Goal: Task Accomplishment & Management: Use online tool/utility

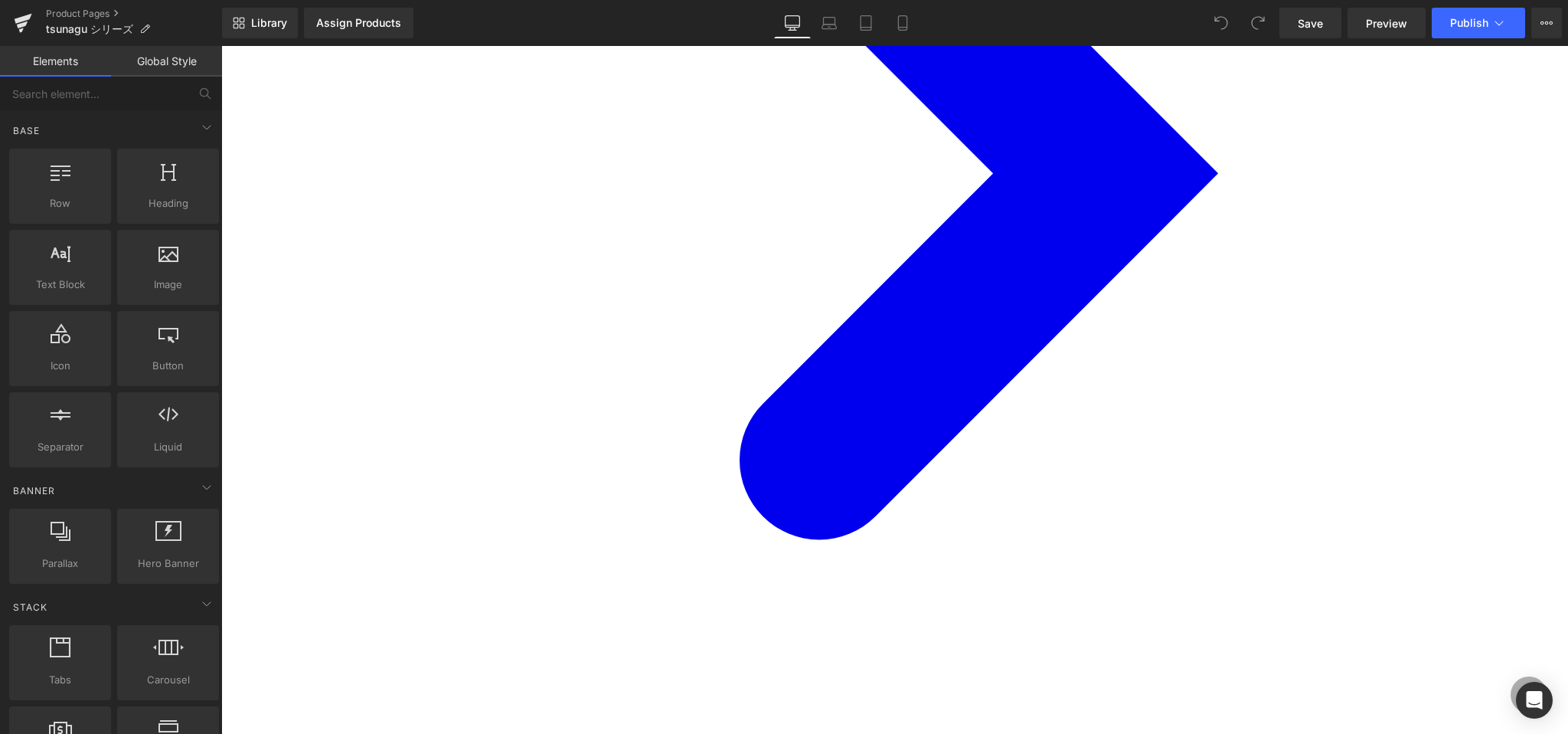
scroll to position [629, 0]
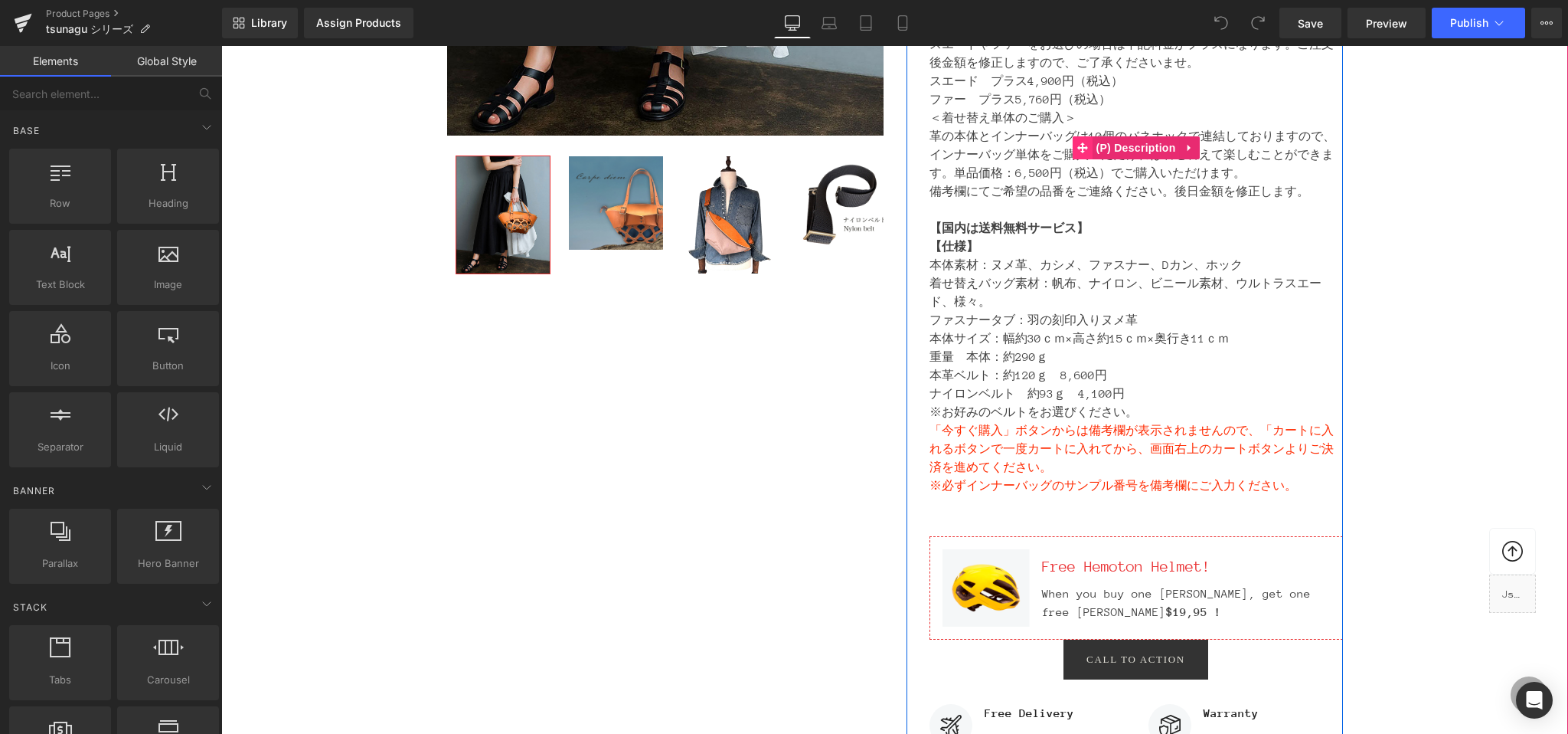
click at [1076, 150] on icon at bounding box center [1082, 148] width 11 height 12
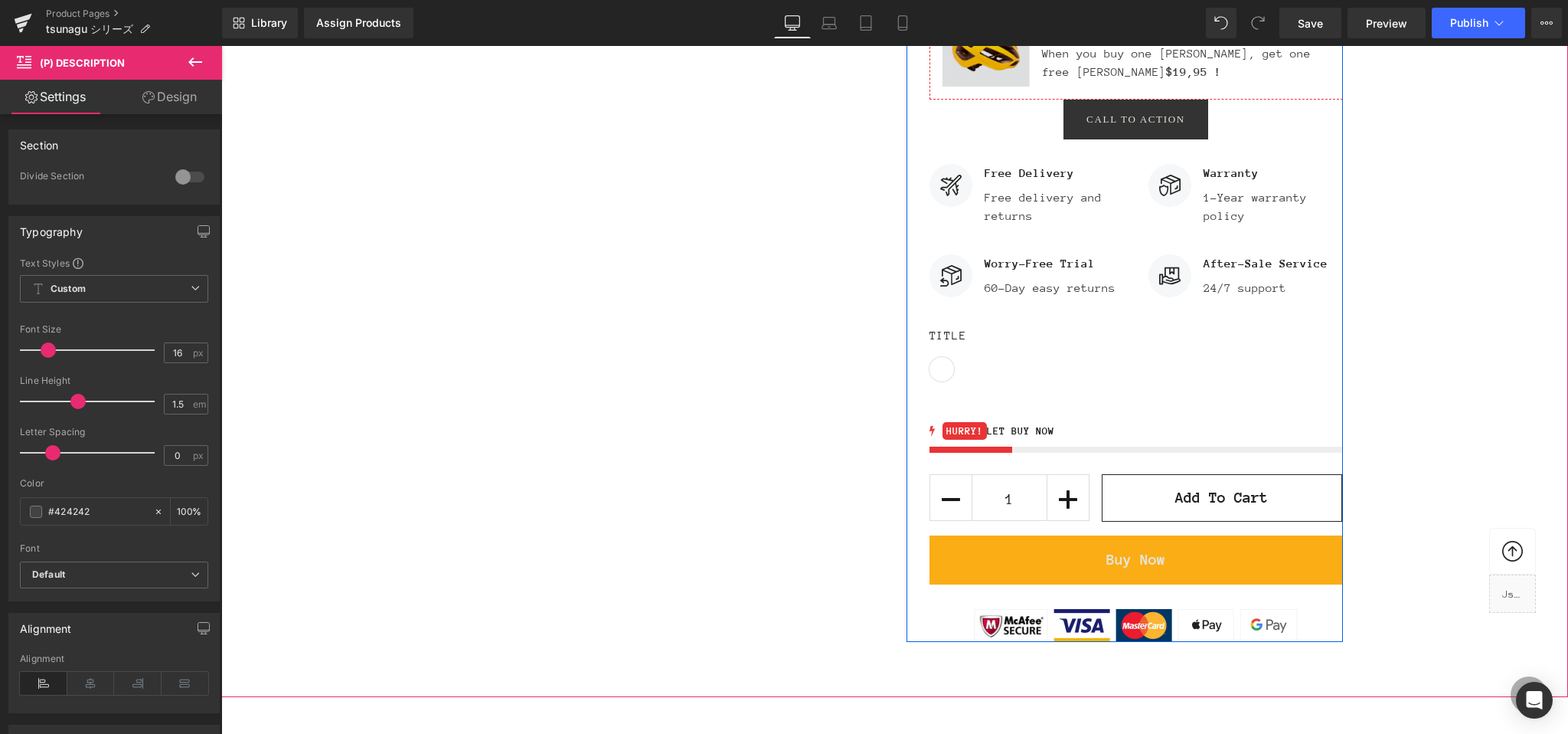
scroll to position [1256, 0]
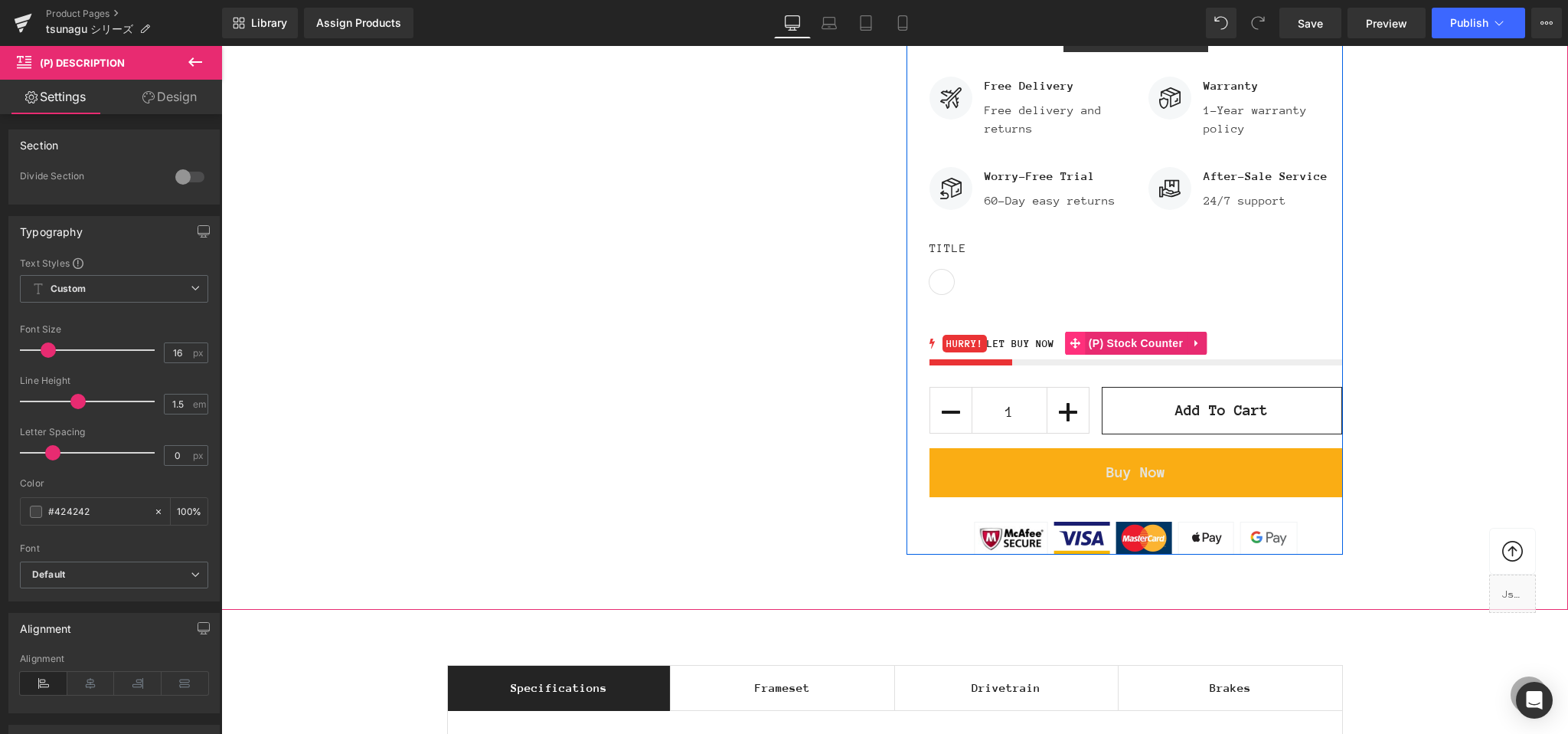
click at [1067, 347] on span at bounding box center [1074, 343] width 20 height 23
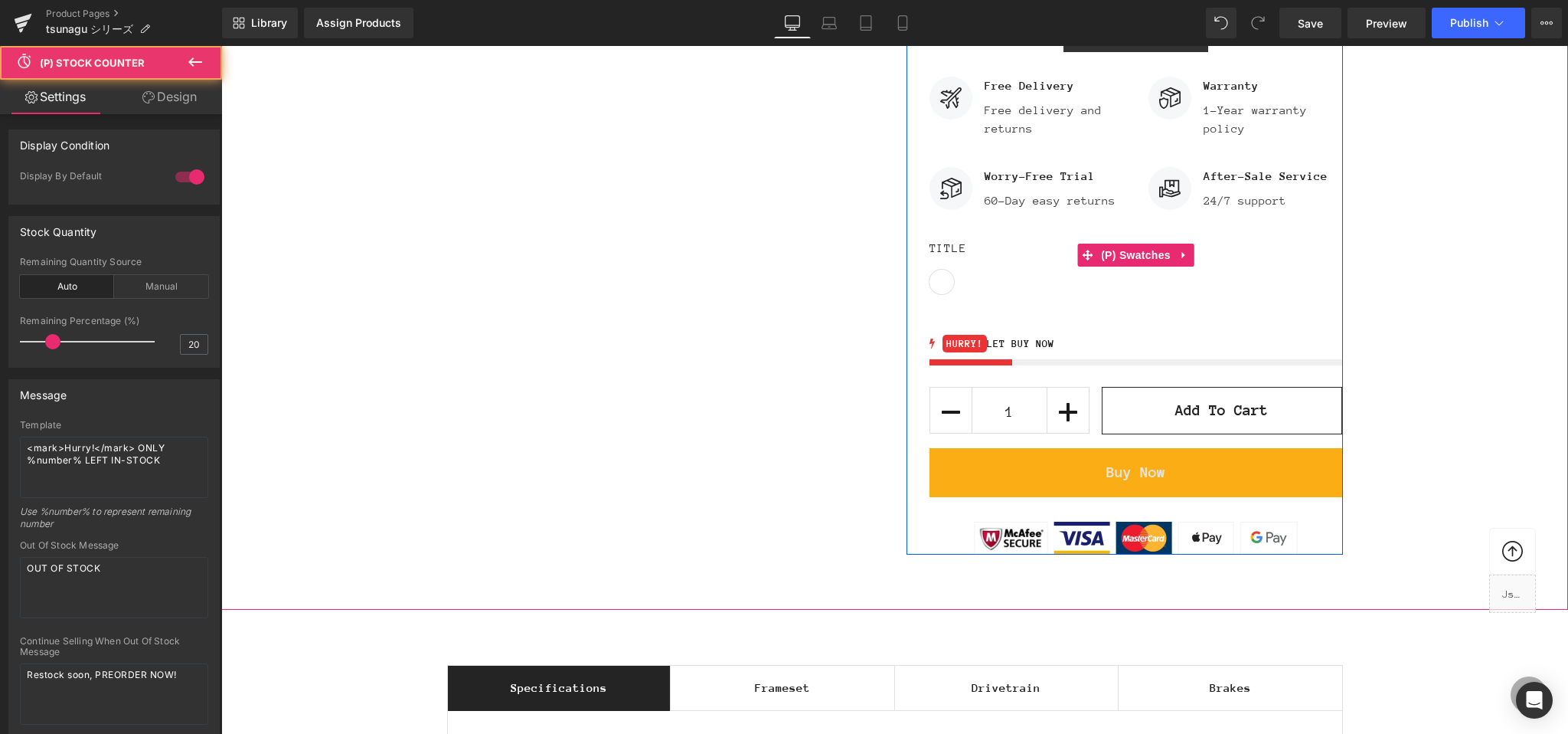
click at [1059, 294] on div "Title Default Title" at bounding box center [1136, 267] width 413 height 55
click at [1001, 255] on label "Title" at bounding box center [1136, 254] width 413 height 31
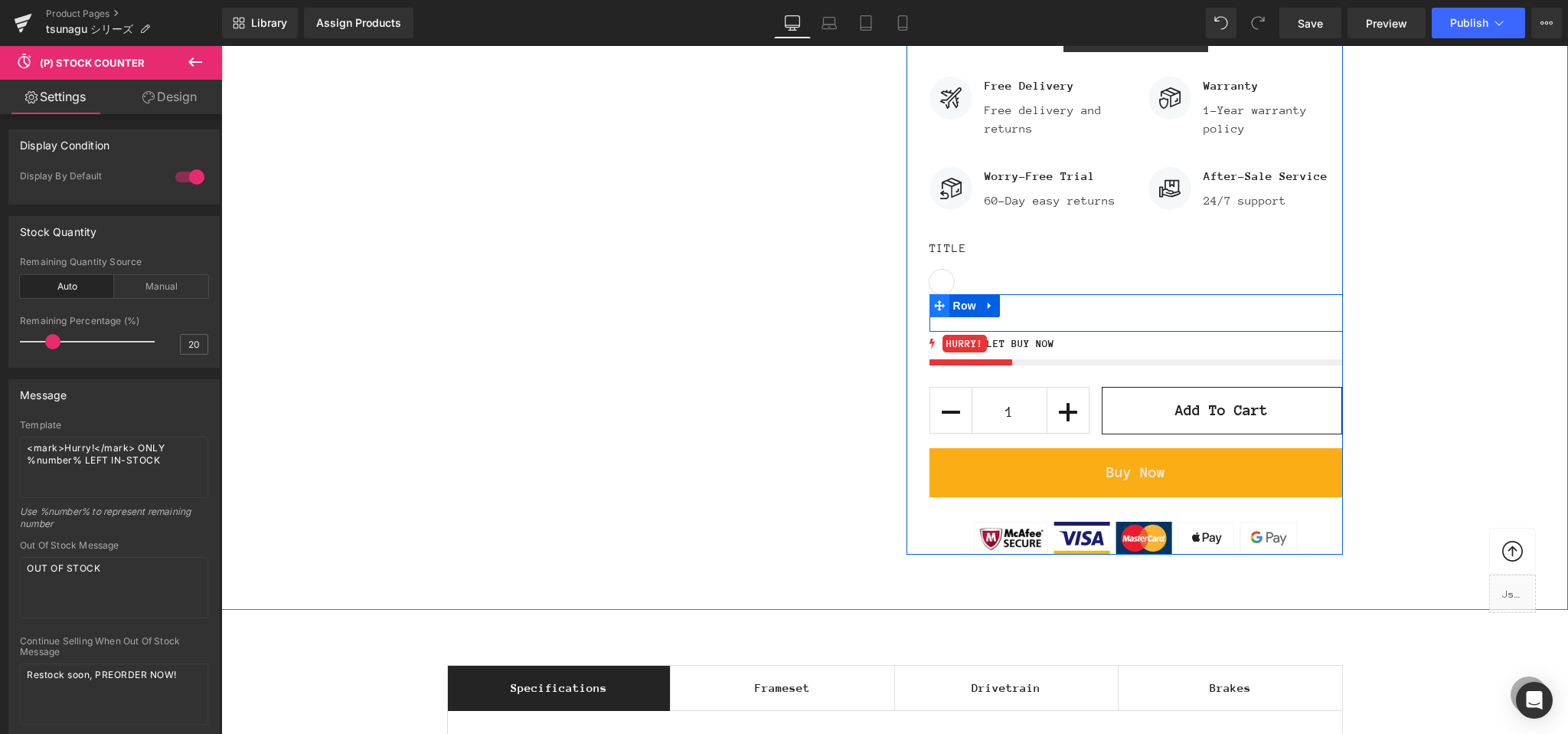
click at [936, 306] on icon at bounding box center [940, 306] width 11 height 12
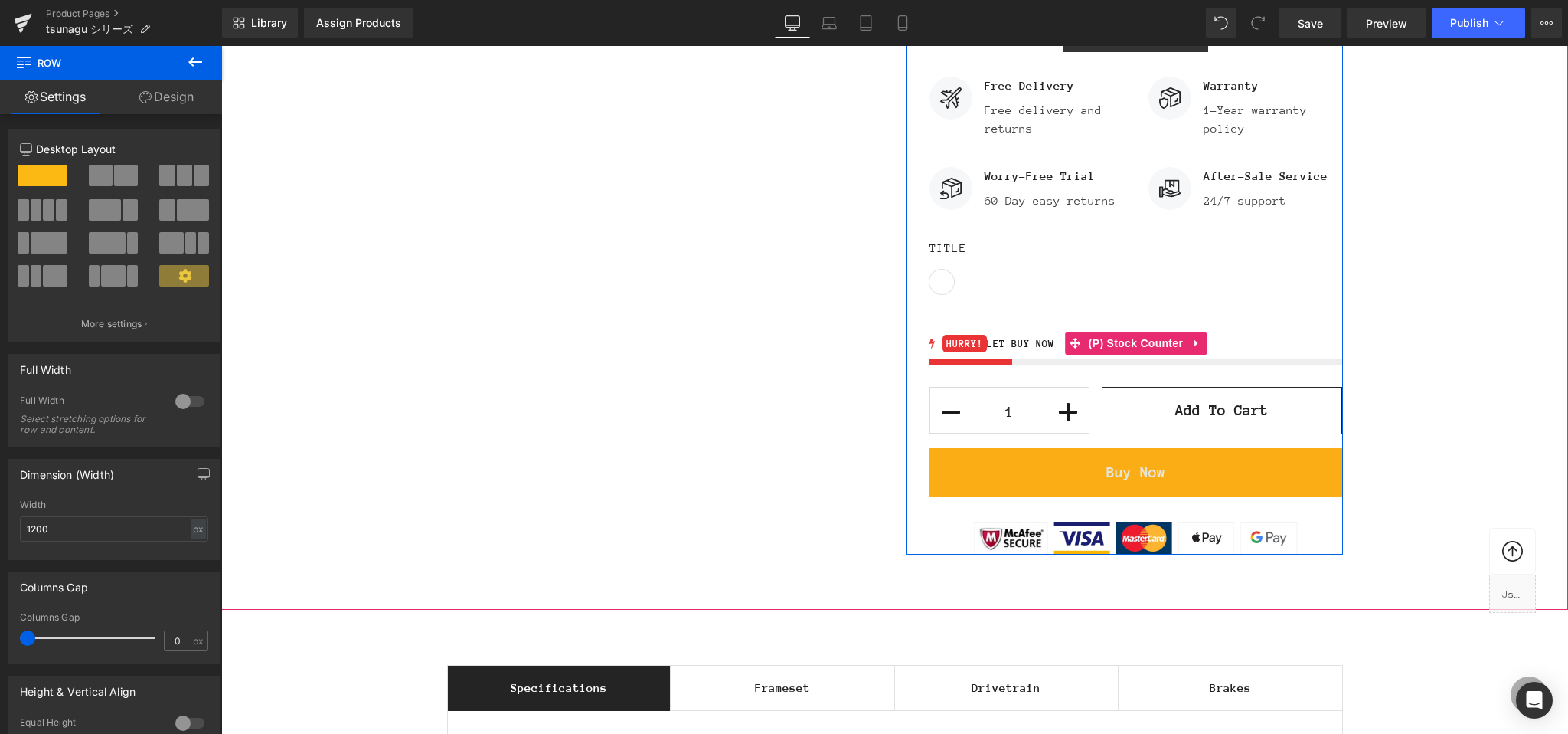
scroll to position [1268, 0]
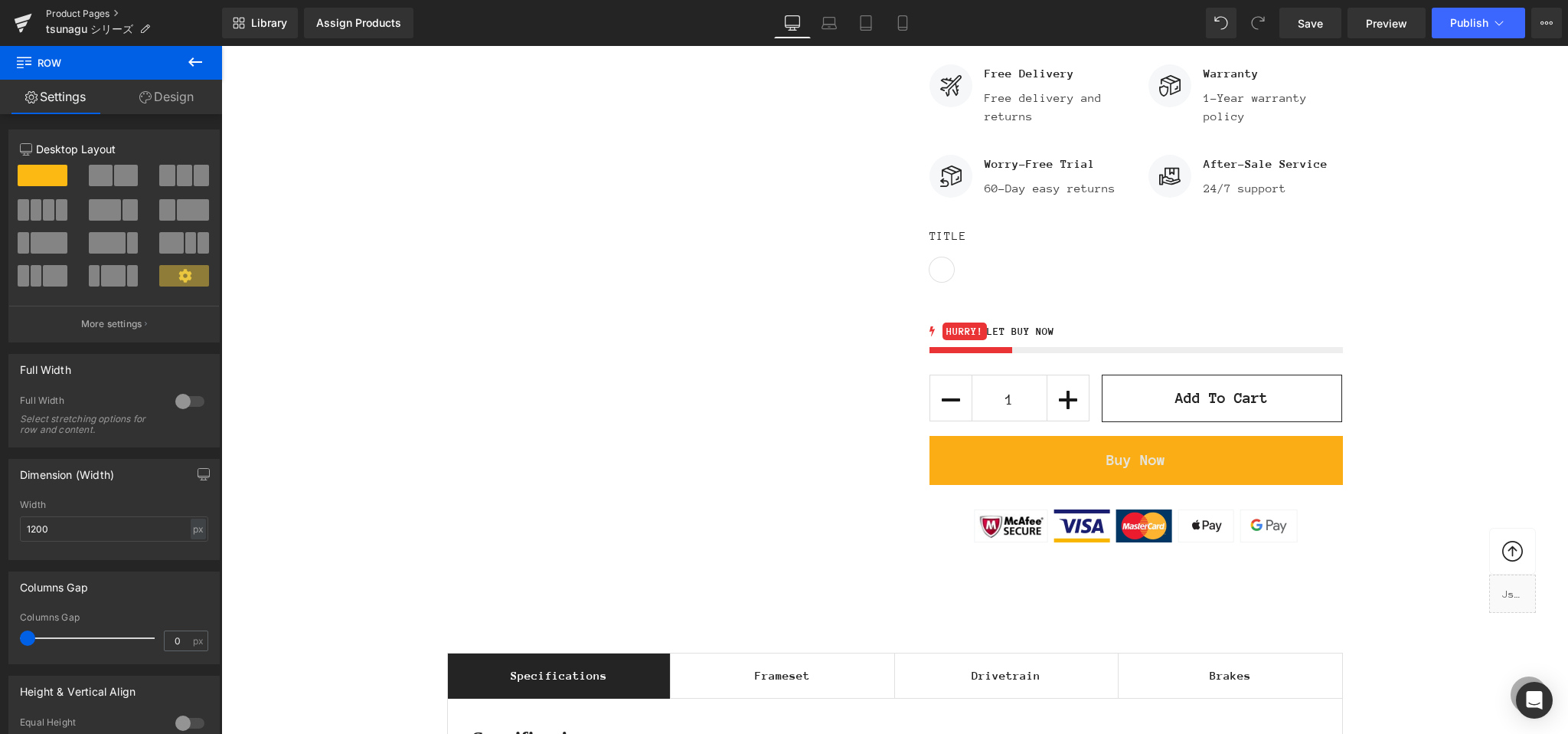
click at [79, 11] on link "Product Pages" at bounding box center [134, 13] width 176 height 12
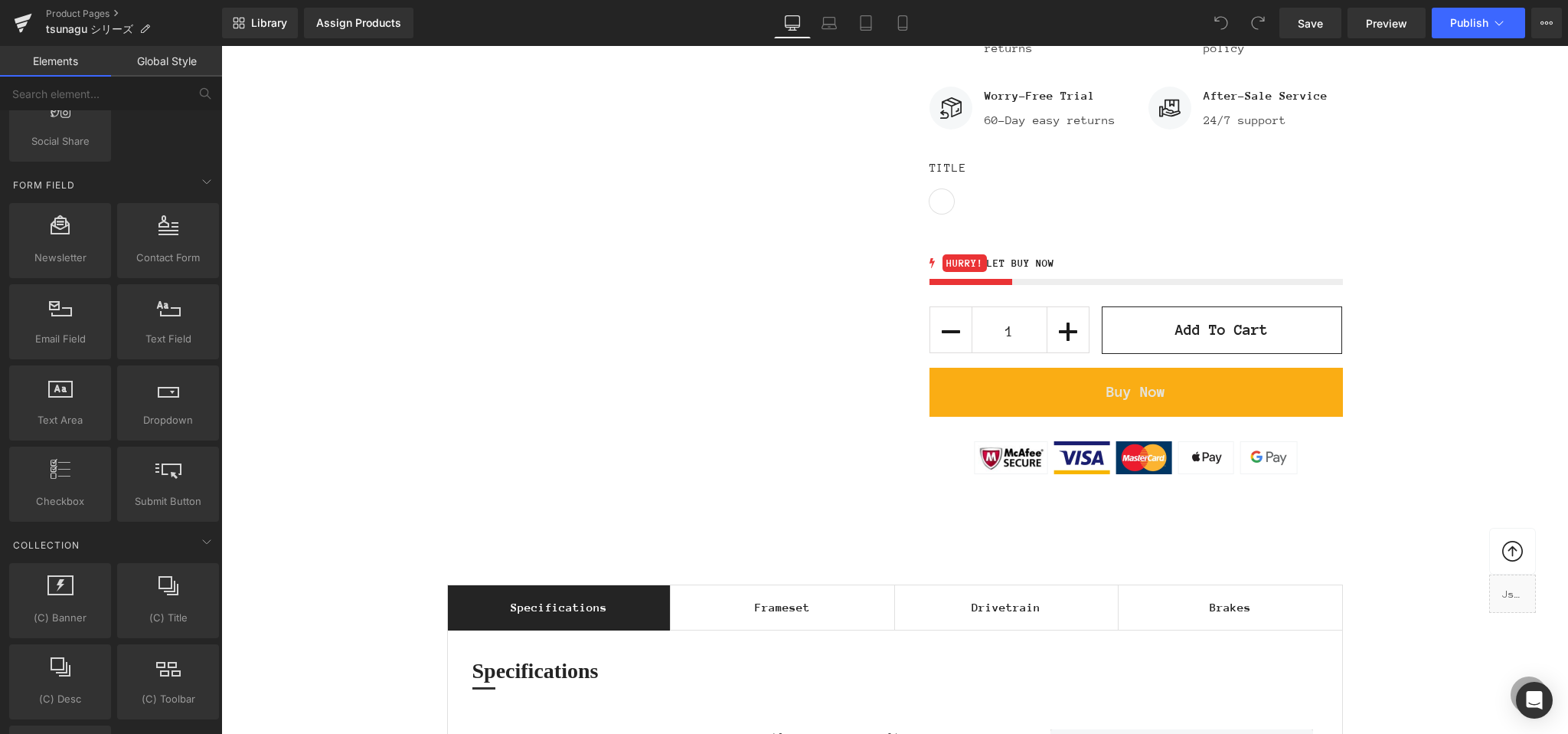
scroll to position [2134, 0]
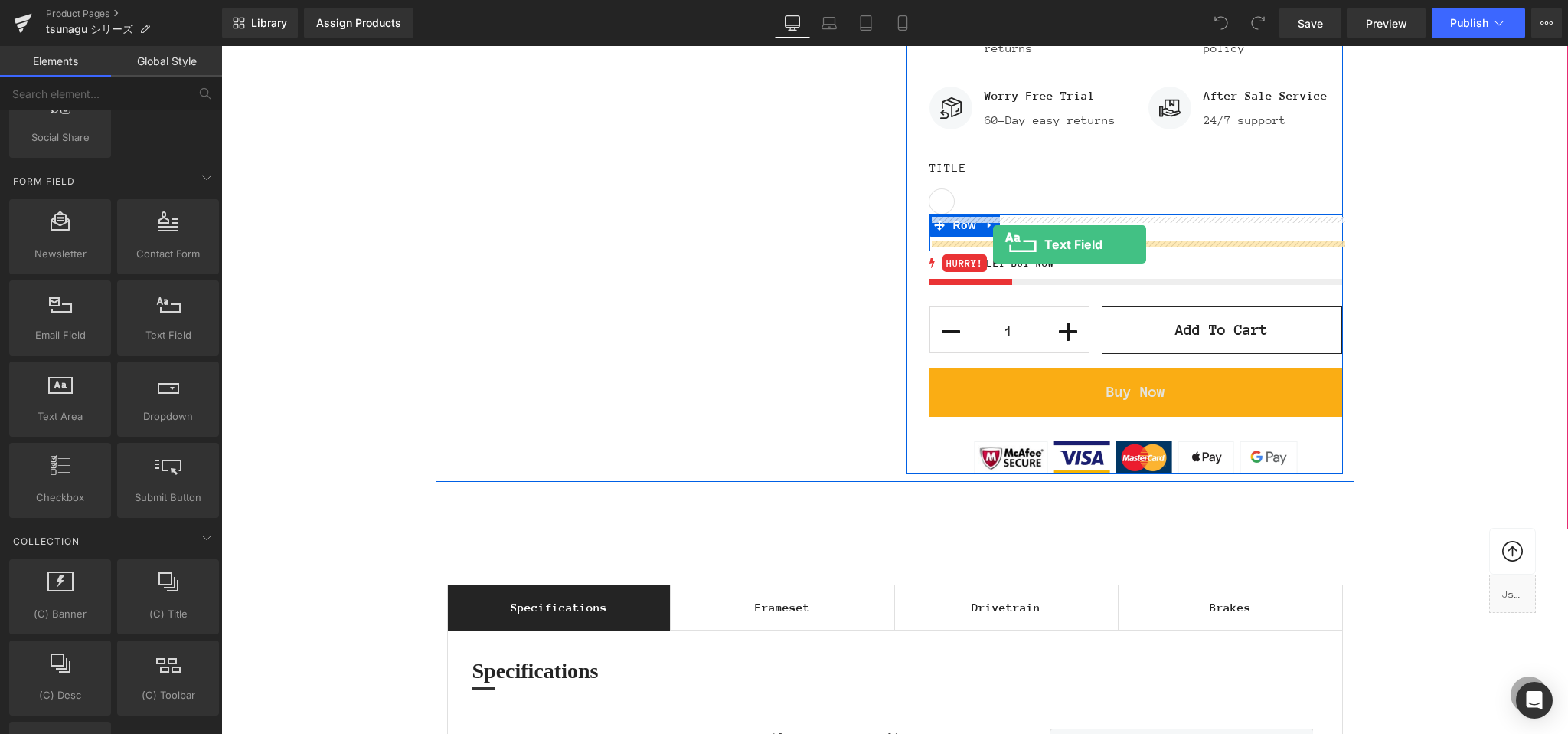
drag, startPoint x: 383, startPoint y: 380, endPoint x: 993, endPoint y: 245, distance: 624.8
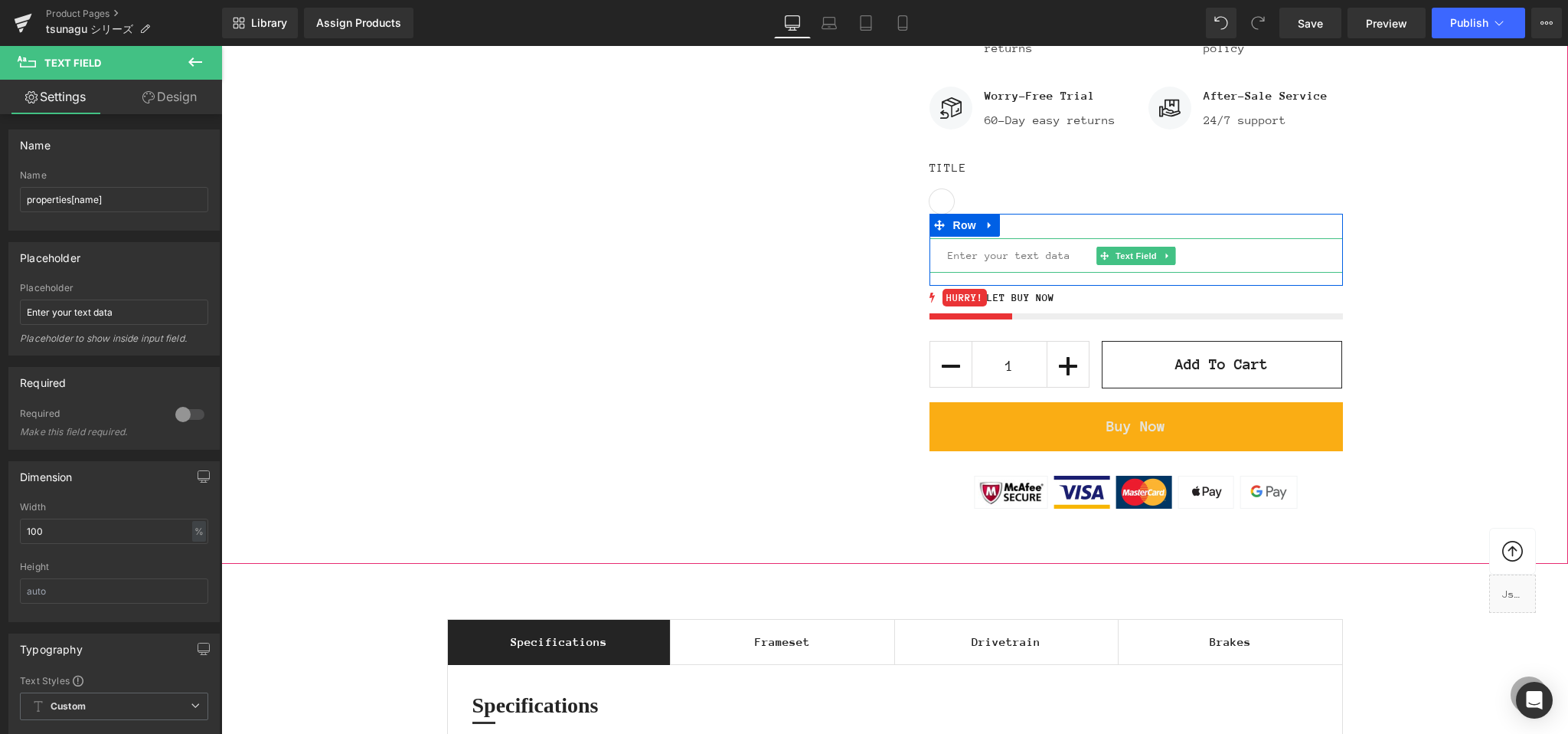
click at [985, 259] on input "text" at bounding box center [1136, 256] width 413 height 35
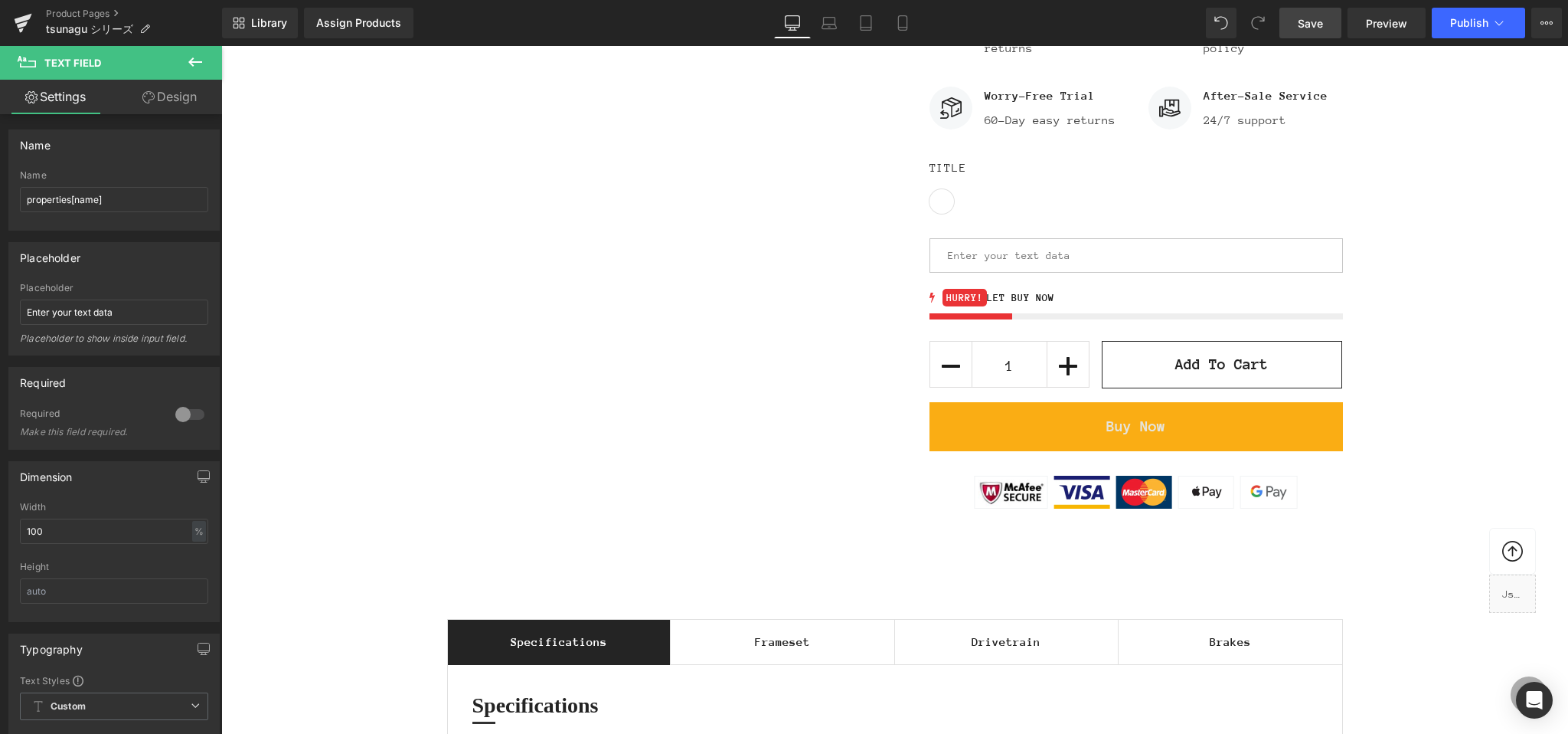
click at [1303, 23] on span "Save" at bounding box center [1311, 23] width 25 height 16
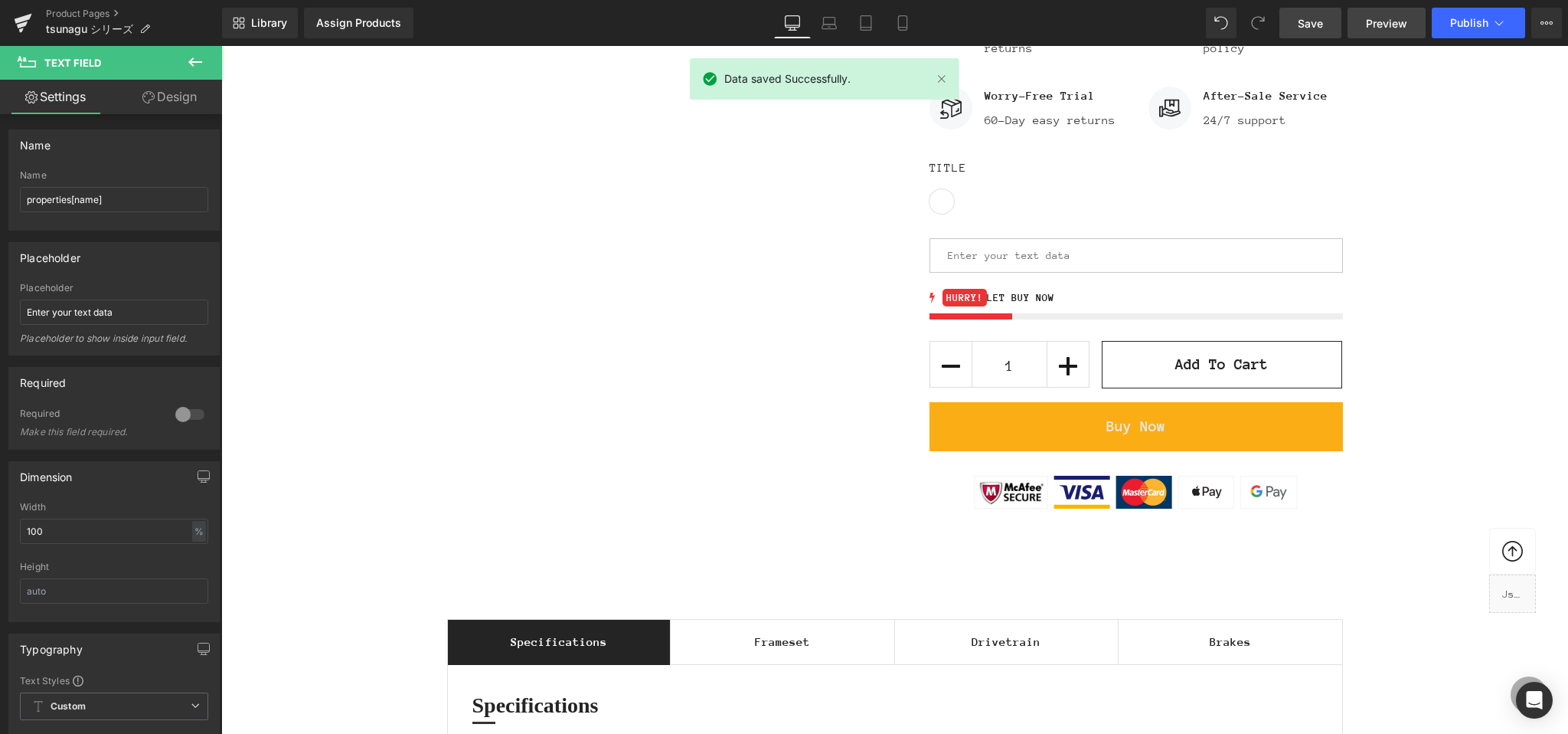
click at [1376, 25] on span "Preview" at bounding box center [1387, 23] width 41 height 16
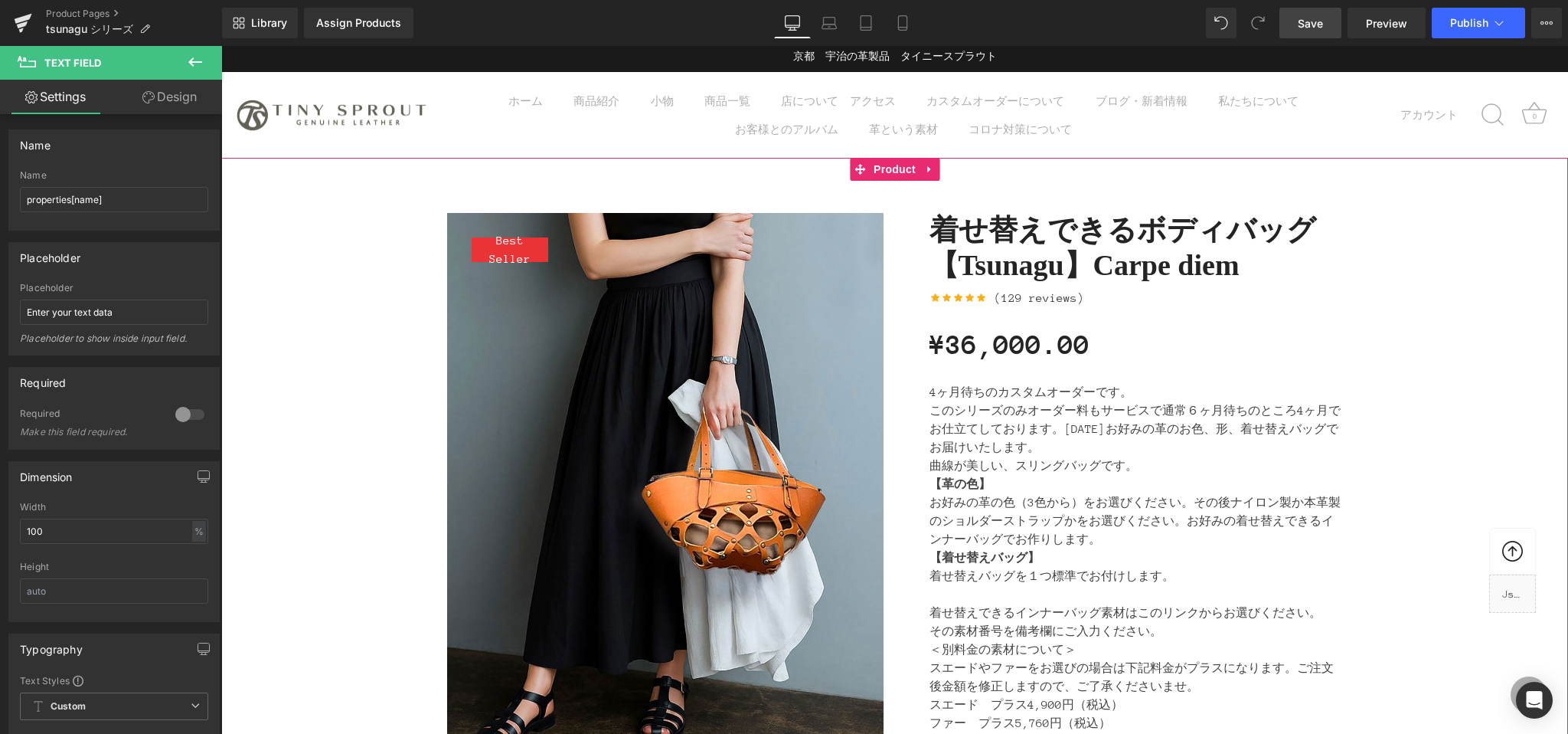
scroll to position [0, 0]
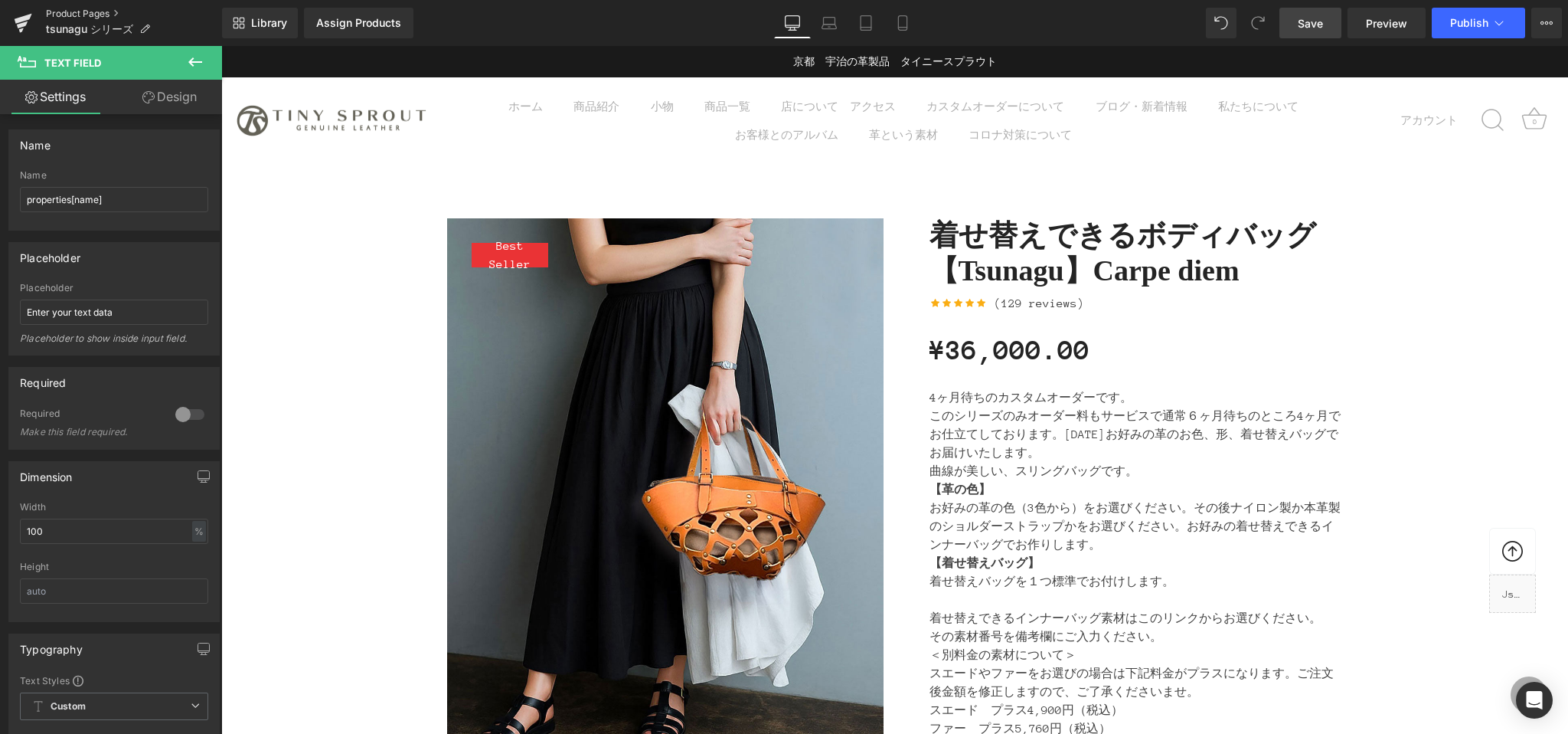
click at [84, 12] on link "Product Pages" at bounding box center [134, 13] width 176 height 12
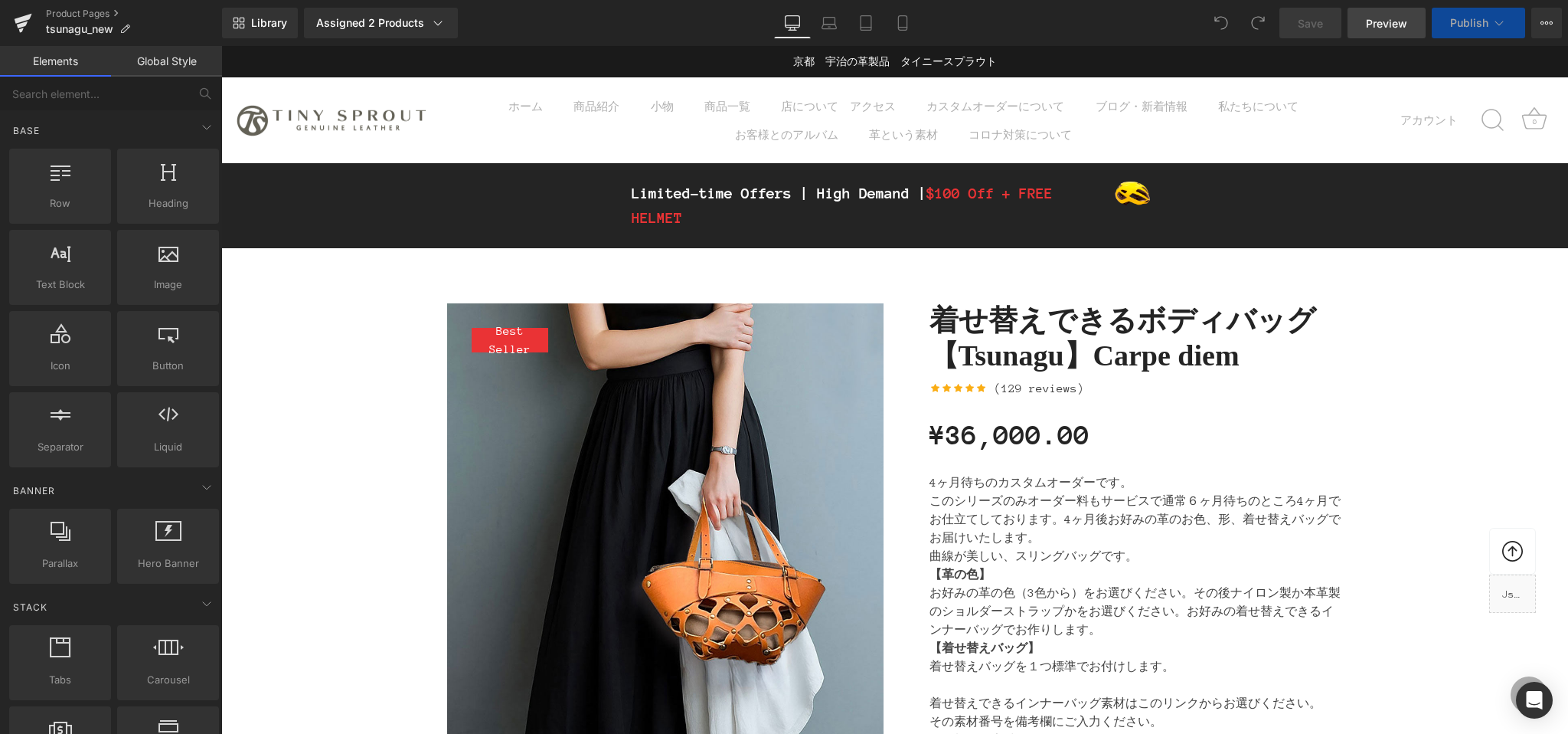
click at [1385, 29] on span "Preview" at bounding box center [1387, 23] width 41 height 16
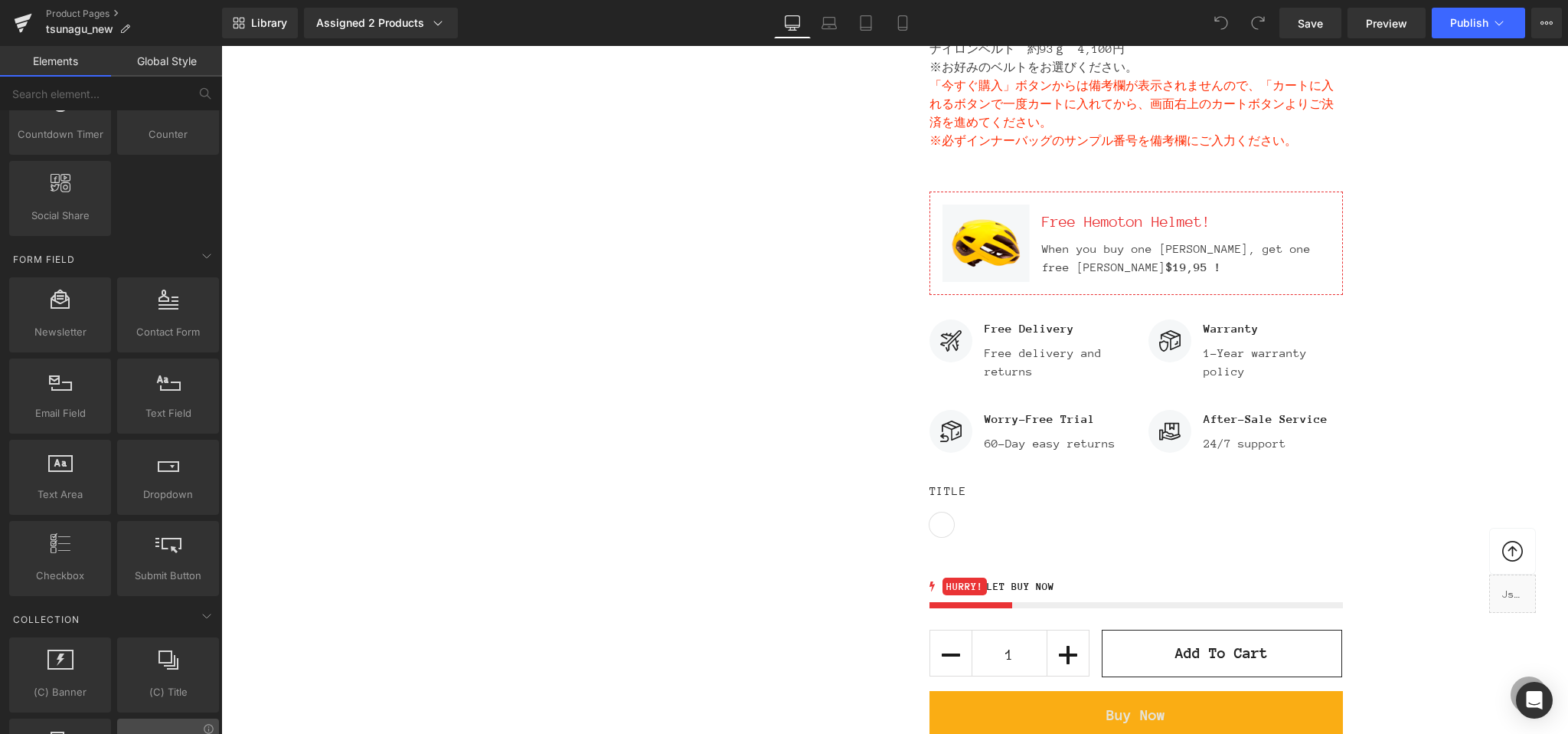
scroll to position [2040, 0]
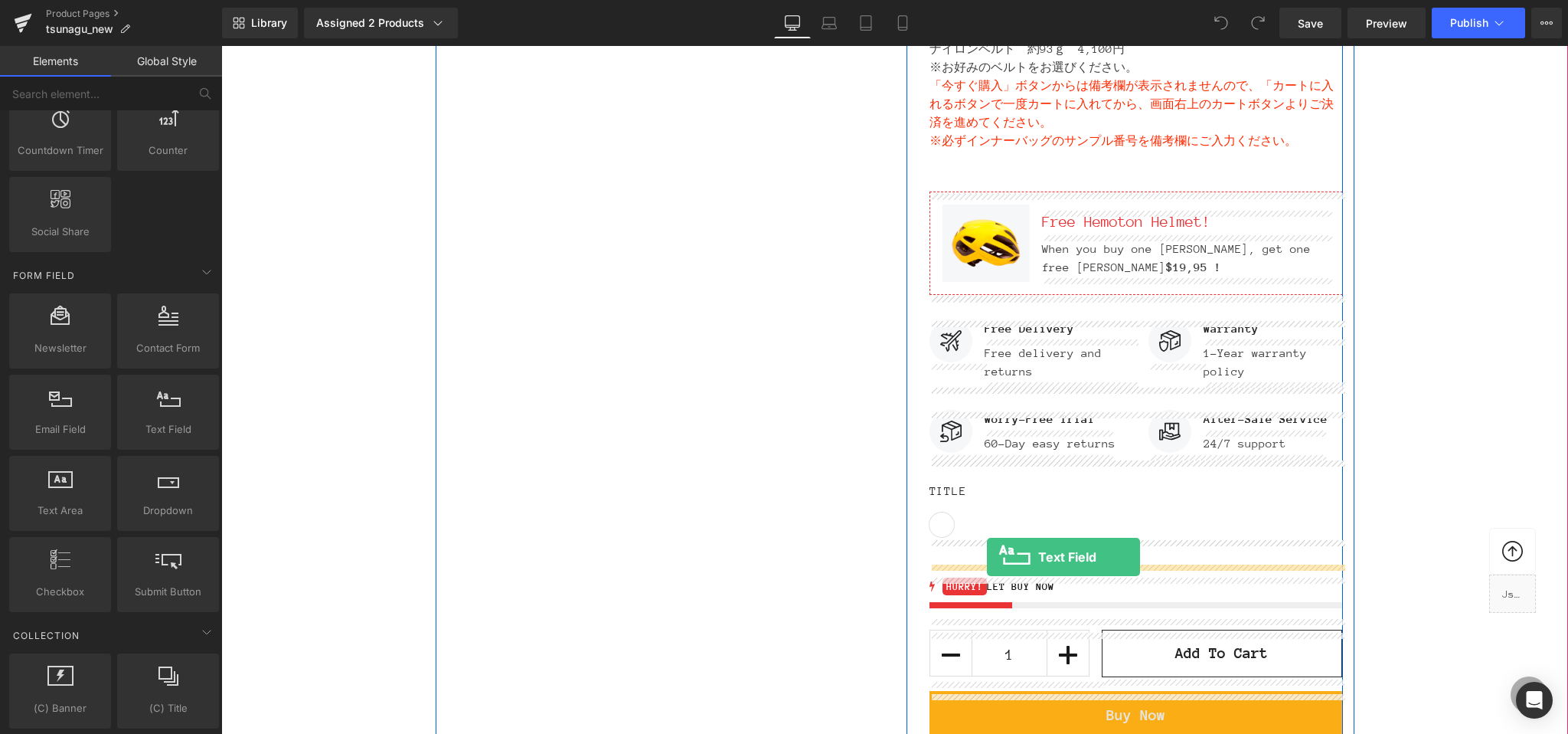
drag, startPoint x: 387, startPoint y: 472, endPoint x: 987, endPoint y: 557, distance: 606.0
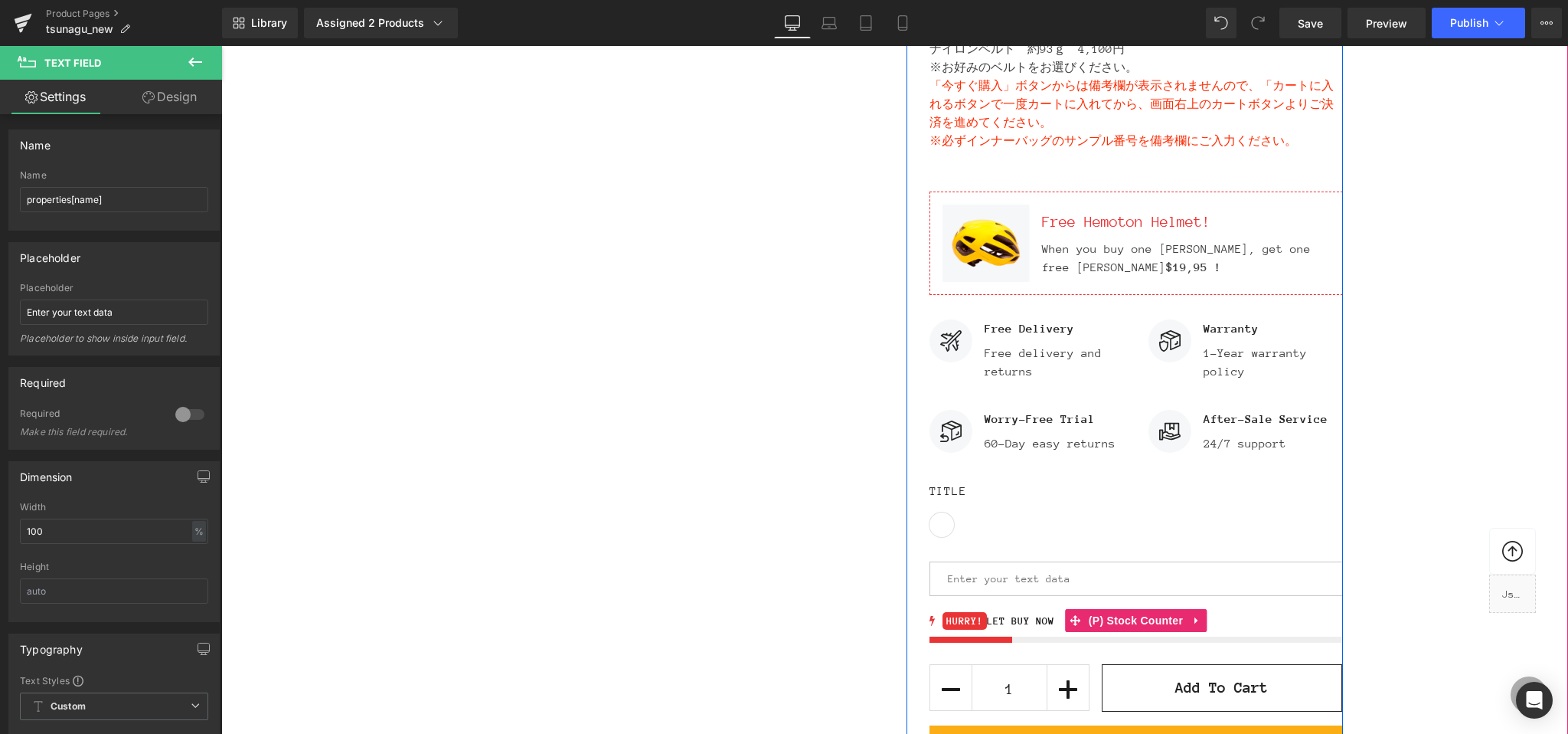
scroll to position [1059, 0]
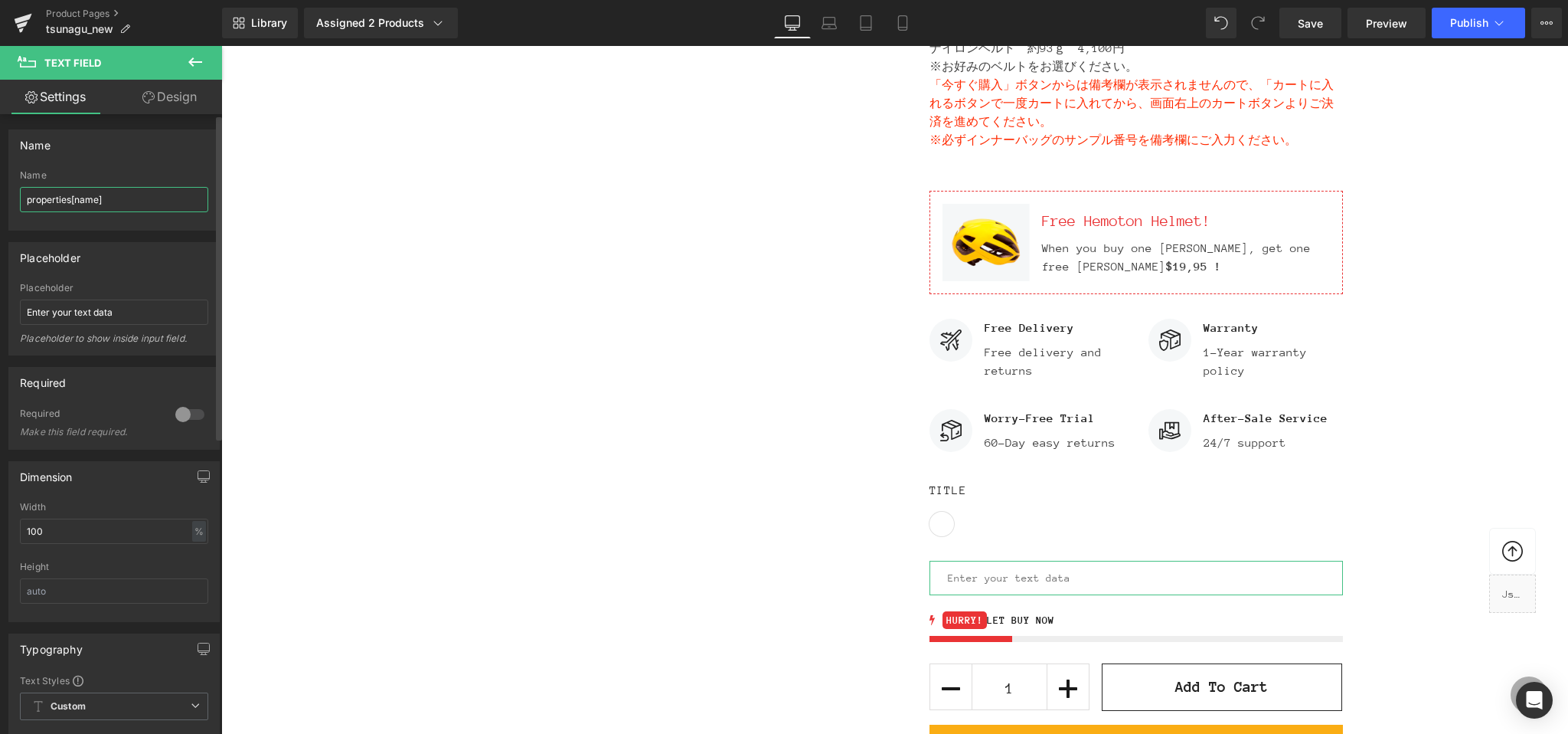
drag, startPoint x: 120, startPoint y: 199, endPoint x: 0, endPoint y: 154, distance: 128.2
click at [0, 154] on div "Name properties[name] Name properties[name]" at bounding box center [114, 174] width 229 height 112
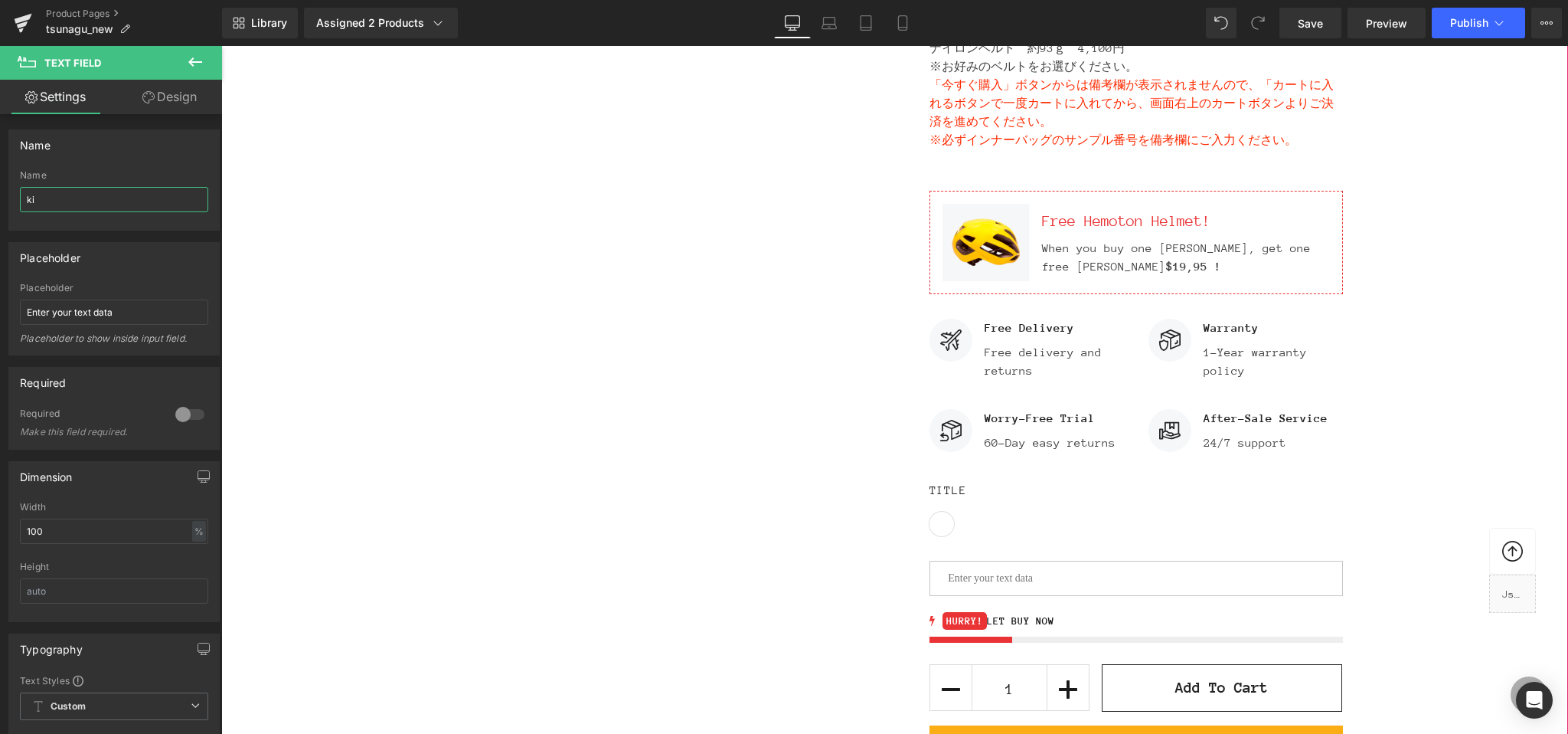
type input "k"
type input "生地型番を入力してください"
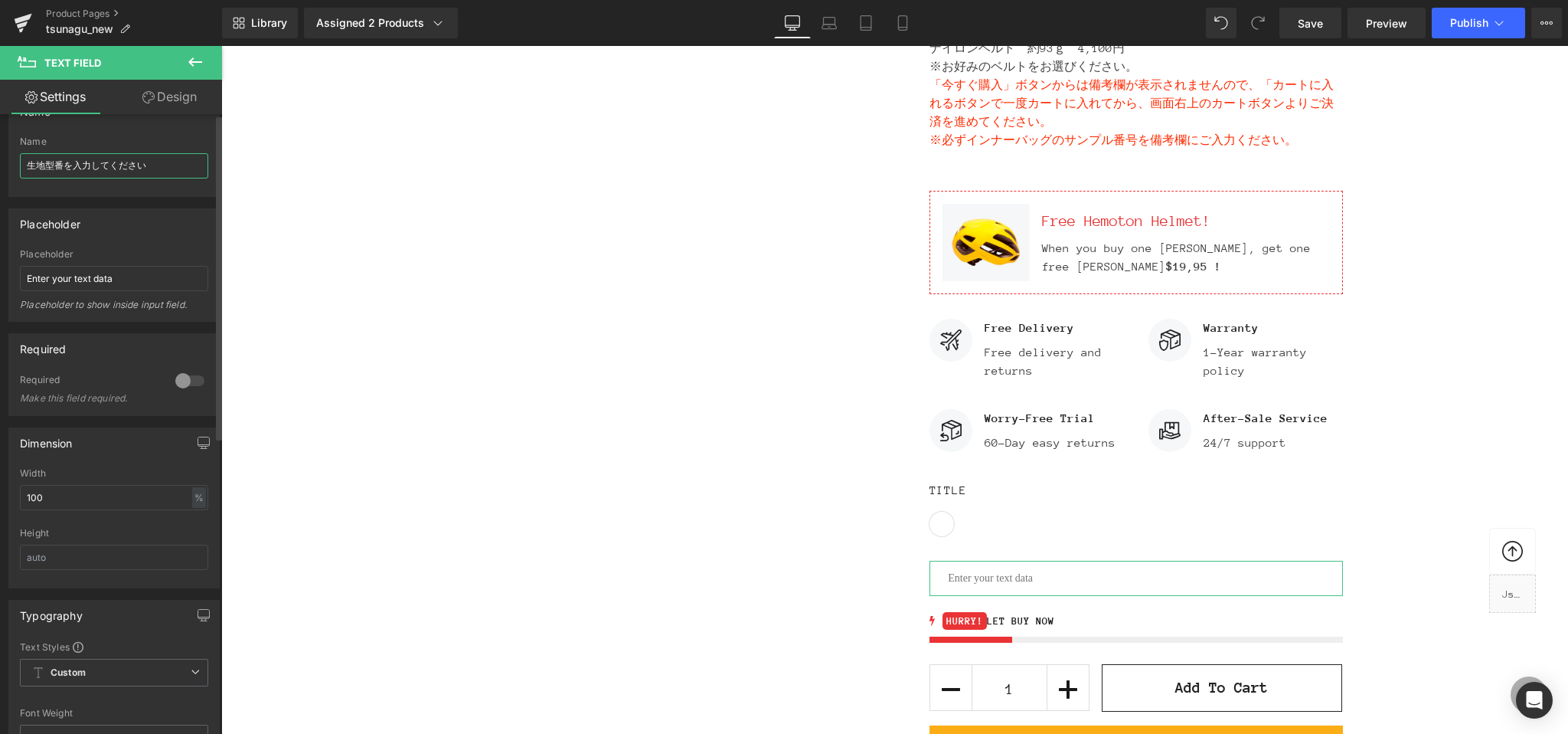
scroll to position [0, 0]
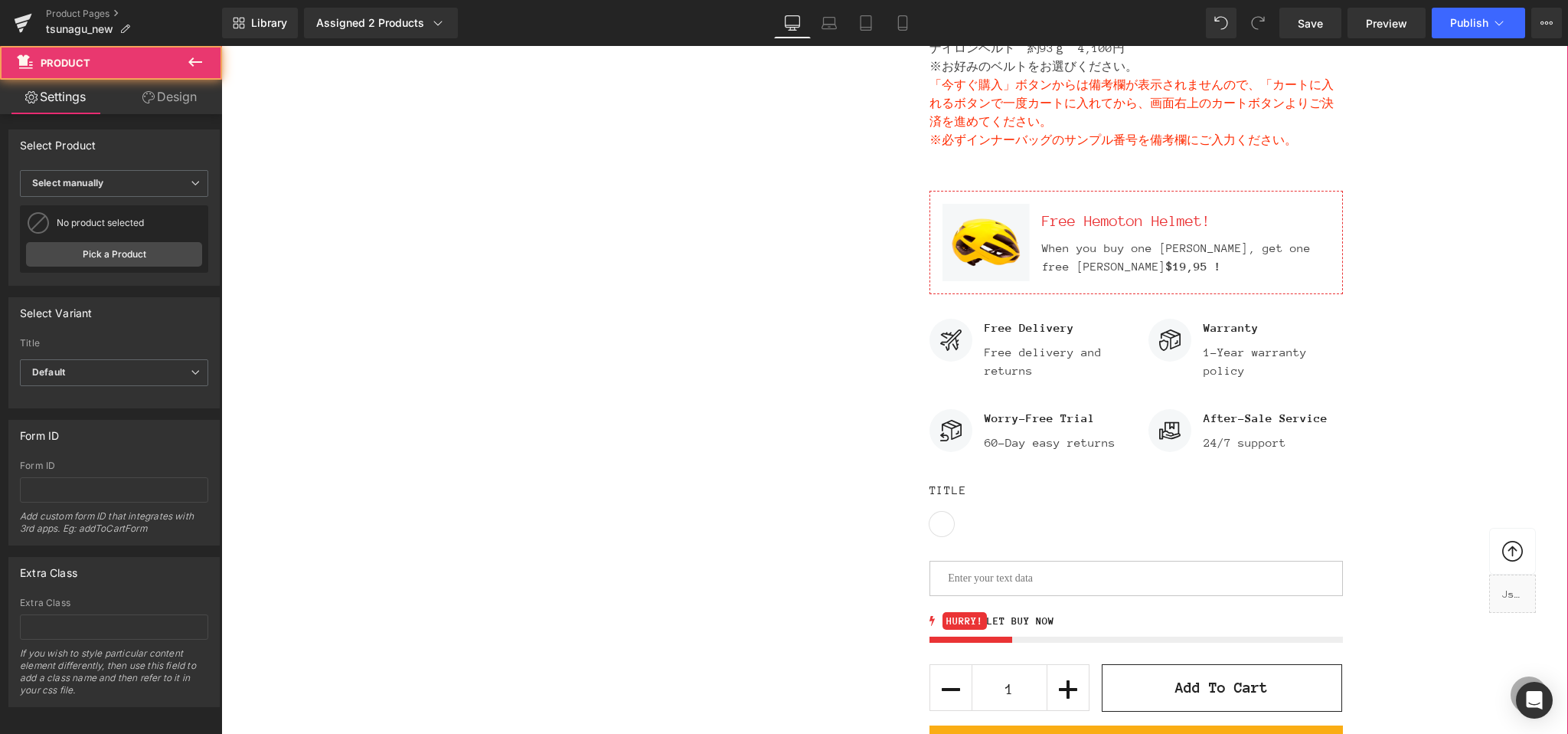
click at [292, 477] on div "Best Seller (P) Image Row" at bounding box center [894, 30] width 1346 height 1618
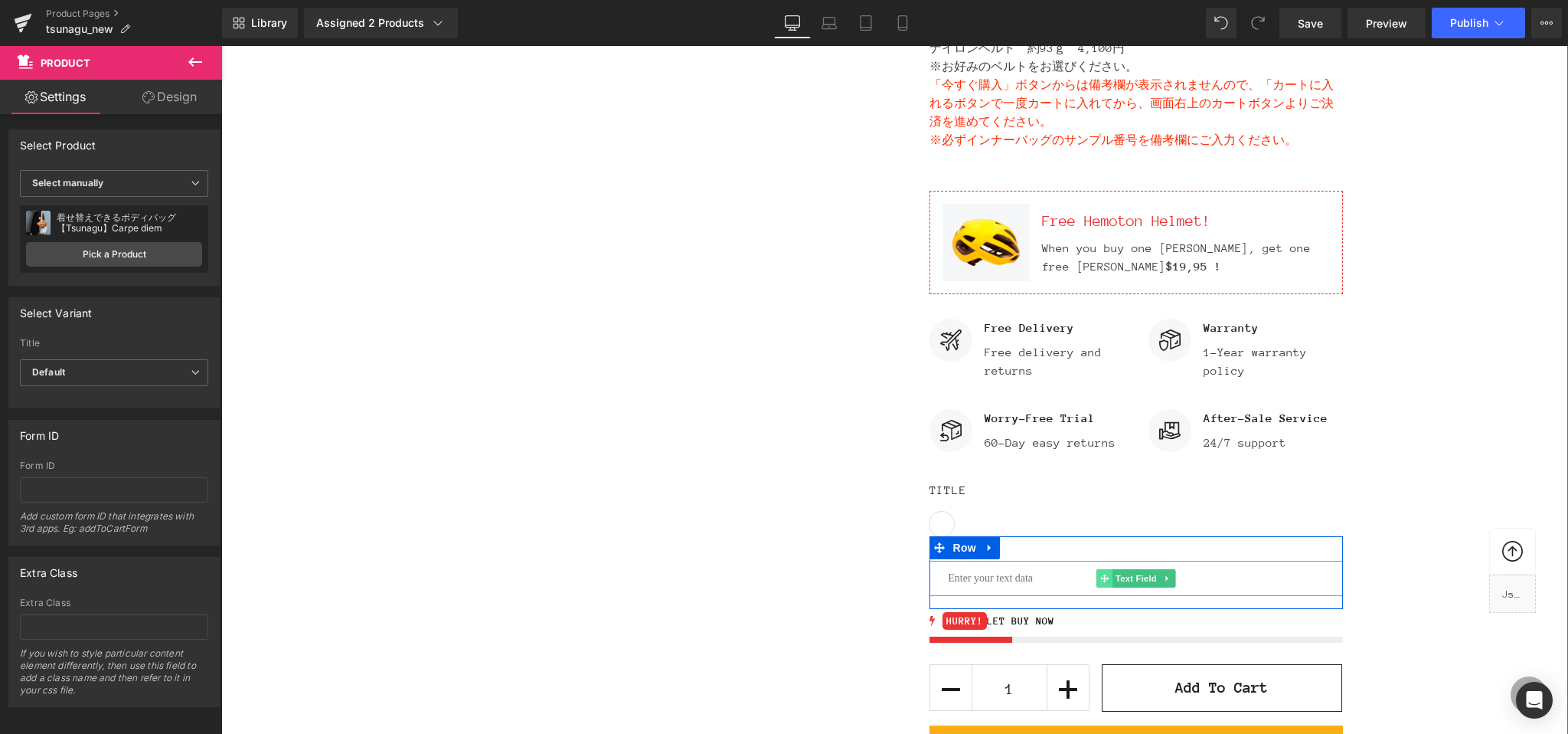
click at [1105, 583] on icon at bounding box center [1104, 578] width 9 height 9
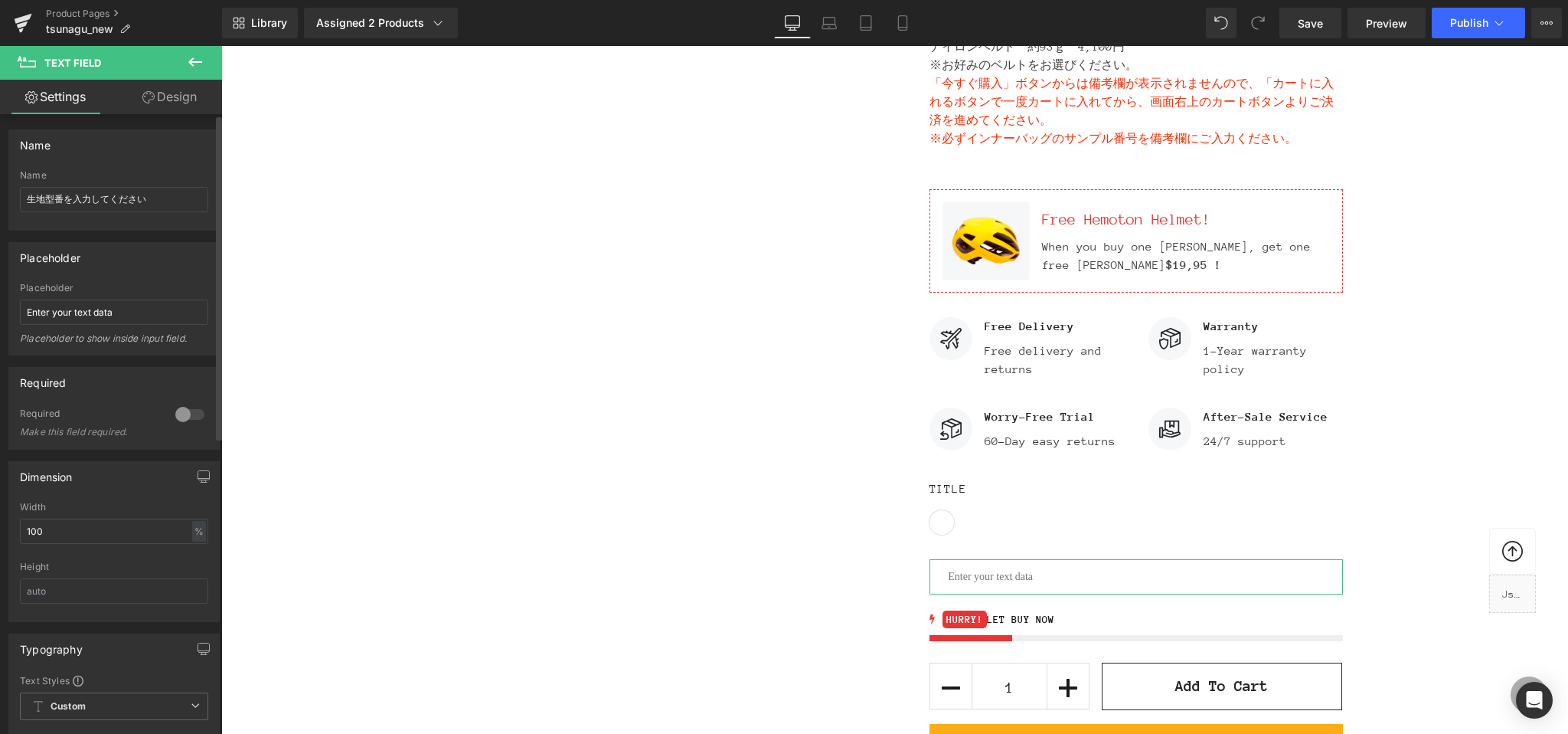
click at [192, 413] on div at bounding box center [190, 414] width 36 height 25
click at [111, 315] on input "Enter your text data" at bounding box center [114, 312] width 188 height 25
drag, startPoint x: 152, startPoint y: 199, endPoint x: 65, endPoint y: 196, distance: 87.1
click at [65, 196] on input "生地型番を入力してください" at bounding box center [114, 200] width 188 height 25
type input "生地型番"
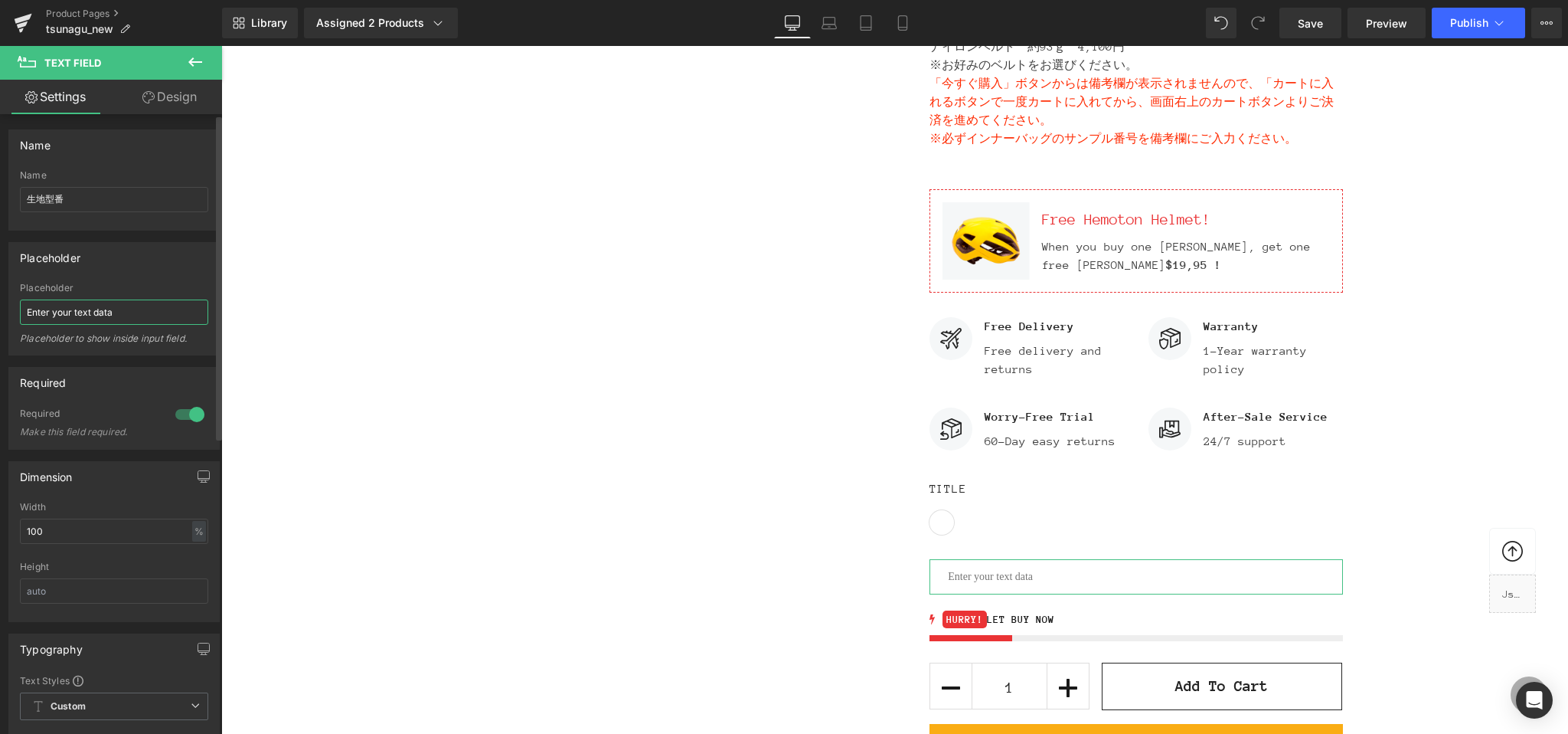
click at [83, 311] on input "Enter your text data" at bounding box center [114, 312] width 188 height 25
drag, startPoint x: 44, startPoint y: 314, endPoint x: 0, endPoint y: 313, distance: 44.0
click at [0, 313] on div "Placeholder Enter your text data Placeholder Enter your text data Placeholder t…" at bounding box center [114, 293] width 229 height 125
click at [119, 314] on input "Enter your text data" at bounding box center [114, 312] width 188 height 25
drag, startPoint x: 157, startPoint y: 317, endPoint x: 0, endPoint y: 287, distance: 159.8
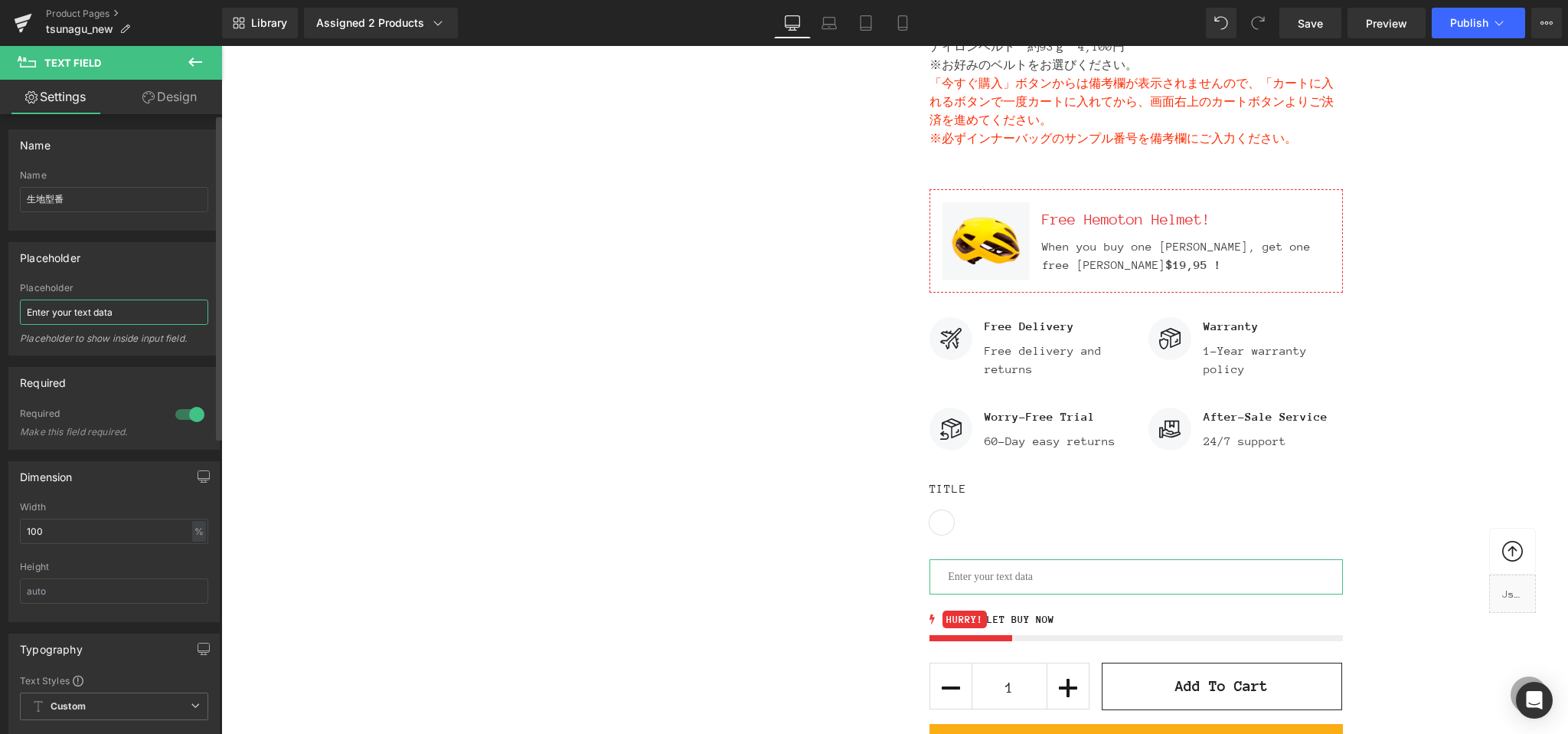
click at [0, 288] on div "Placeholder Enter your text data Placeholder Enter your text data Placeholder t…" at bounding box center [114, 293] width 229 height 125
type input "き"
type input "型番を入力してください。例：N T-01"
click at [131, 271] on div "Placeholder" at bounding box center [114, 257] width 210 height 29
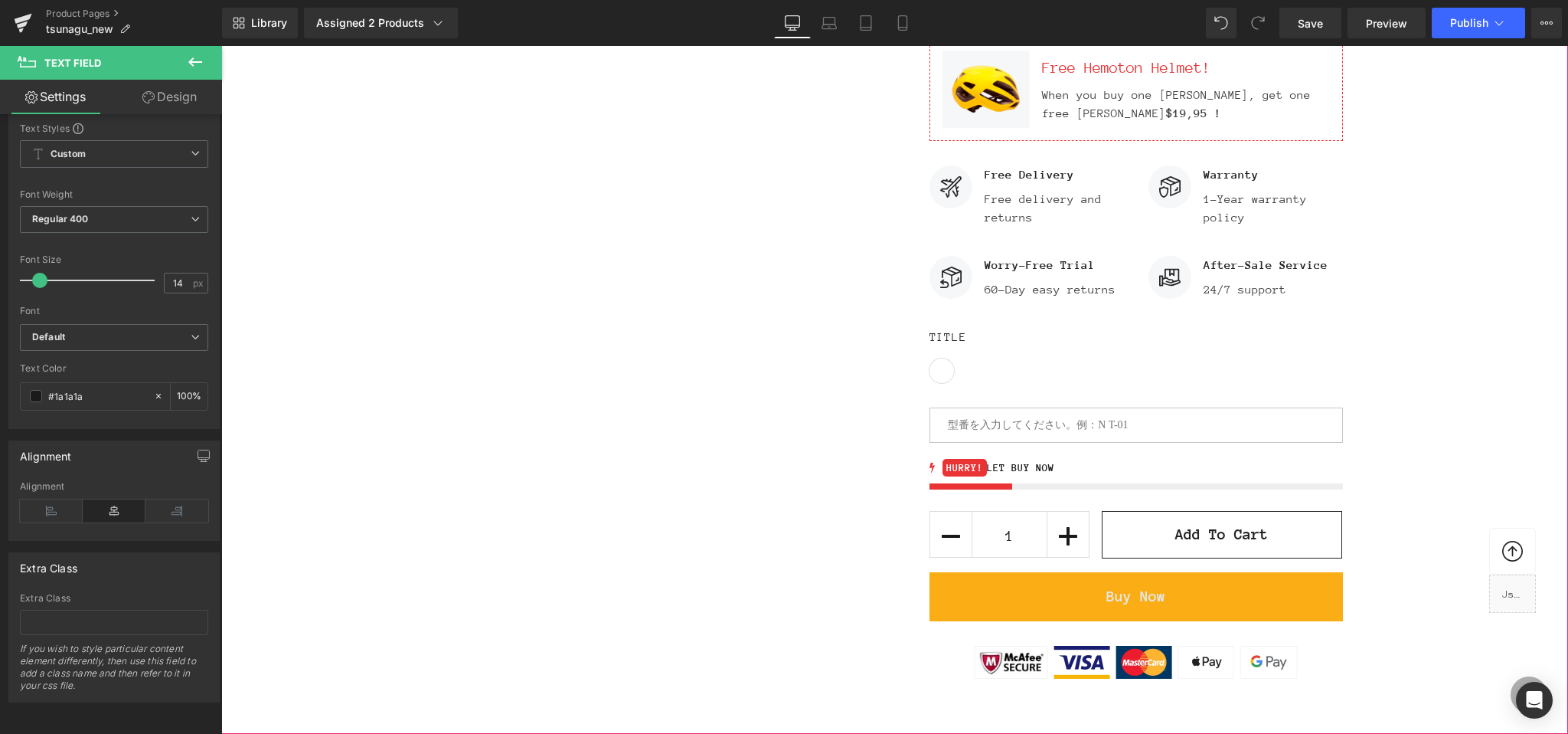
scroll to position [1215, 0]
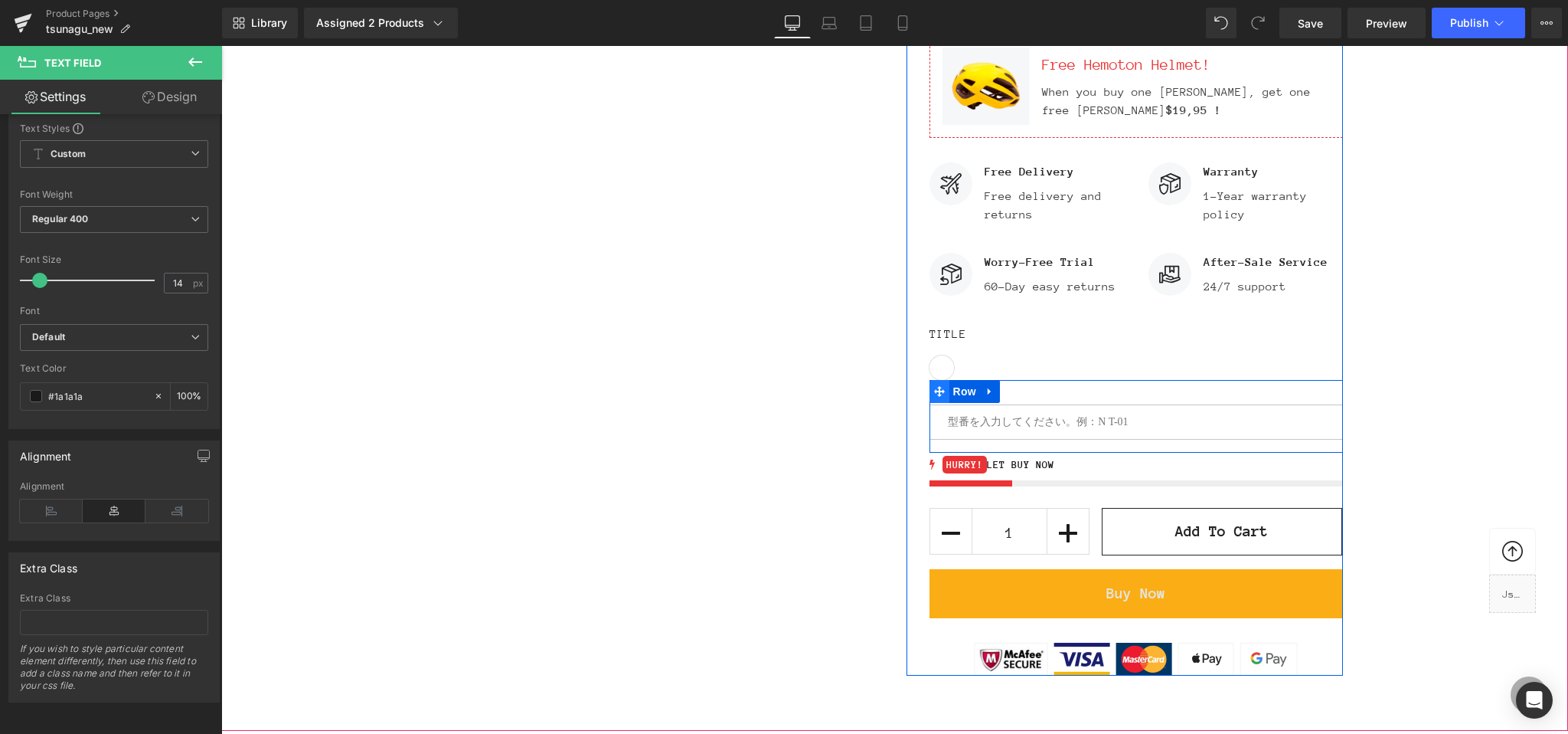
click at [936, 390] on icon at bounding box center [940, 392] width 11 height 12
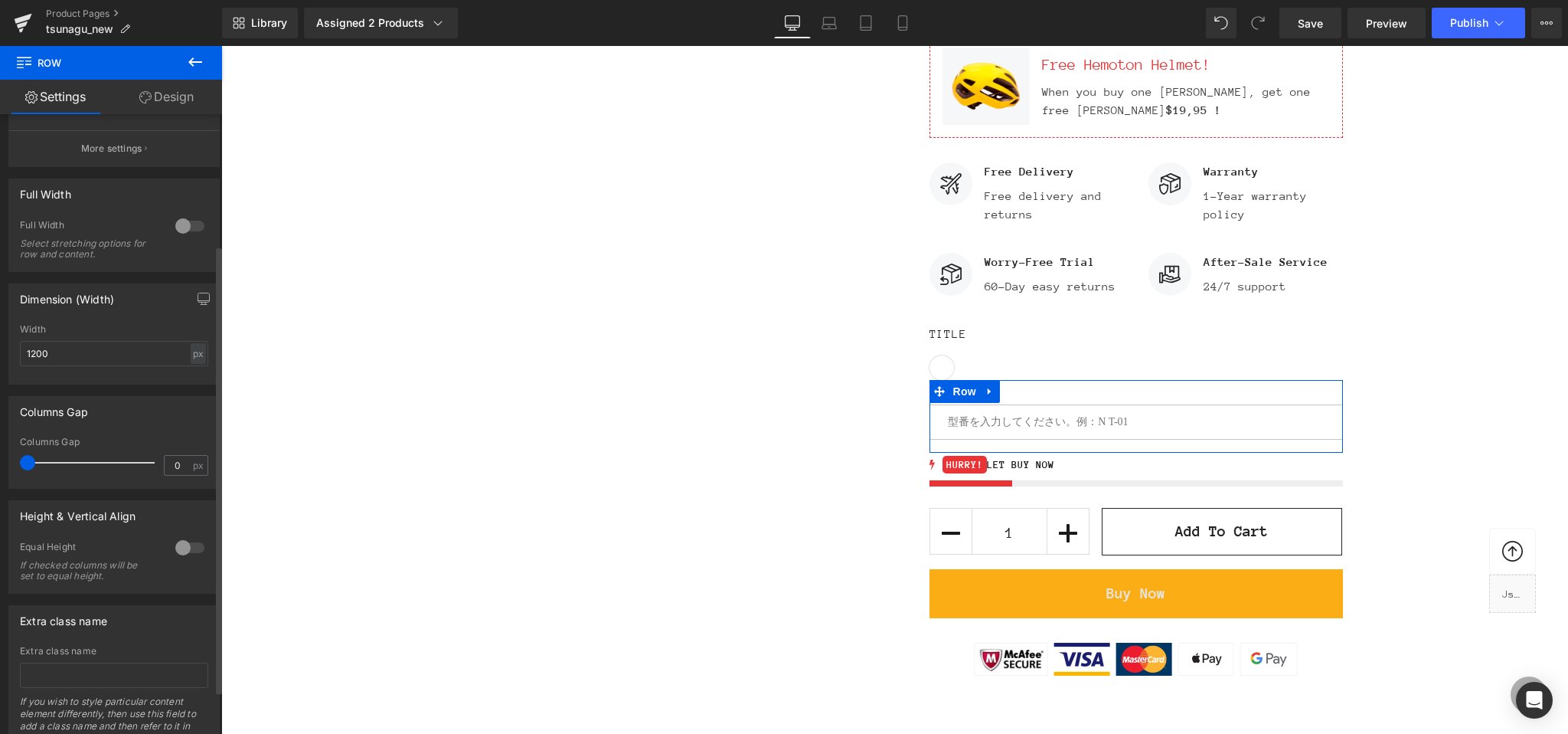
scroll to position [241, 0]
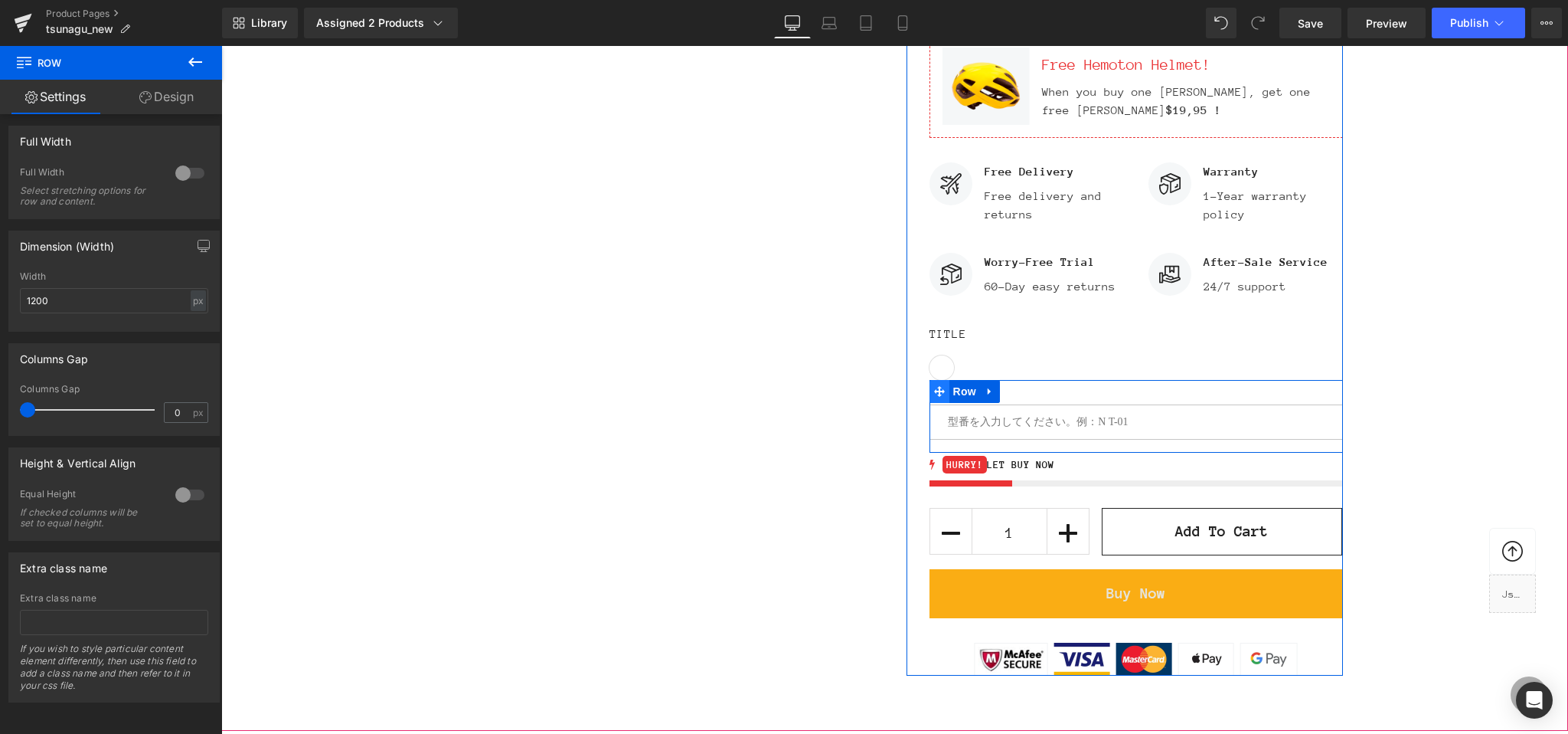
click at [934, 397] on icon at bounding box center [940, 392] width 11 height 12
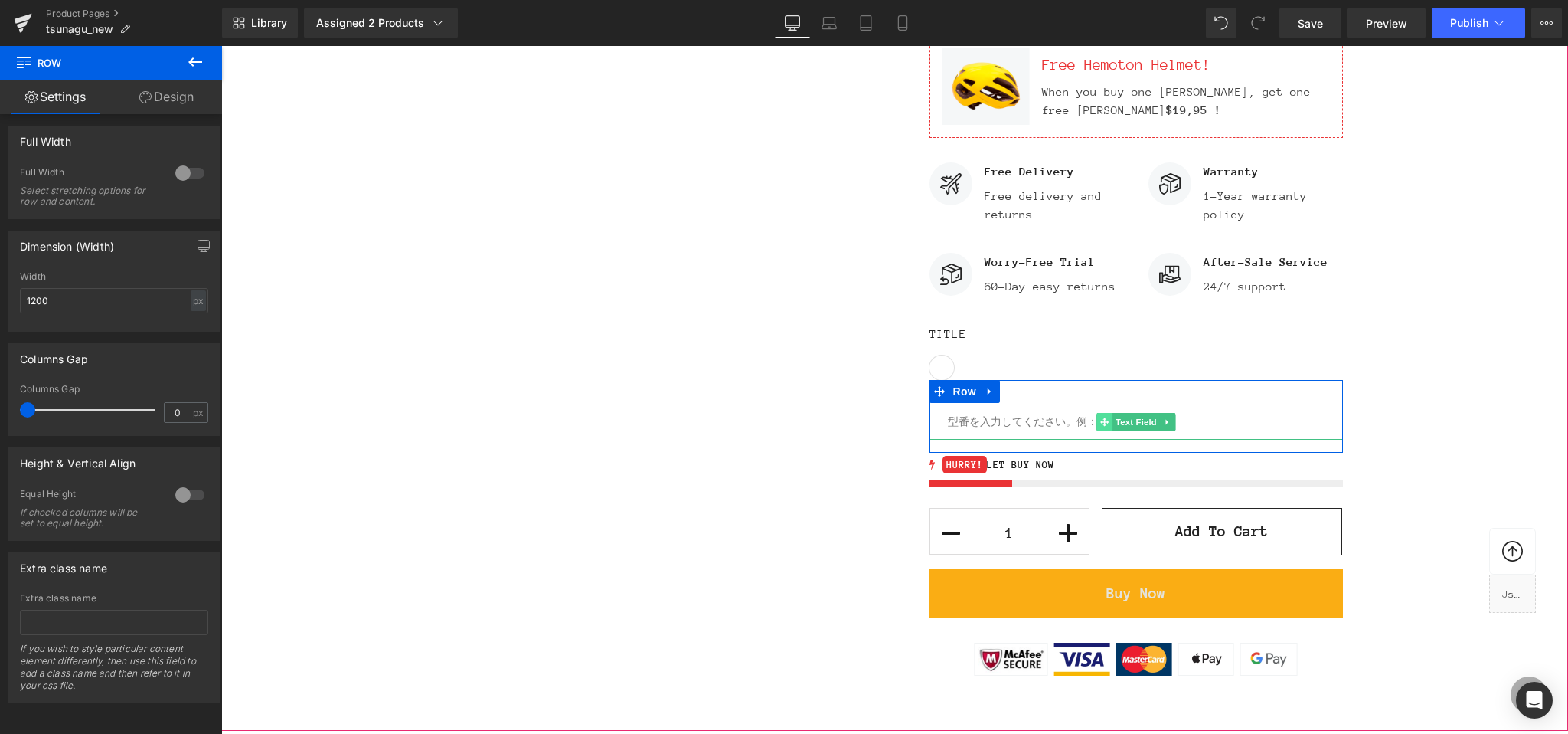
click at [1103, 427] on icon at bounding box center [1104, 422] width 9 height 10
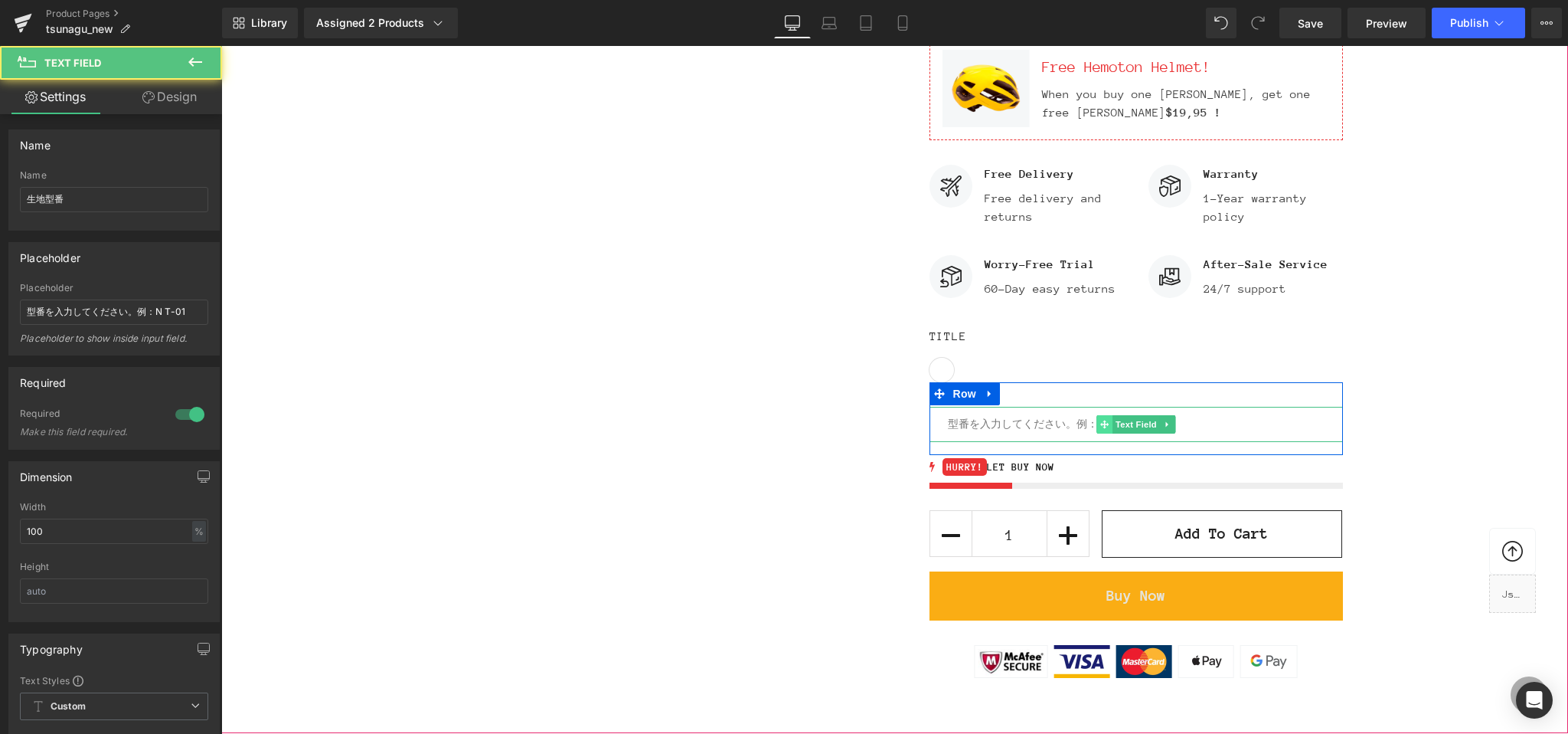
scroll to position [1215, 0]
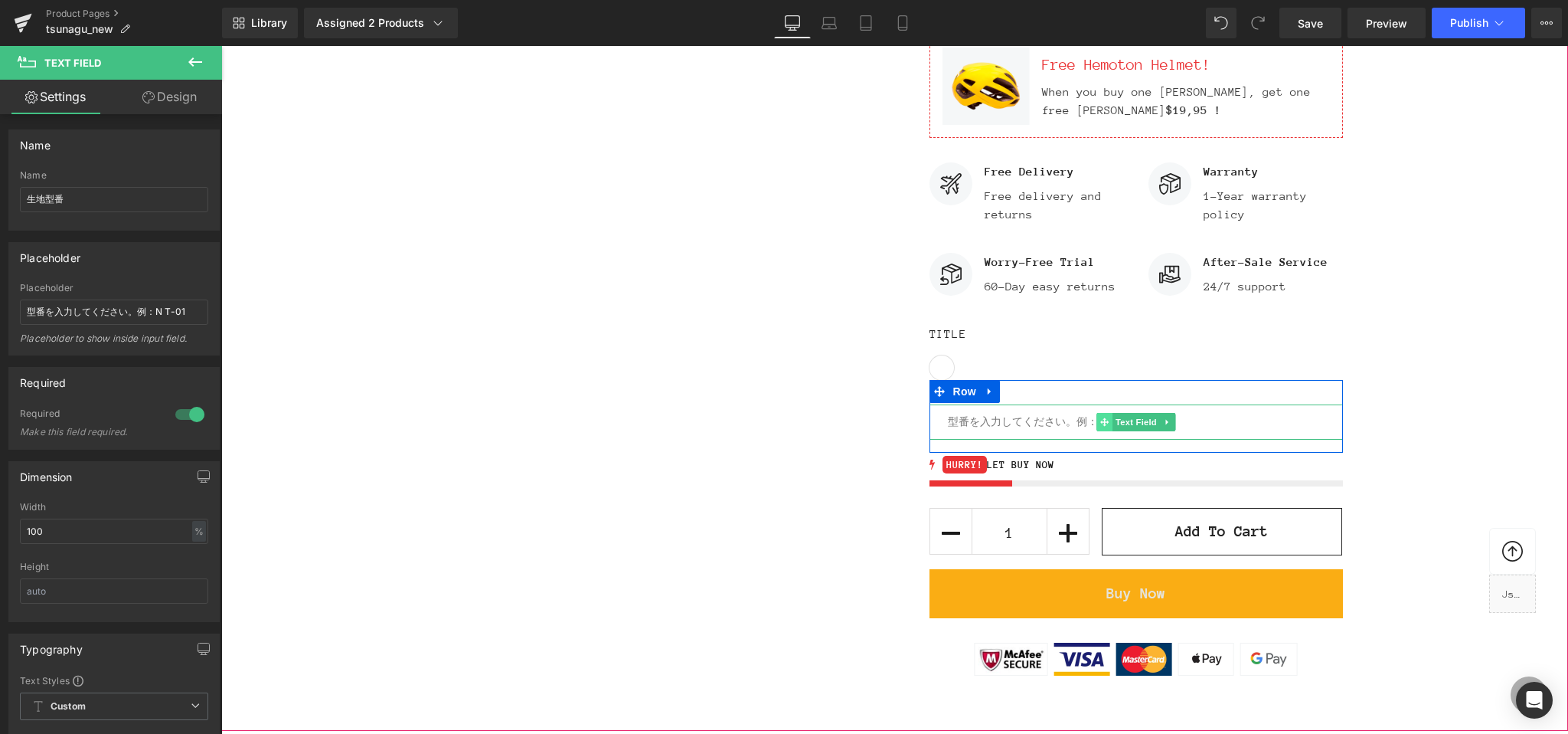
click at [1104, 427] on icon at bounding box center [1104, 422] width 9 height 9
click at [1171, 425] on icon at bounding box center [1167, 422] width 9 height 10
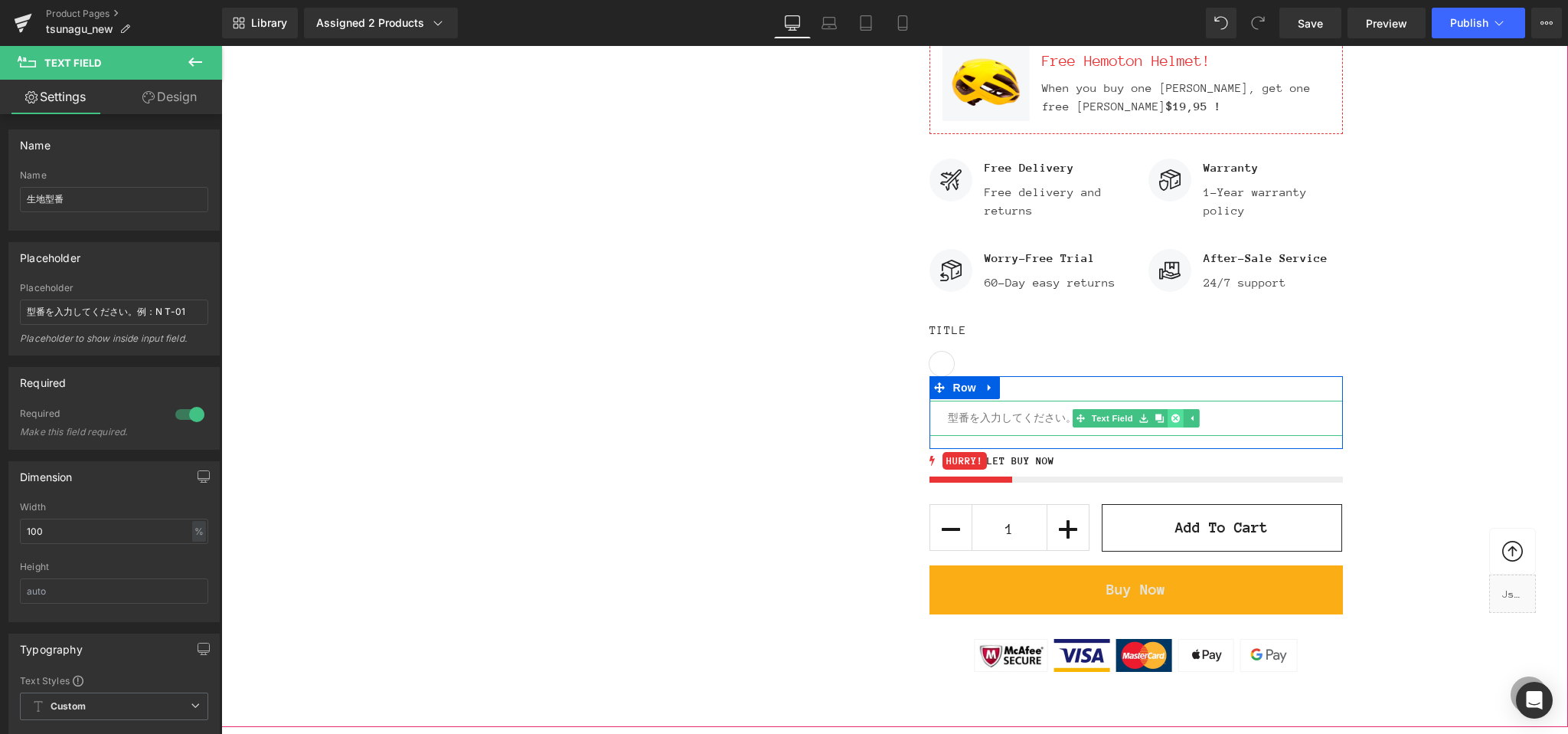
scroll to position [1220, 0]
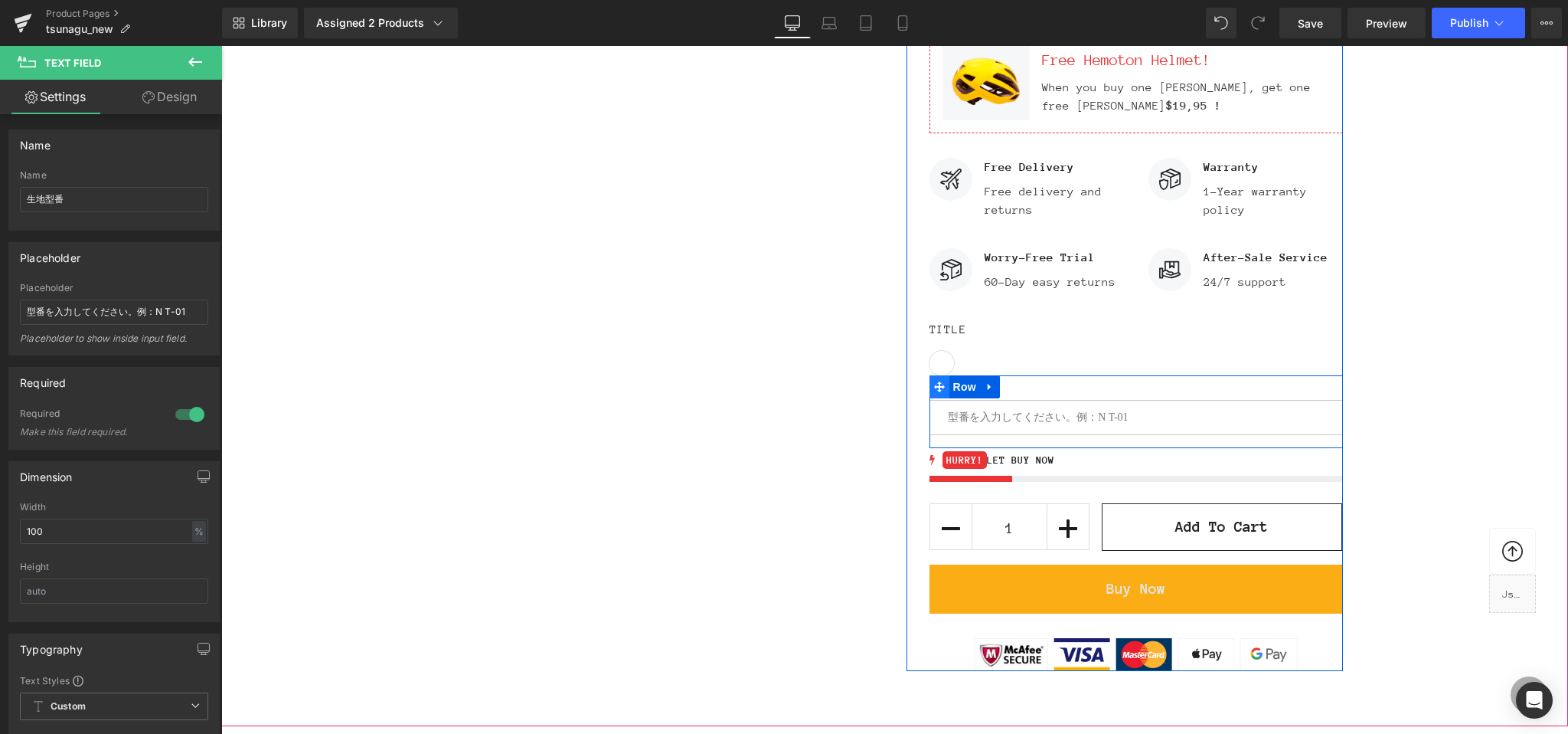
click at [936, 386] on icon at bounding box center [940, 387] width 11 height 12
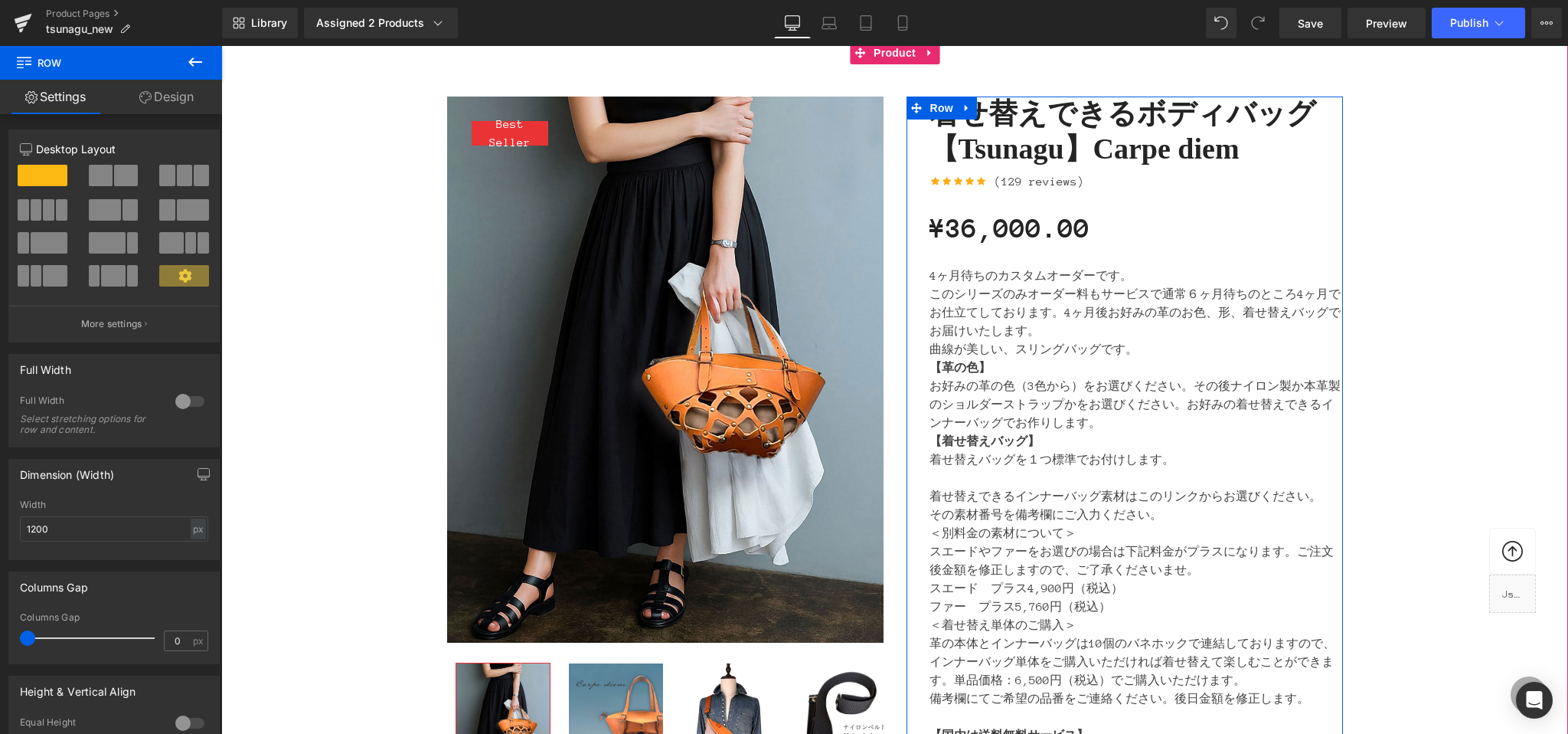
scroll to position [152, 0]
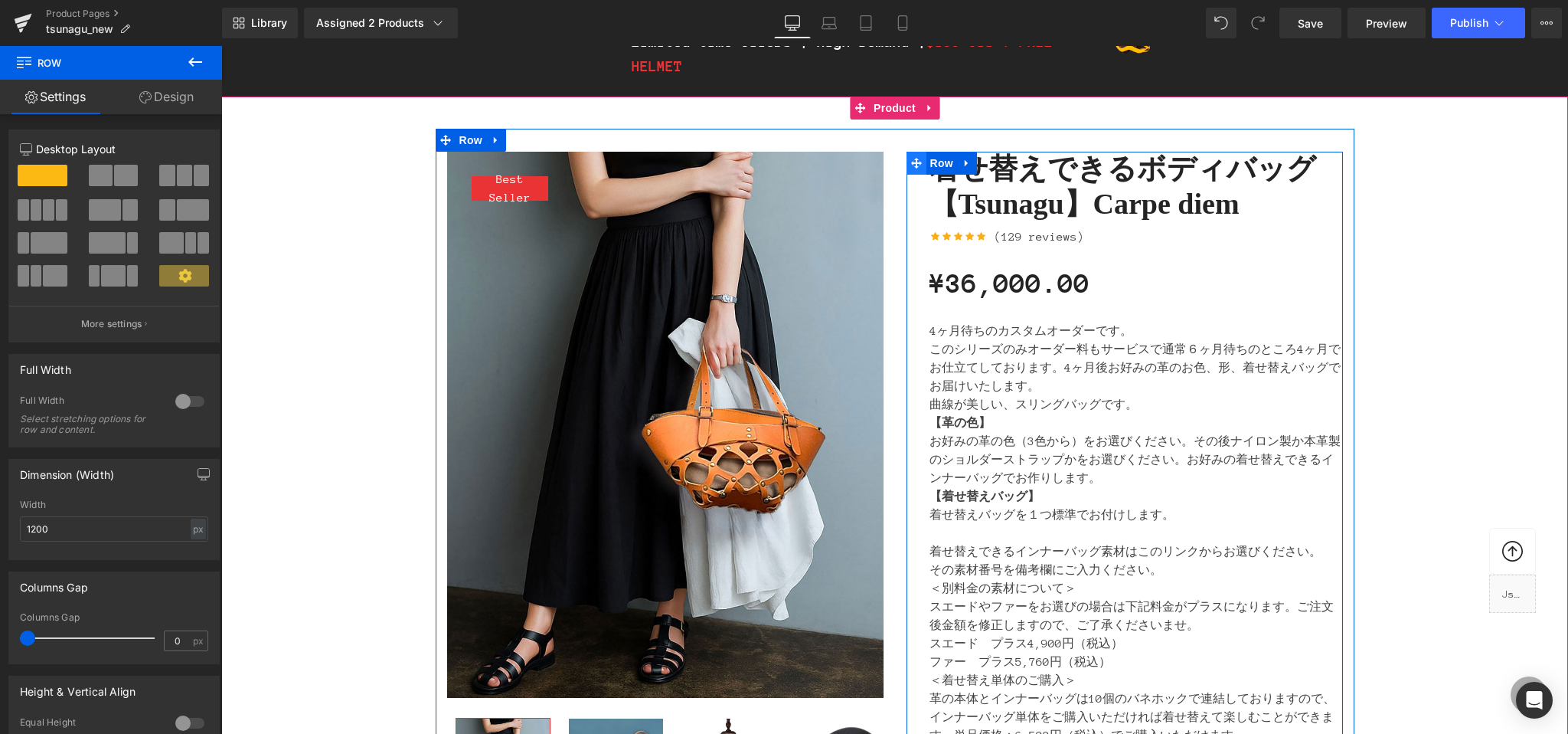
click at [915, 166] on icon at bounding box center [917, 163] width 11 height 11
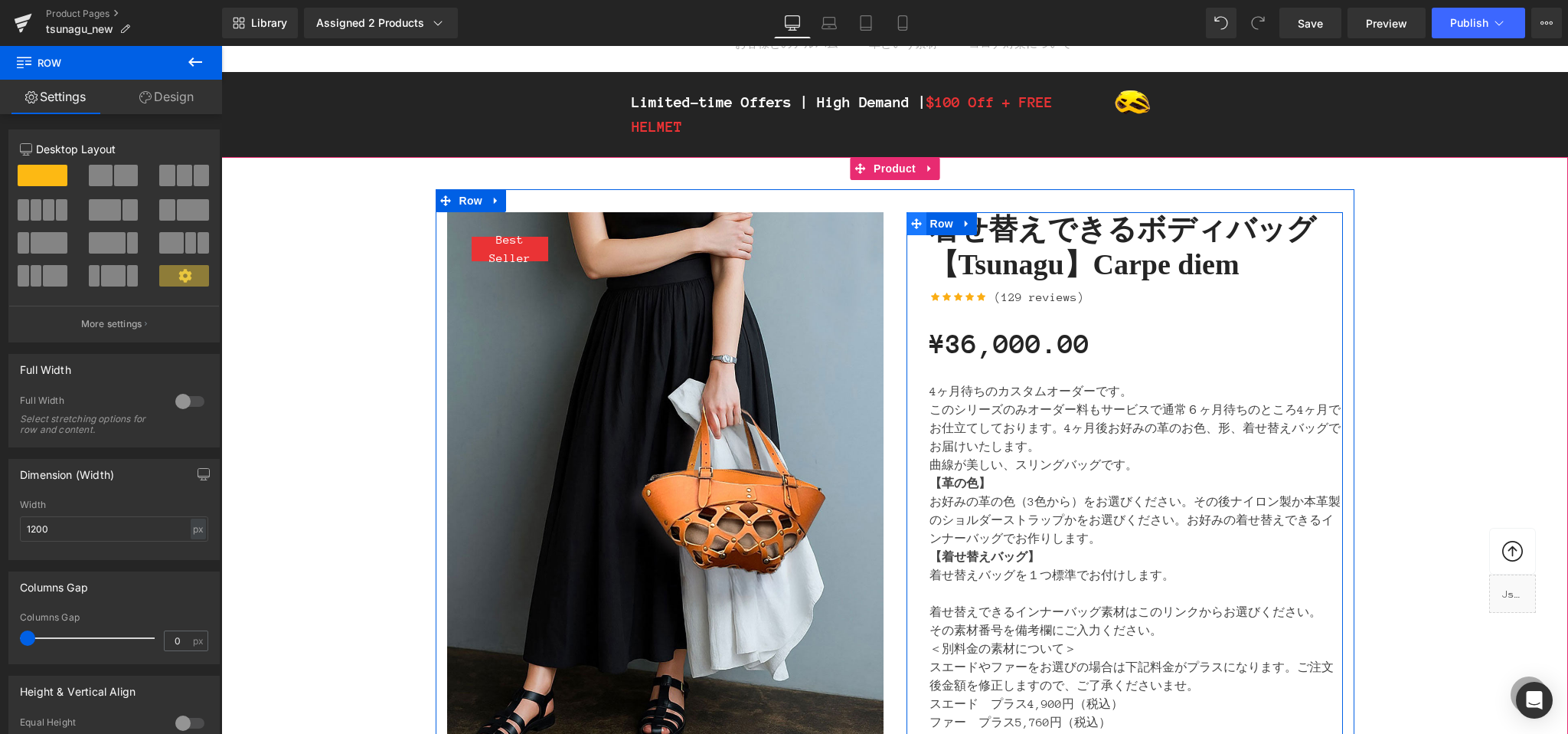
scroll to position [92, 0]
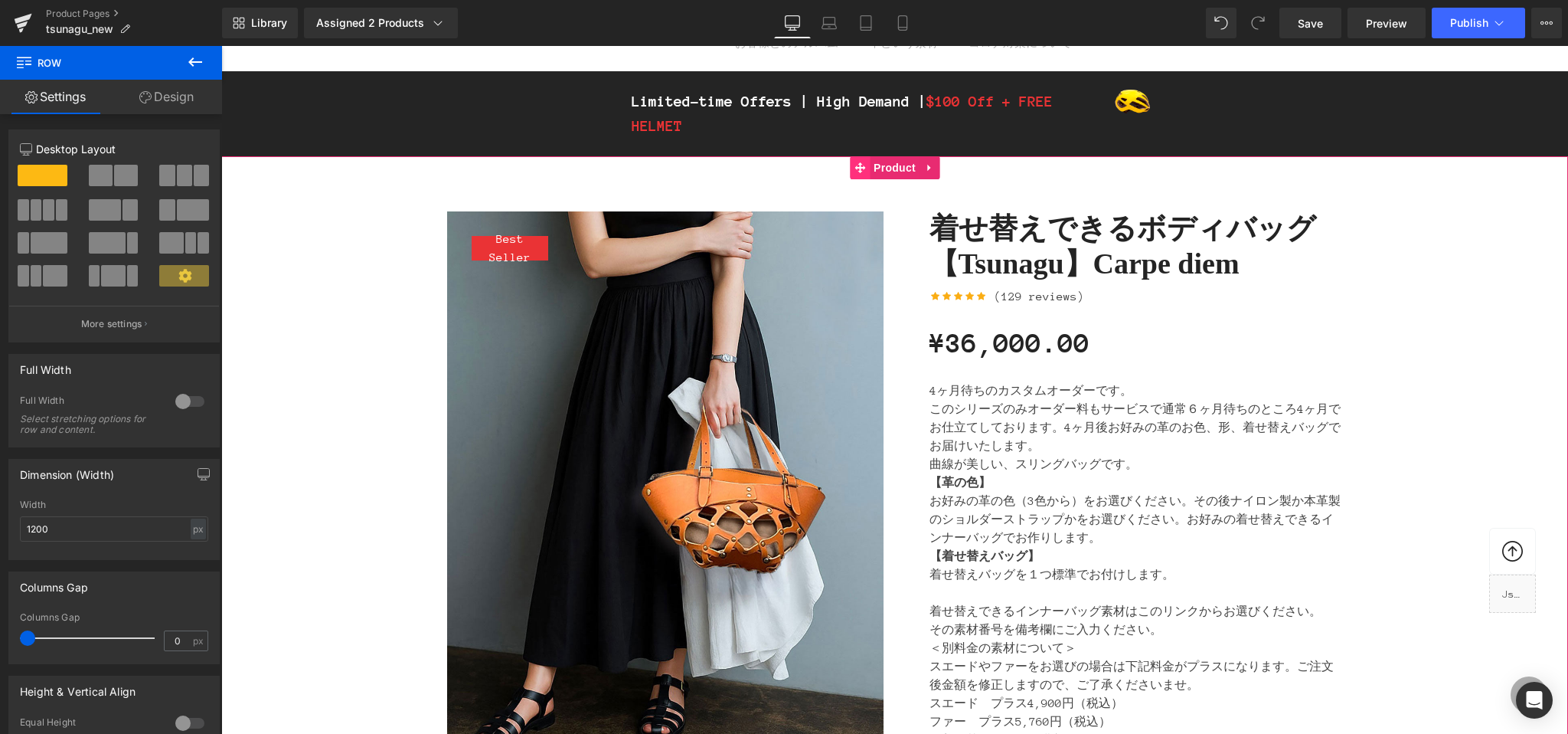
click at [856, 165] on icon at bounding box center [860, 168] width 11 height 11
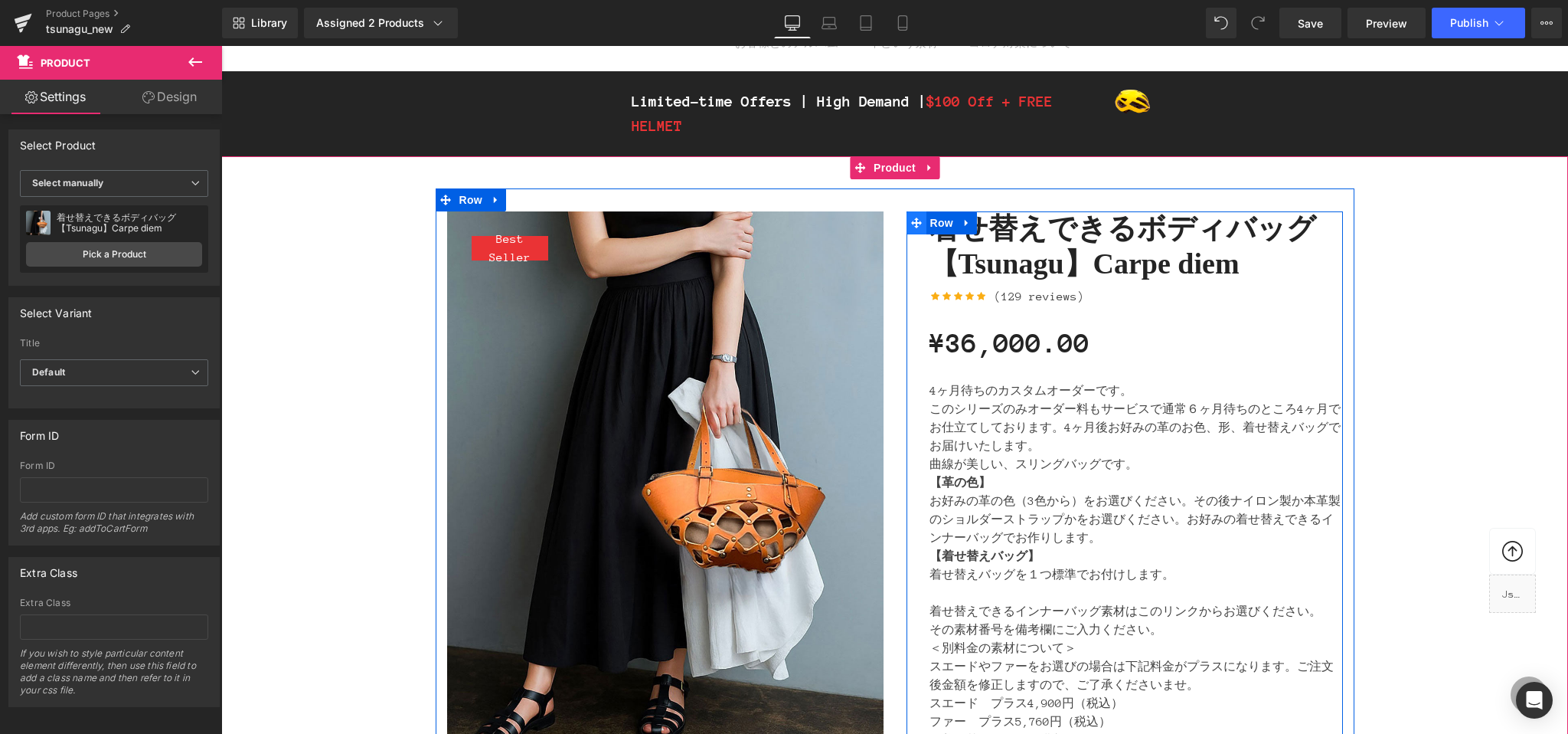
click at [912, 223] on icon at bounding box center [917, 223] width 11 height 11
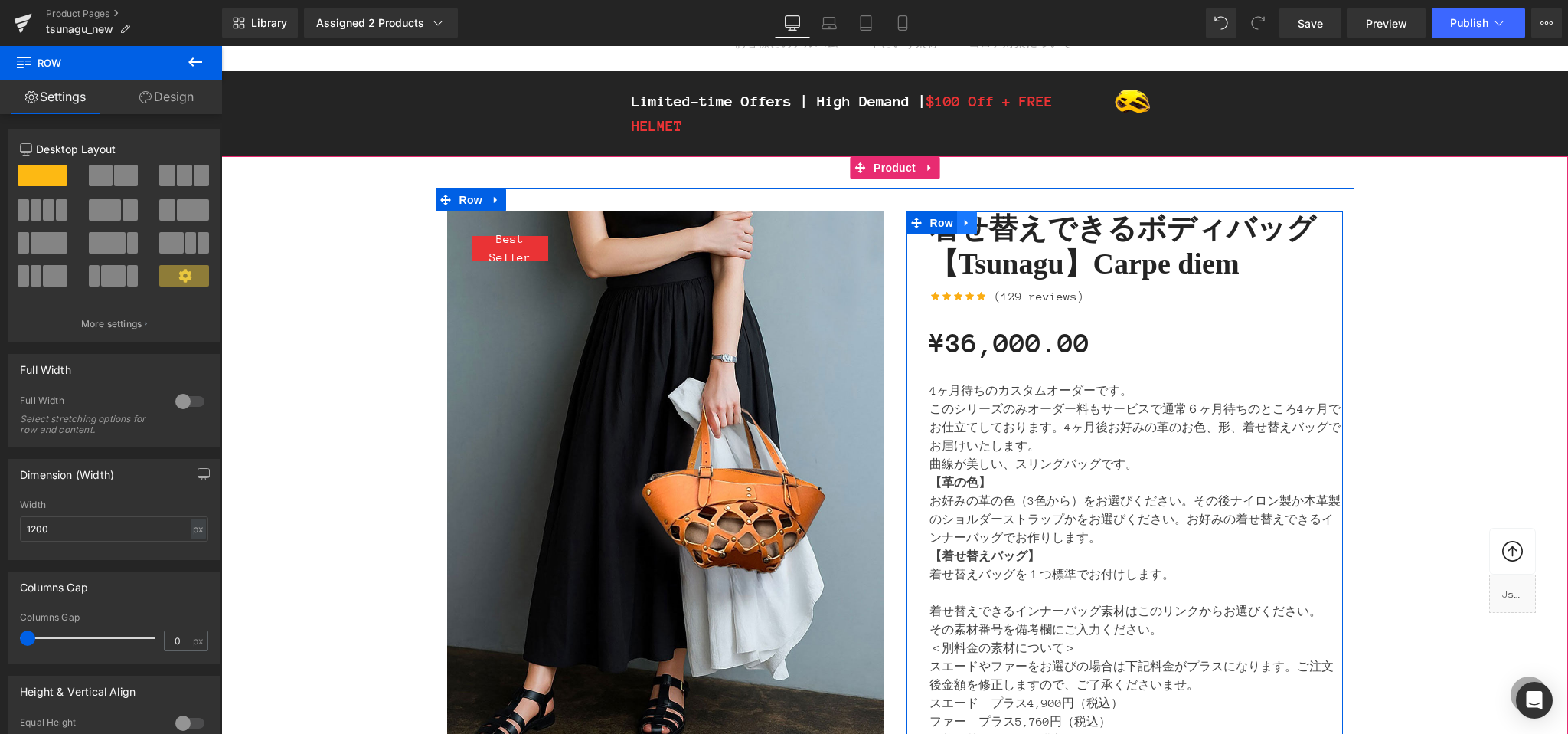
click at [963, 222] on icon at bounding box center [967, 223] width 11 height 12
click at [1028, 222] on icon at bounding box center [1027, 223] width 3 height 7
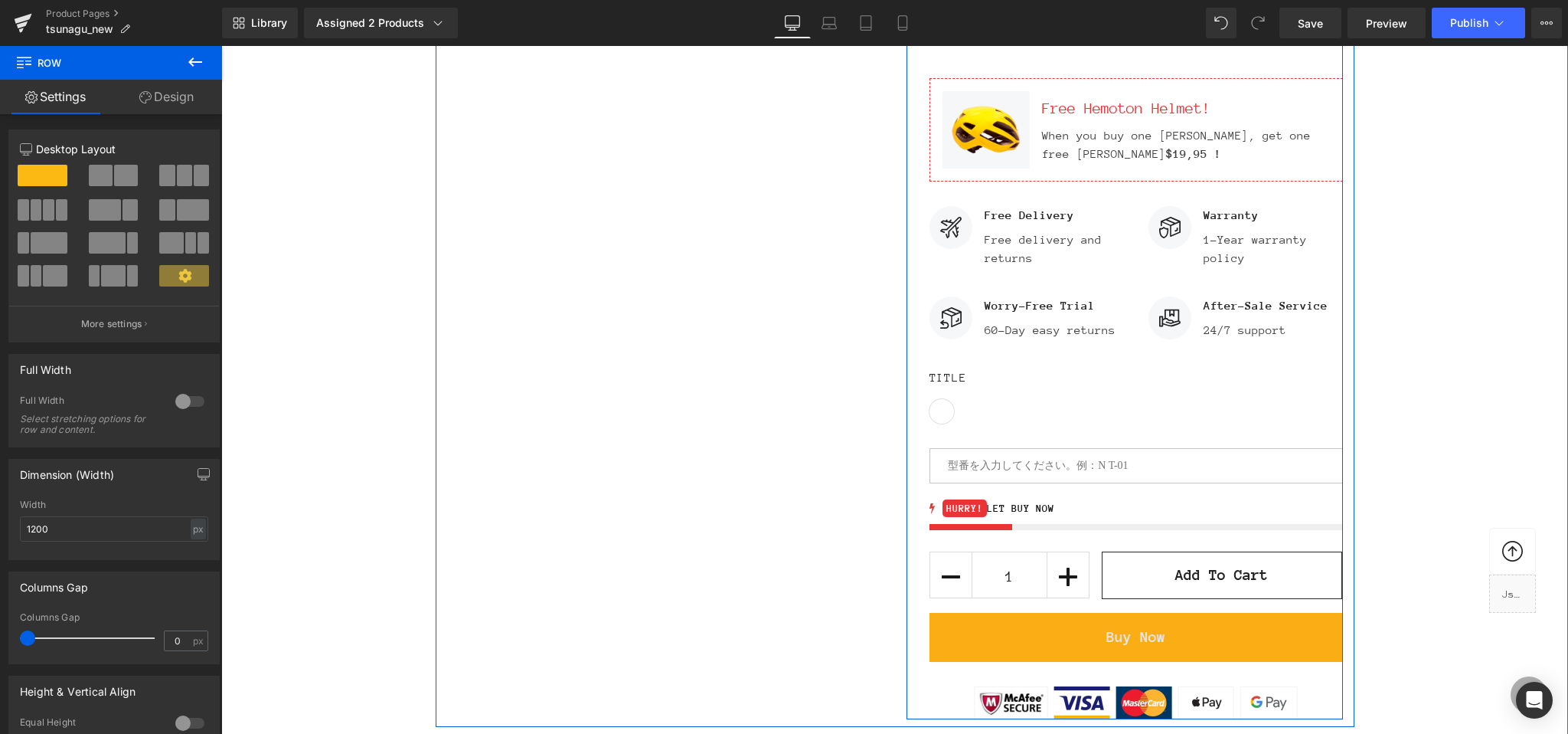
scroll to position [1191, 0]
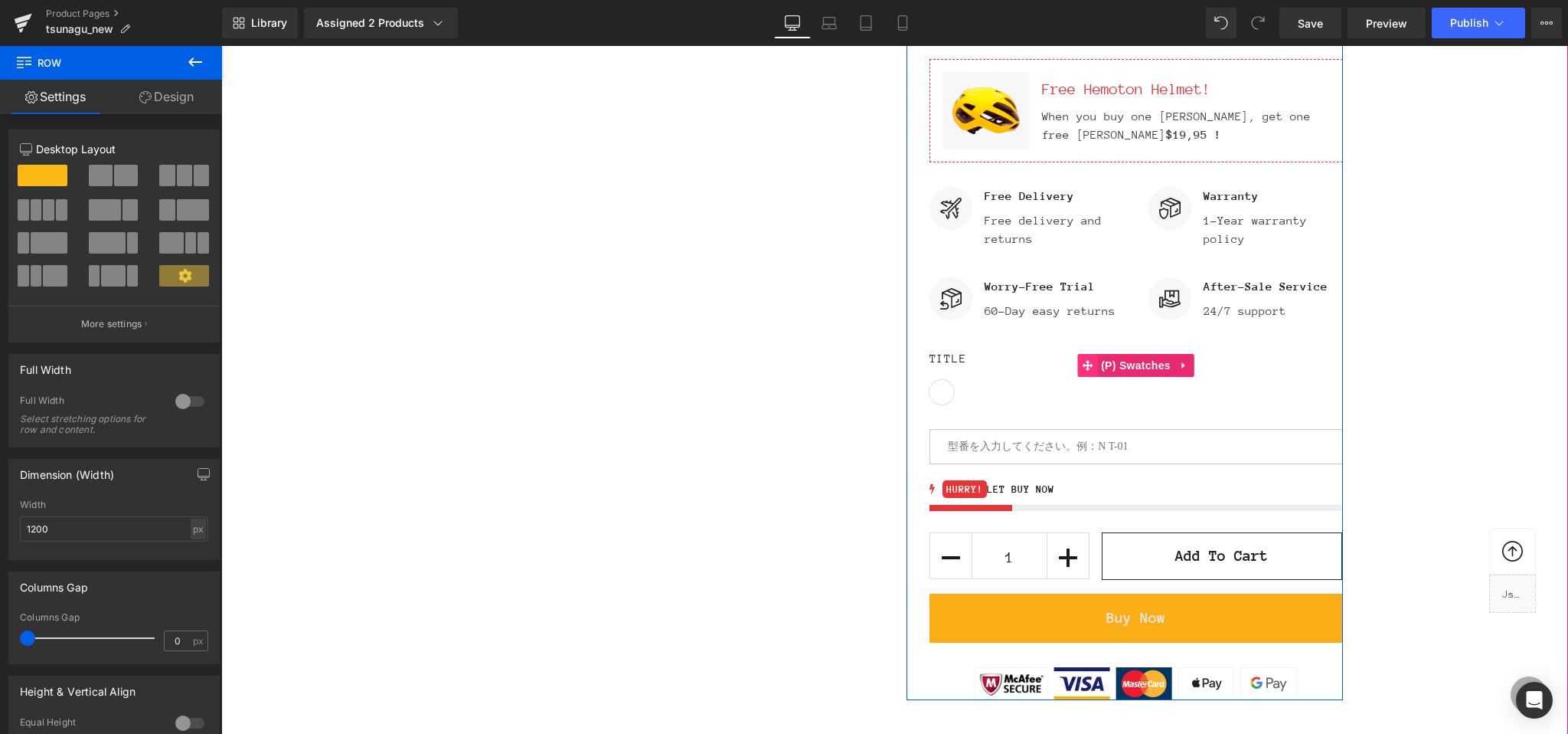
click at [1085, 369] on icon at bounding box center [1088, 366] width 11 height 11
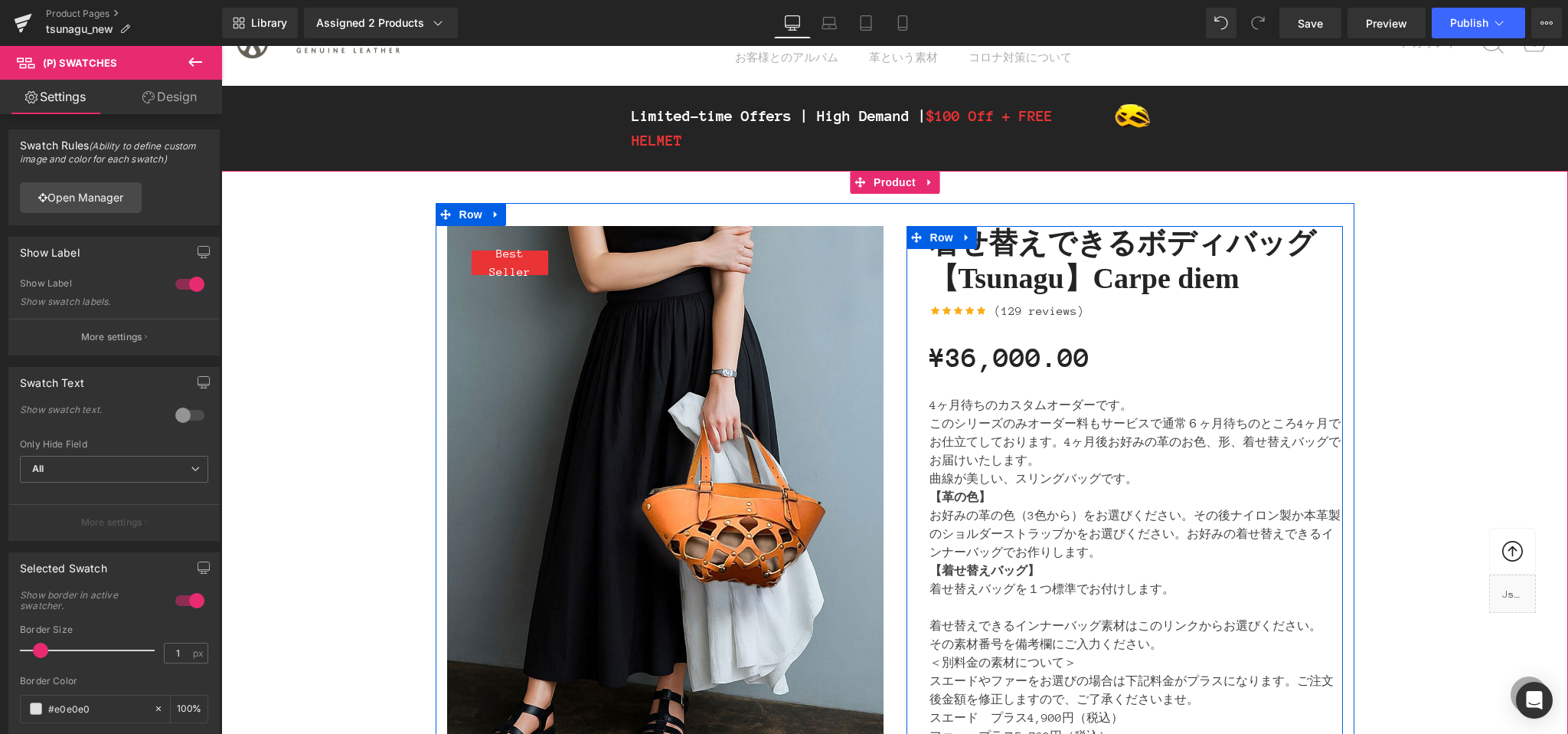
scroll to position [67, 0]
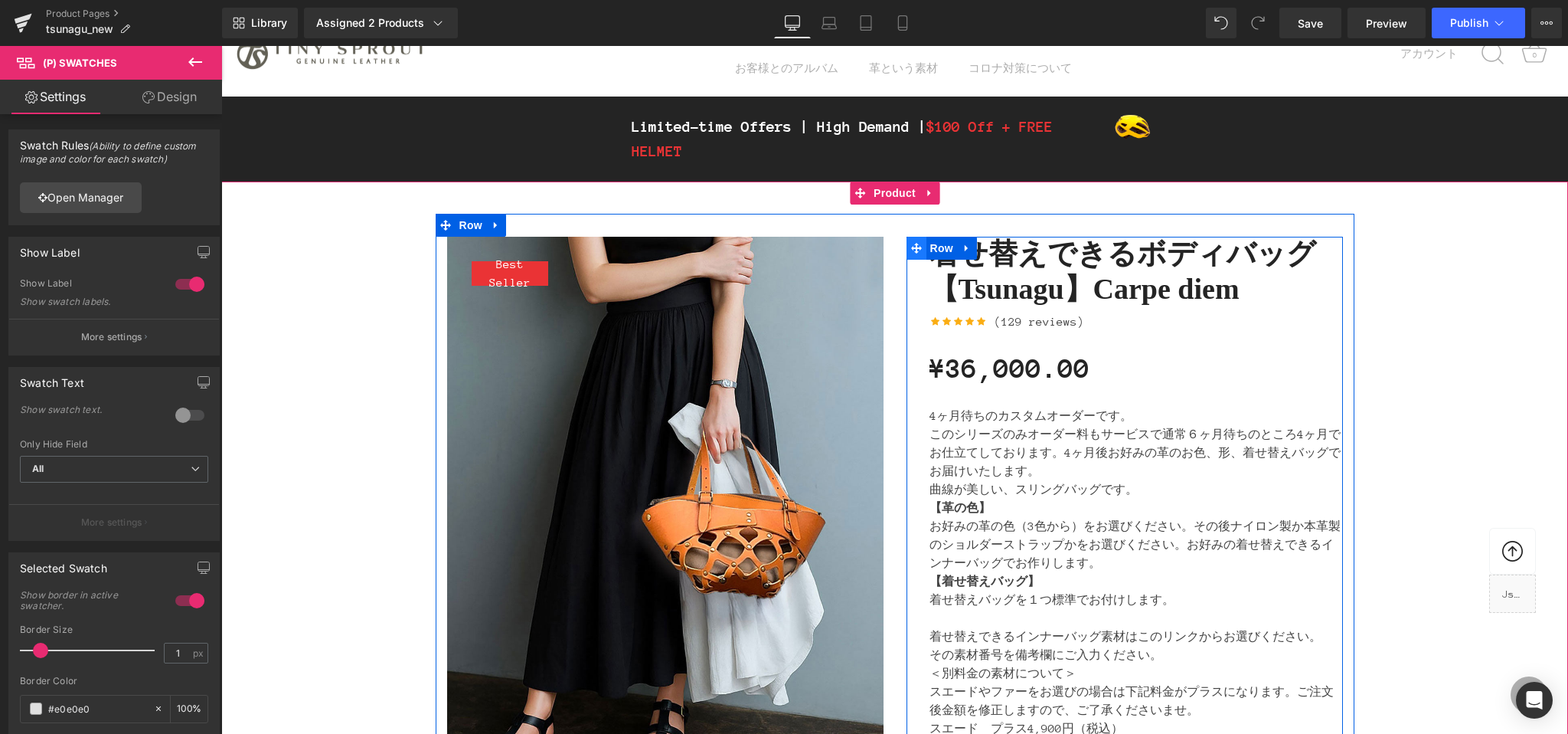
click at [917, 249] on icon at bounding box center [917, 249] width 11 height 11
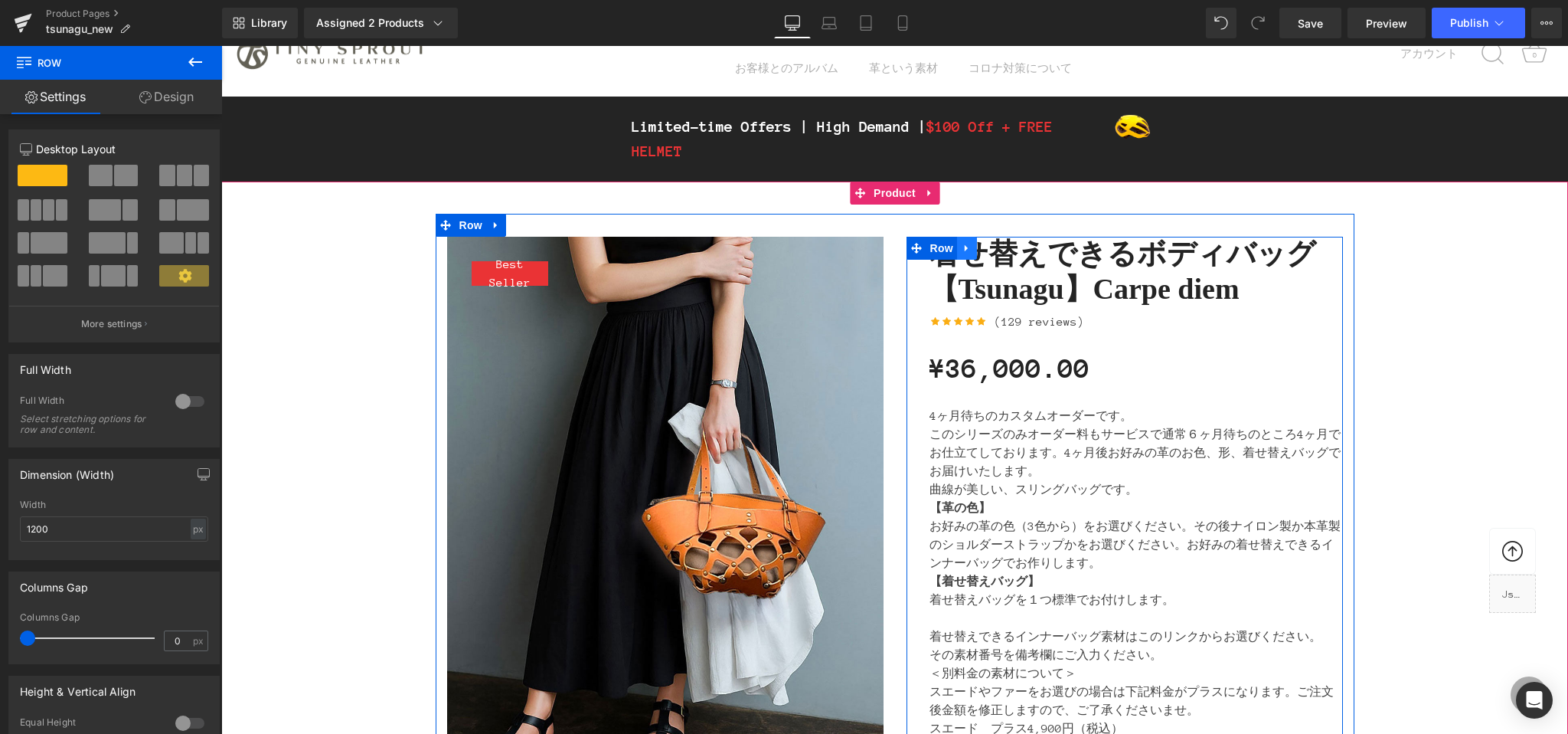
click at [970, 248] on icon at bounding box center [967, 249] width 11 height 12
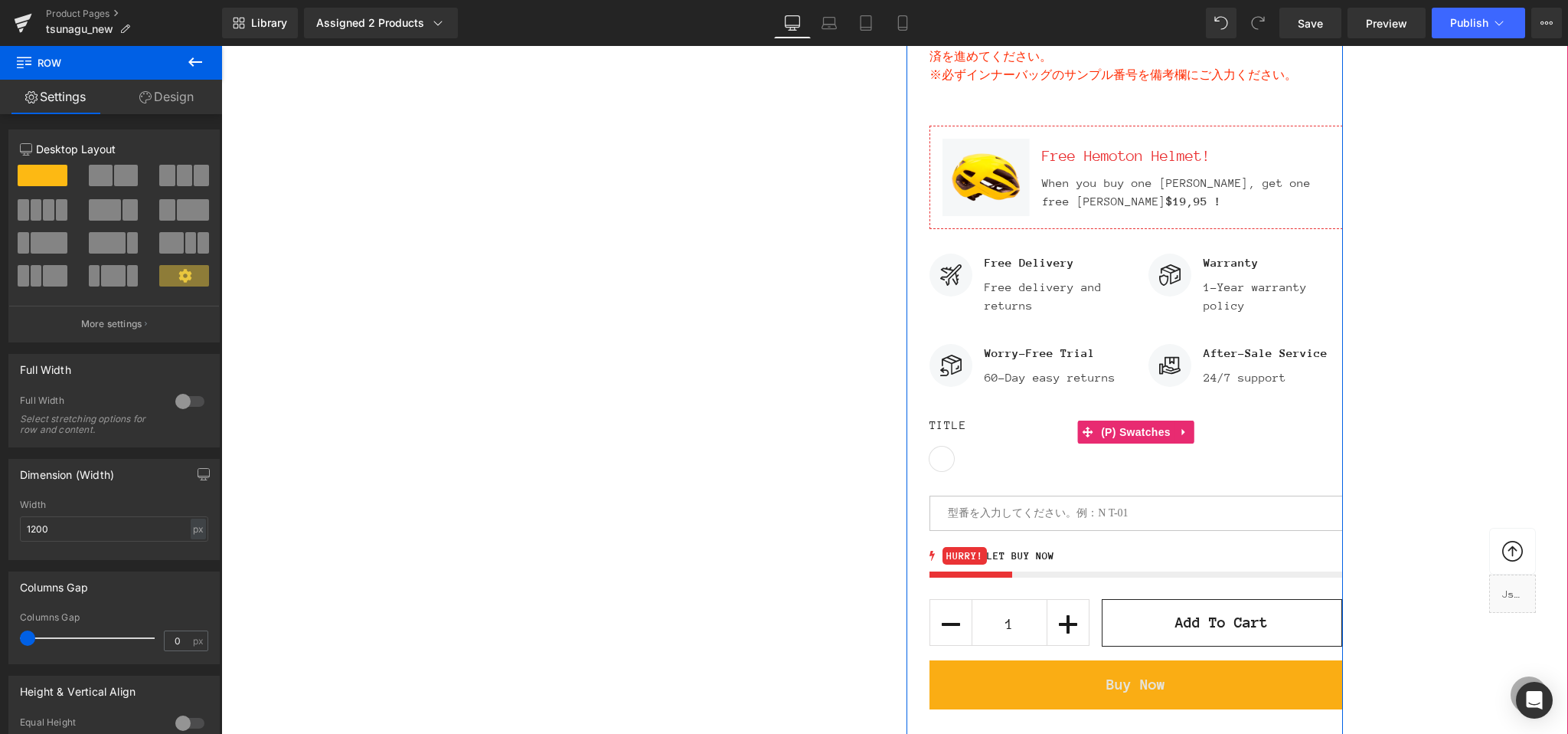
scroll to position [1135, 0]
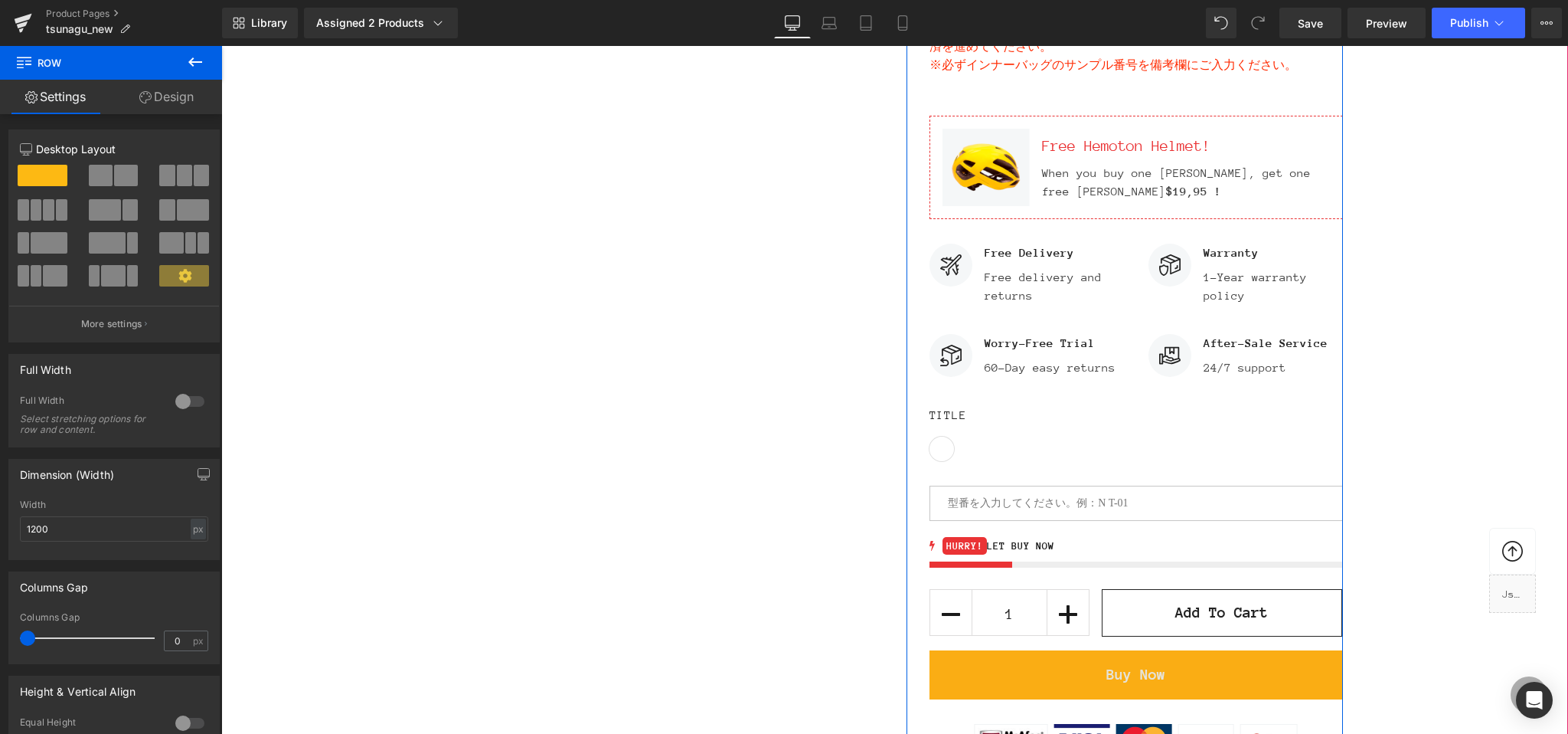
click at [1014, 493] on input "text" at bounding box center [1136, 503] width 413 height 35
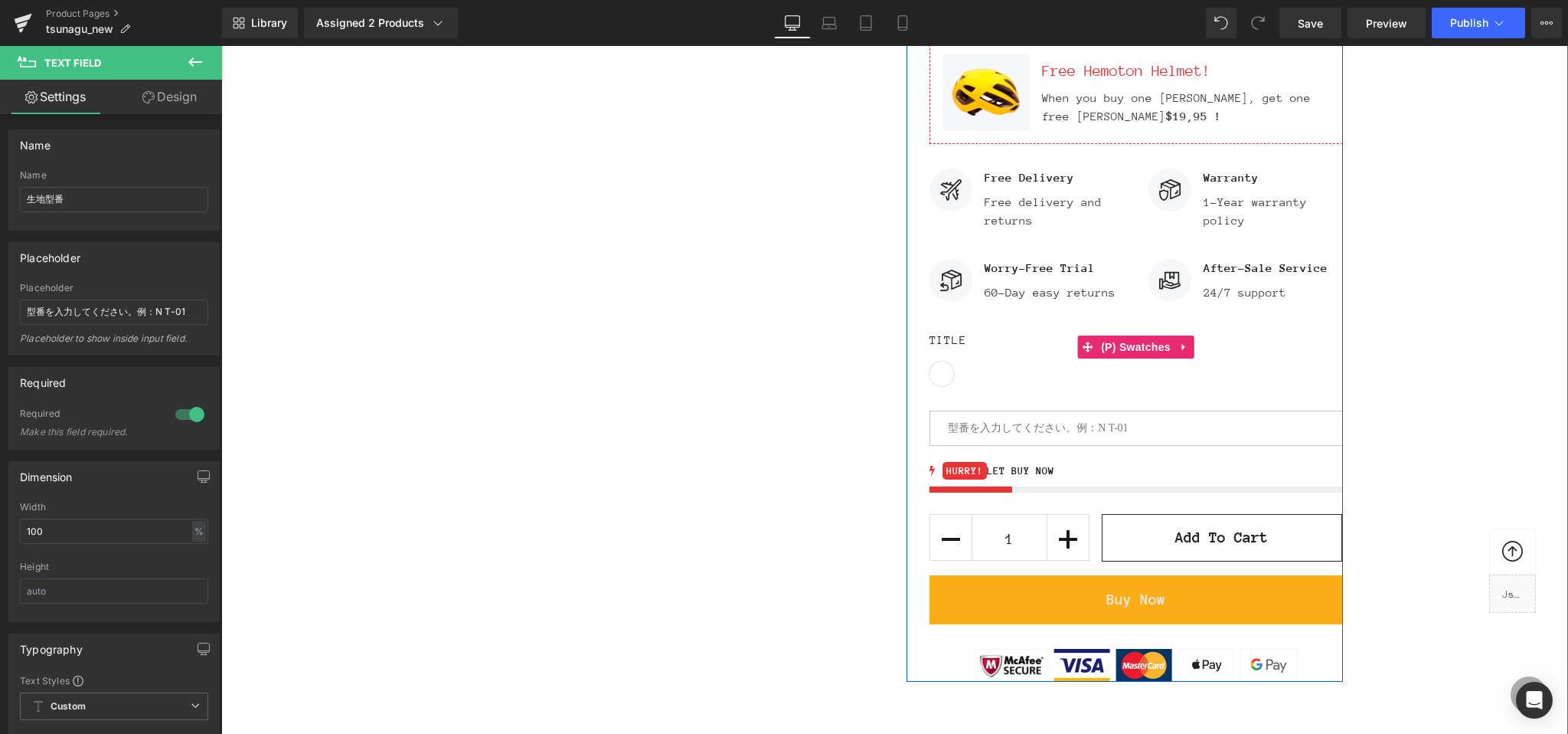
scroll to position [1211, 0]
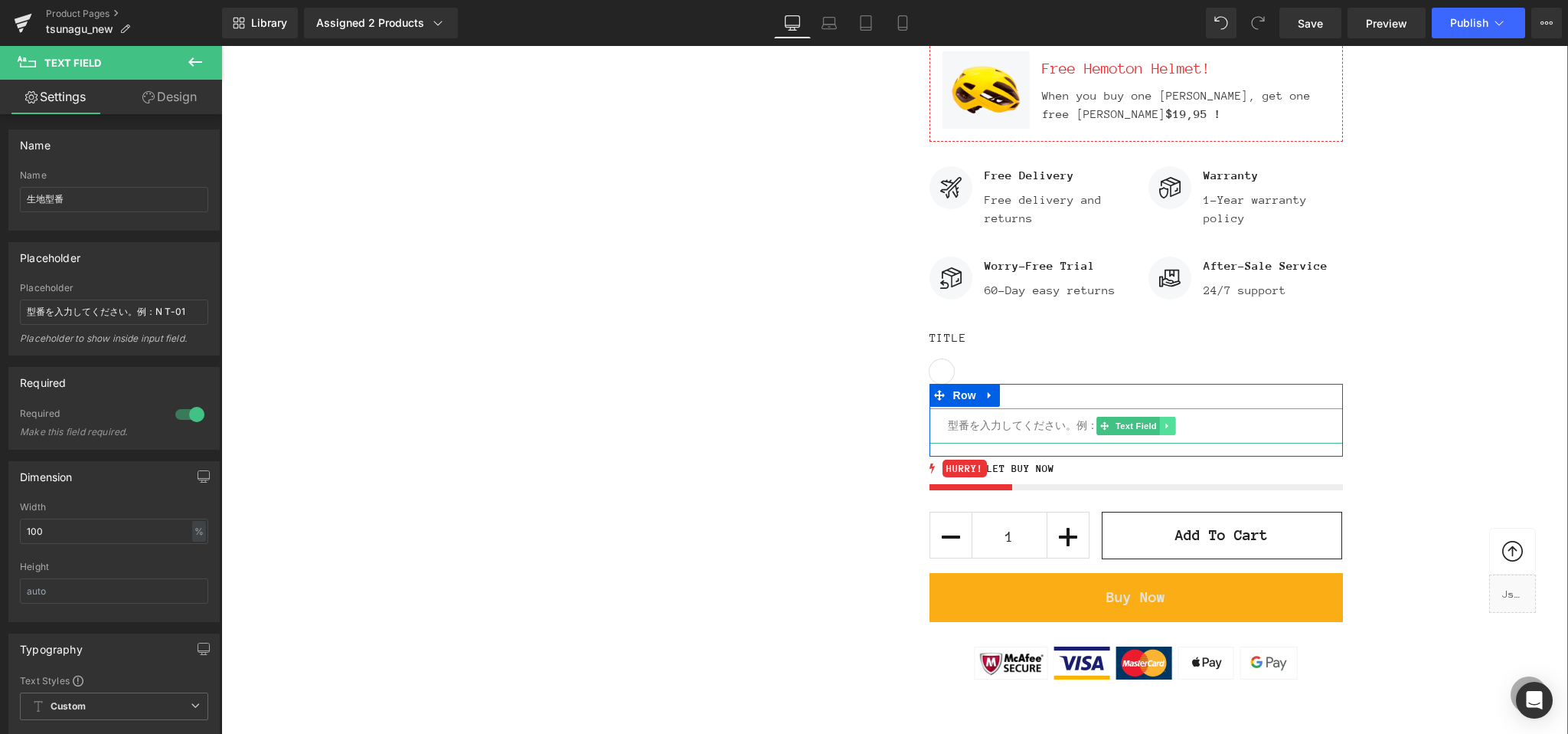
click at [1169, 431] on icon at bounding box center [1167, 426] width 9 height 10
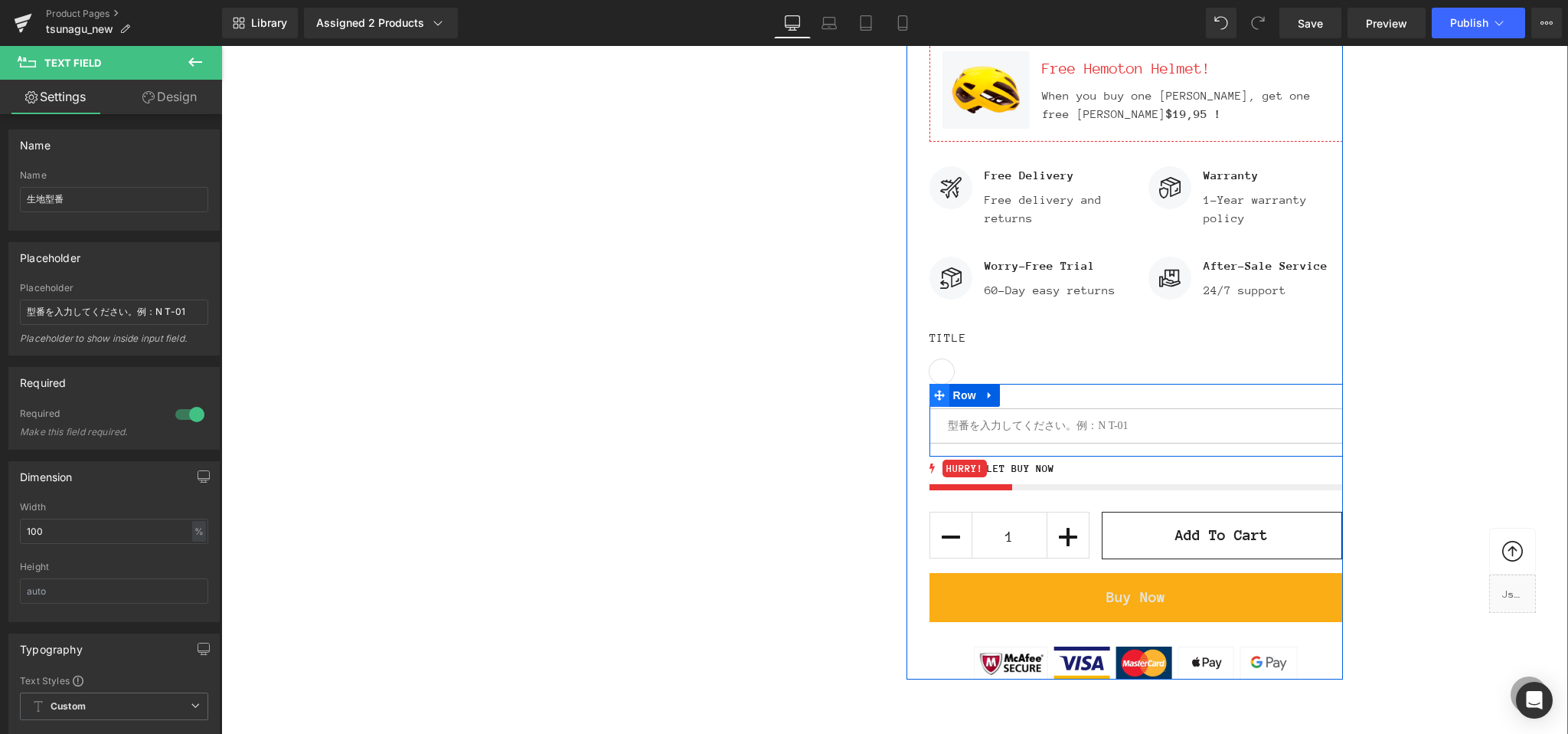
click at [934, 397] on icon at bounding box center [940, 395] width 11 height 11
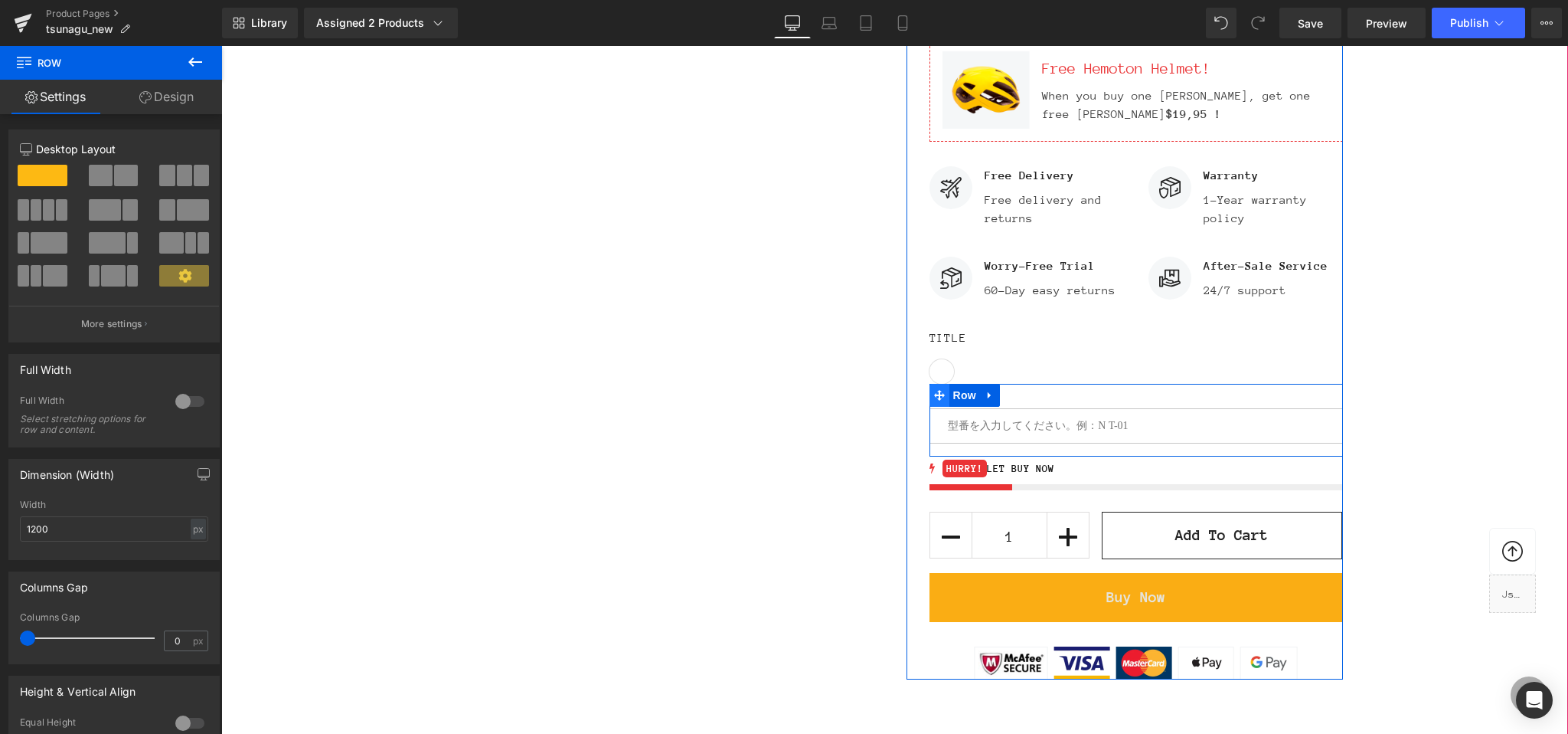
click at [941, 397] on icon at bounding box center [940, 395] width 11 height 11
click at [939, 394] on icon at bounding box center [940, 395] width 11 height 11
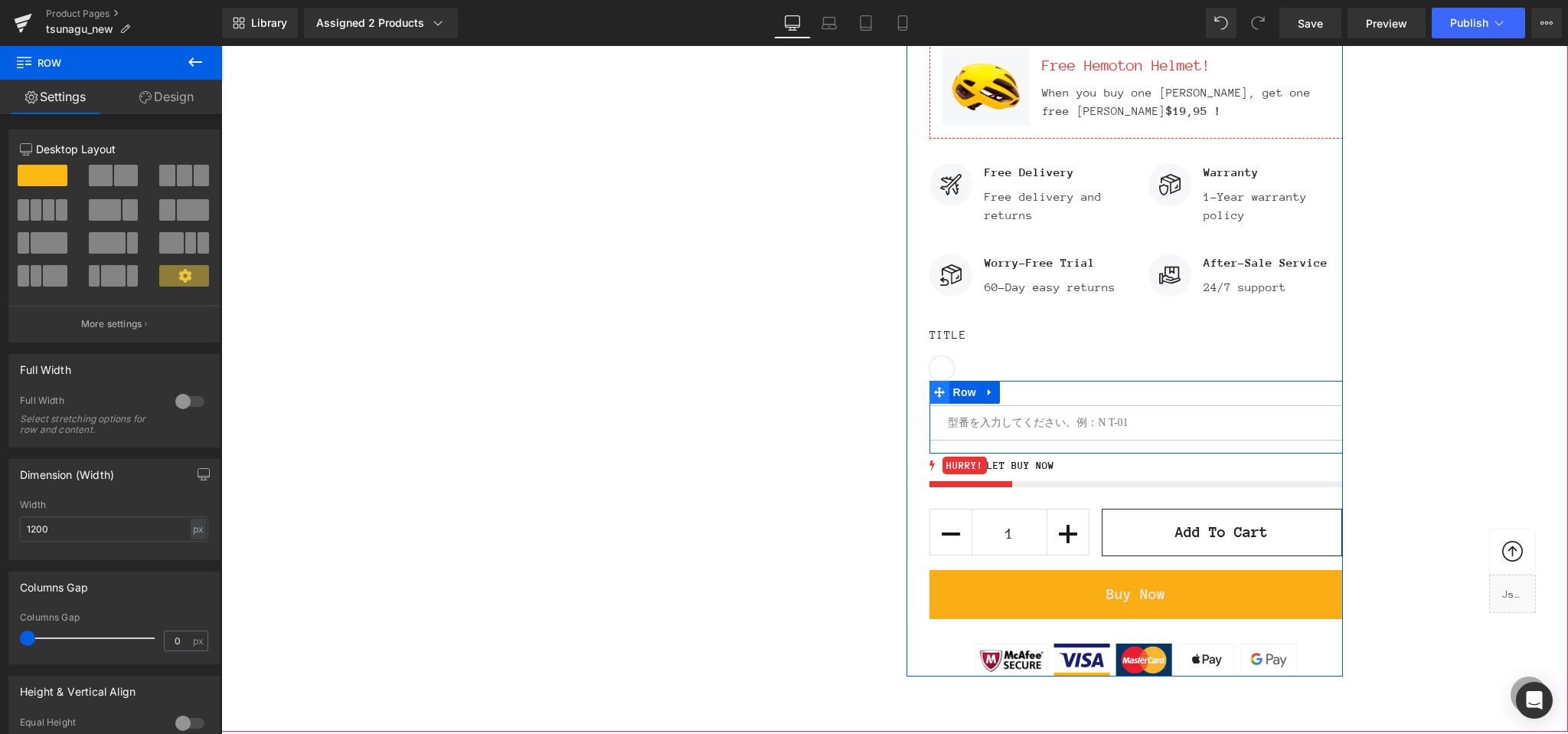
scroll to position [1216, 0]
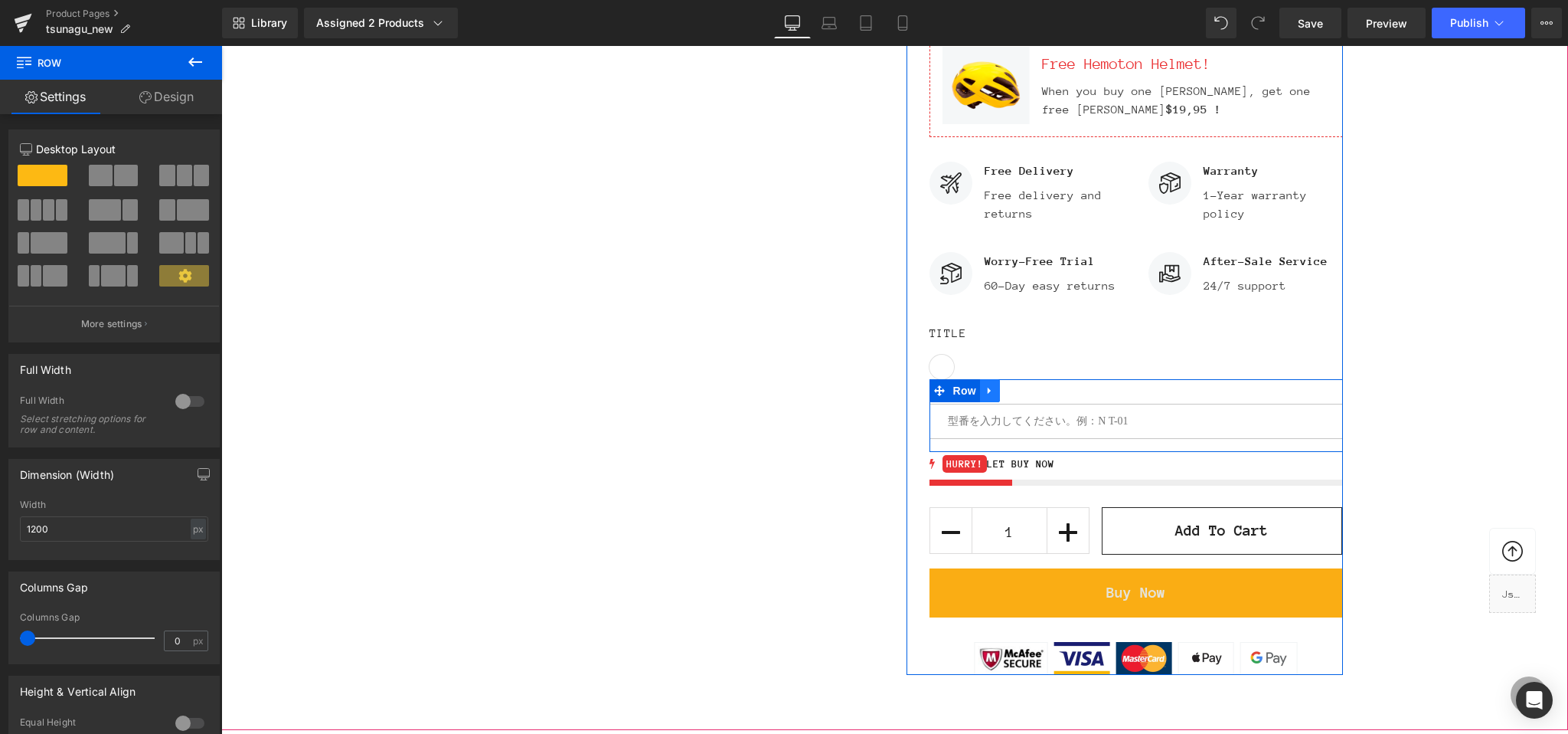
click at [990, 393] on icon at bounding box center [990, 391] width 11 height 12
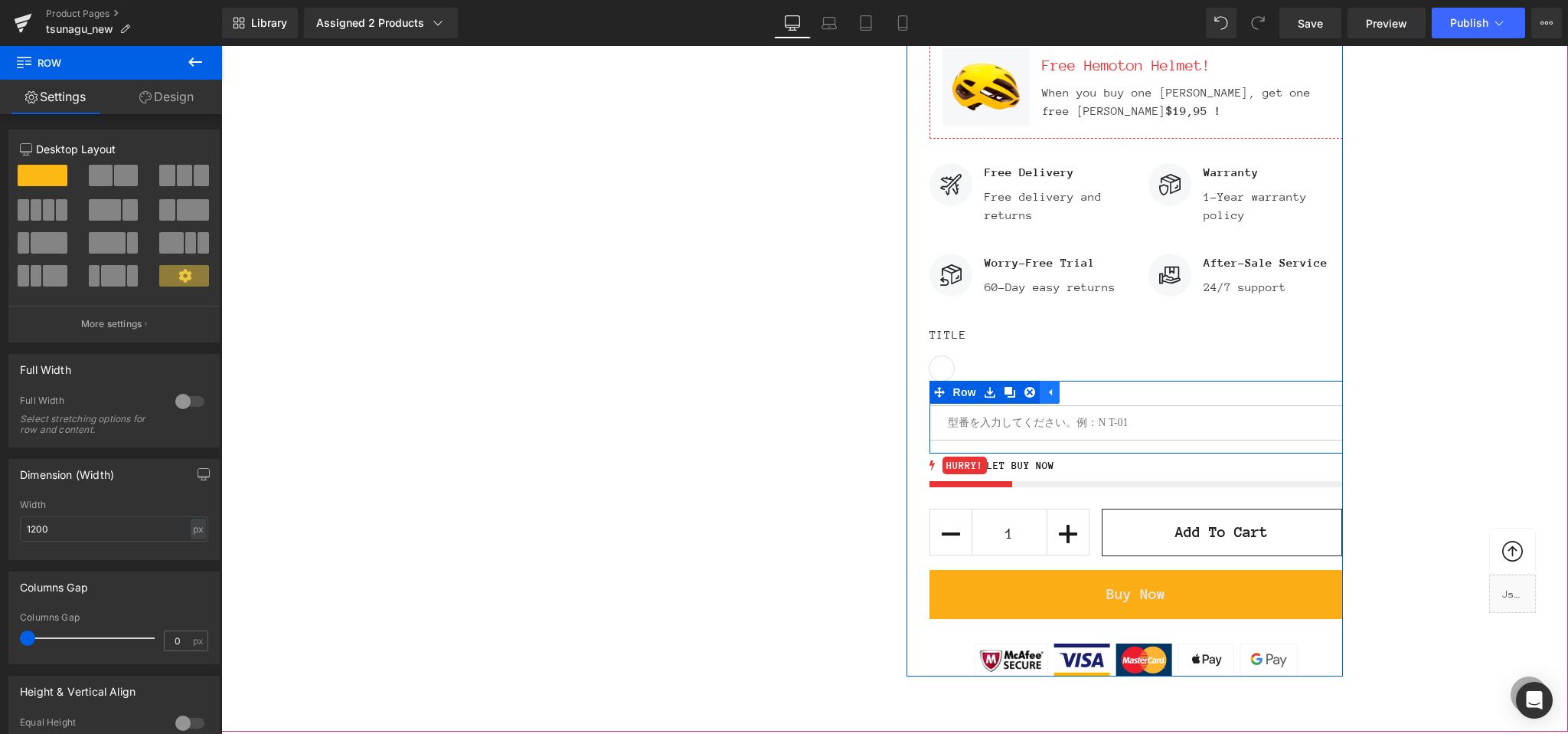
scroll to position [1214, 0]
click at [939, 392] on icon at bounding box center [940, 393] width 11 height 11
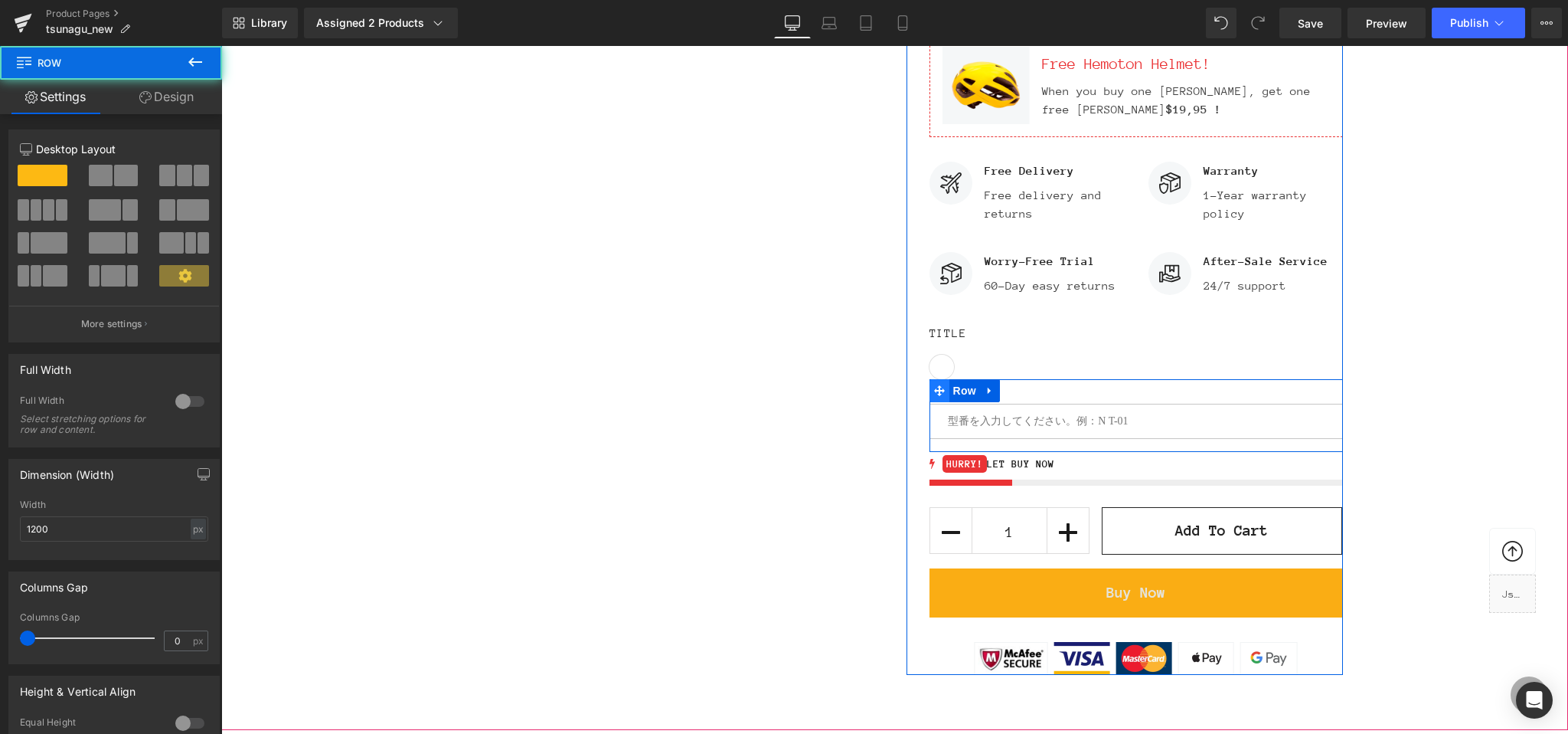
scroll to position [1218, 0]
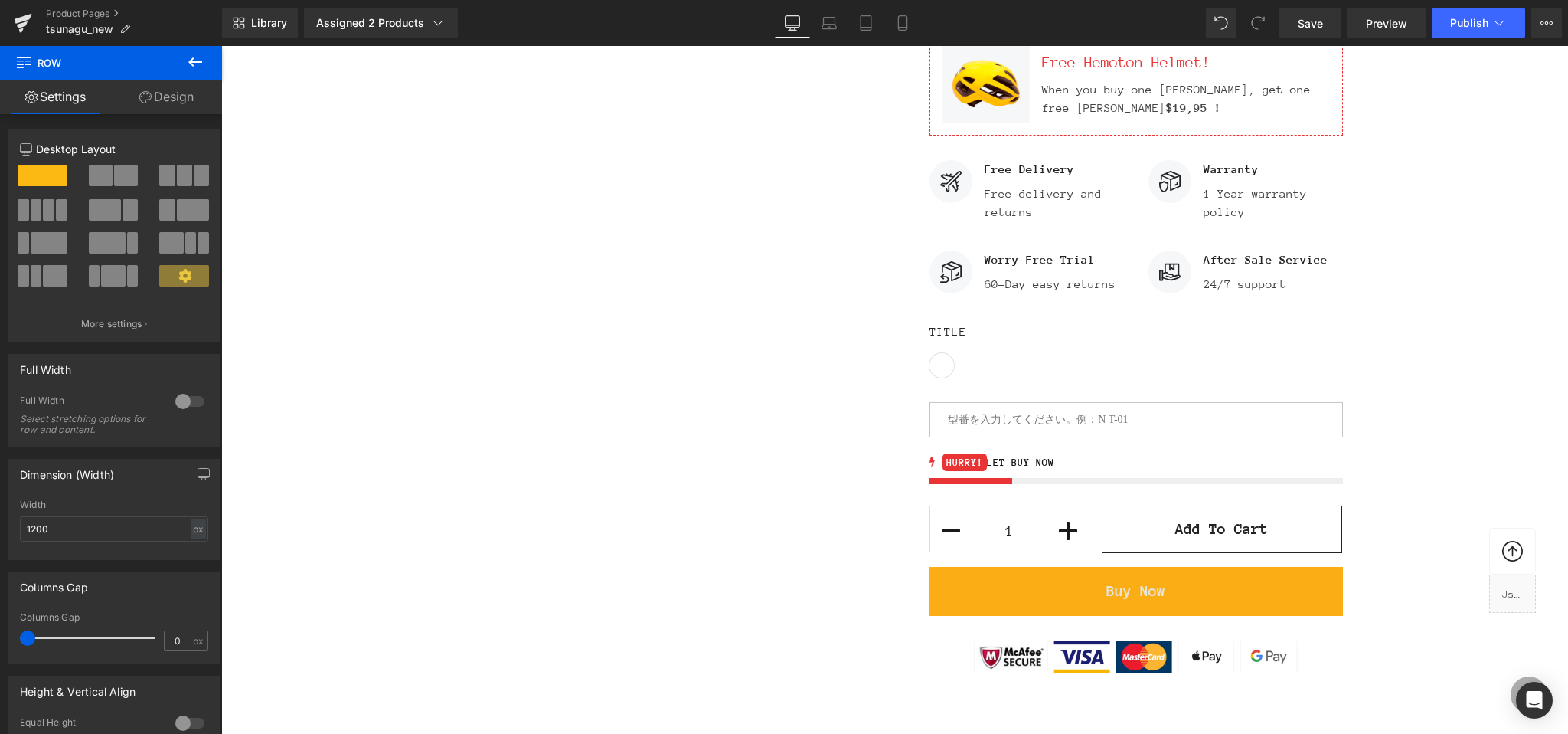
click at [190, 55] on icon at bounding box center [195, 62] width 18 height 18
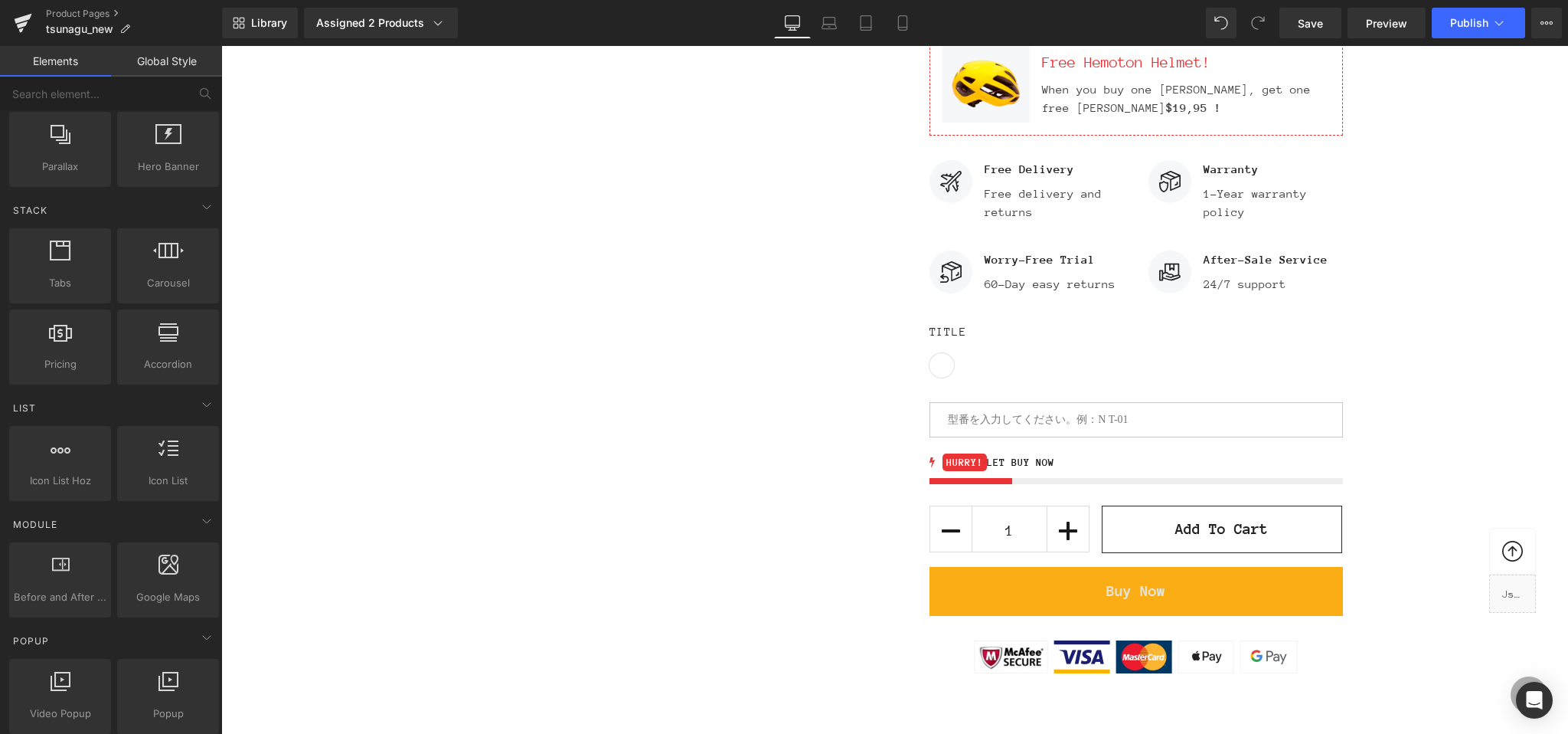
scroll to position [0, 0]
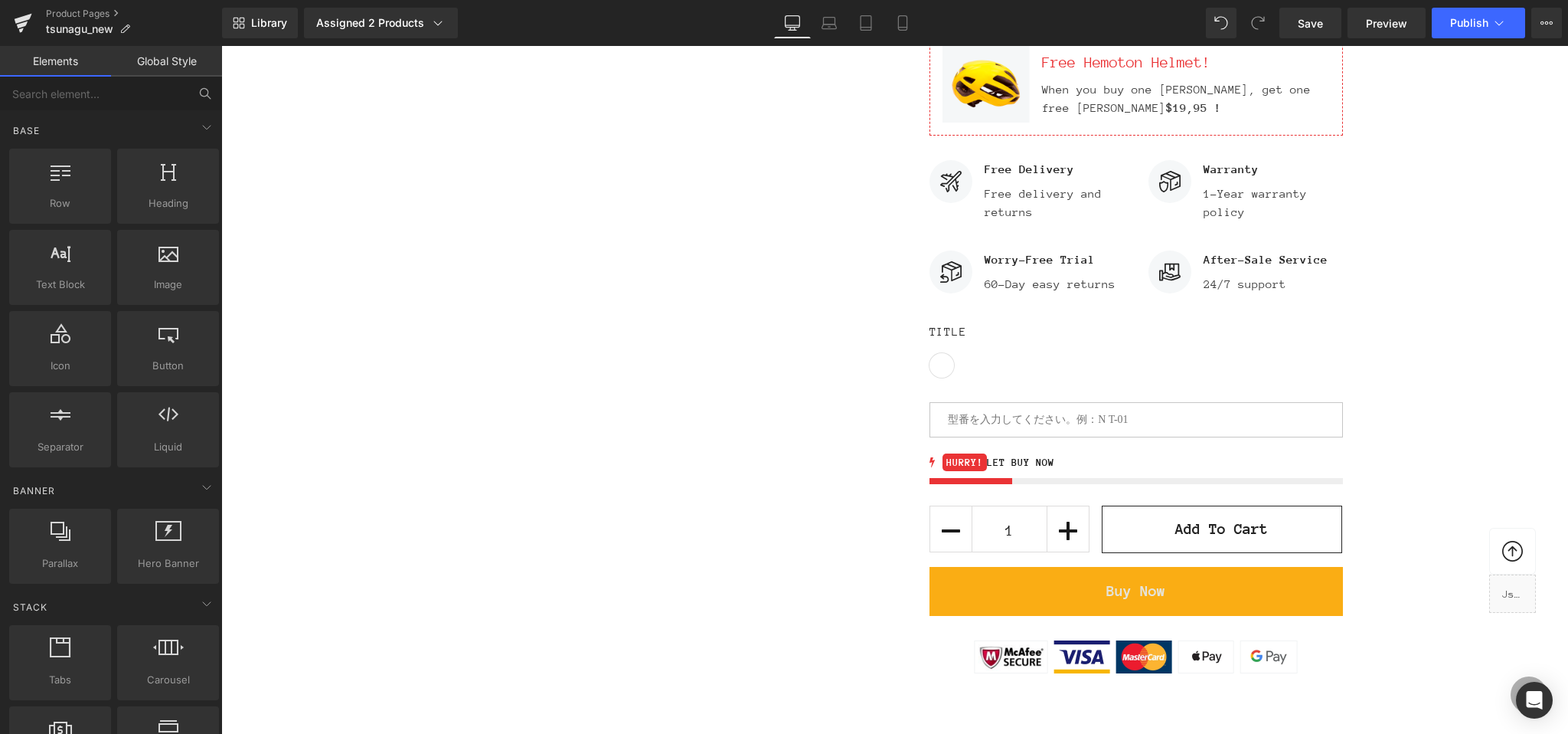
click at [202, 90] on icon at bounding box center [205, 93] width 13 height 13
click at [106, 93] on input "text" at bounding box center [94, 93] width 188 height 34
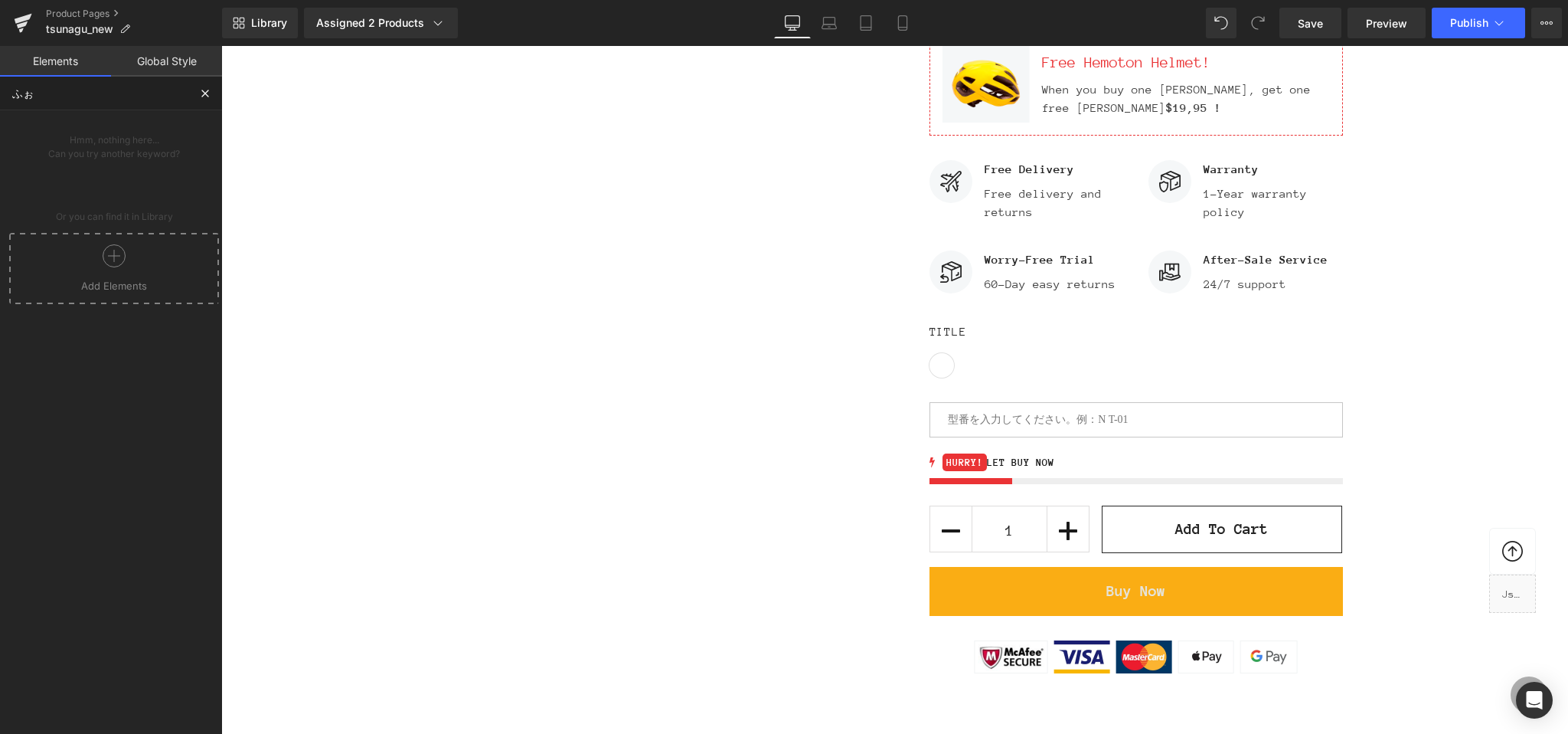
type input "ふ"
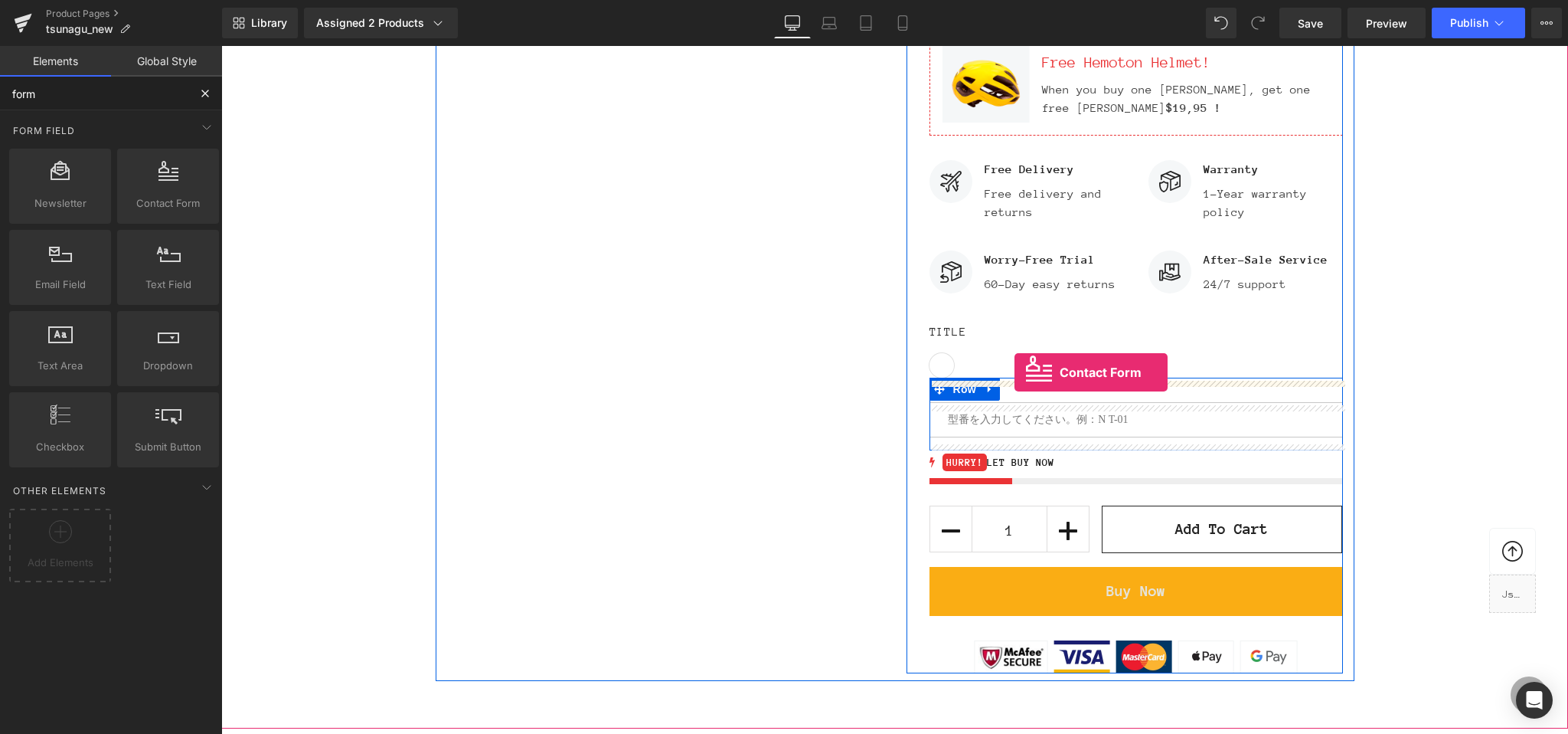
drag, startPoint x: 393, startPoint y: 235, endPoint x: 1015, endPoint y: 372, distance: 636.9
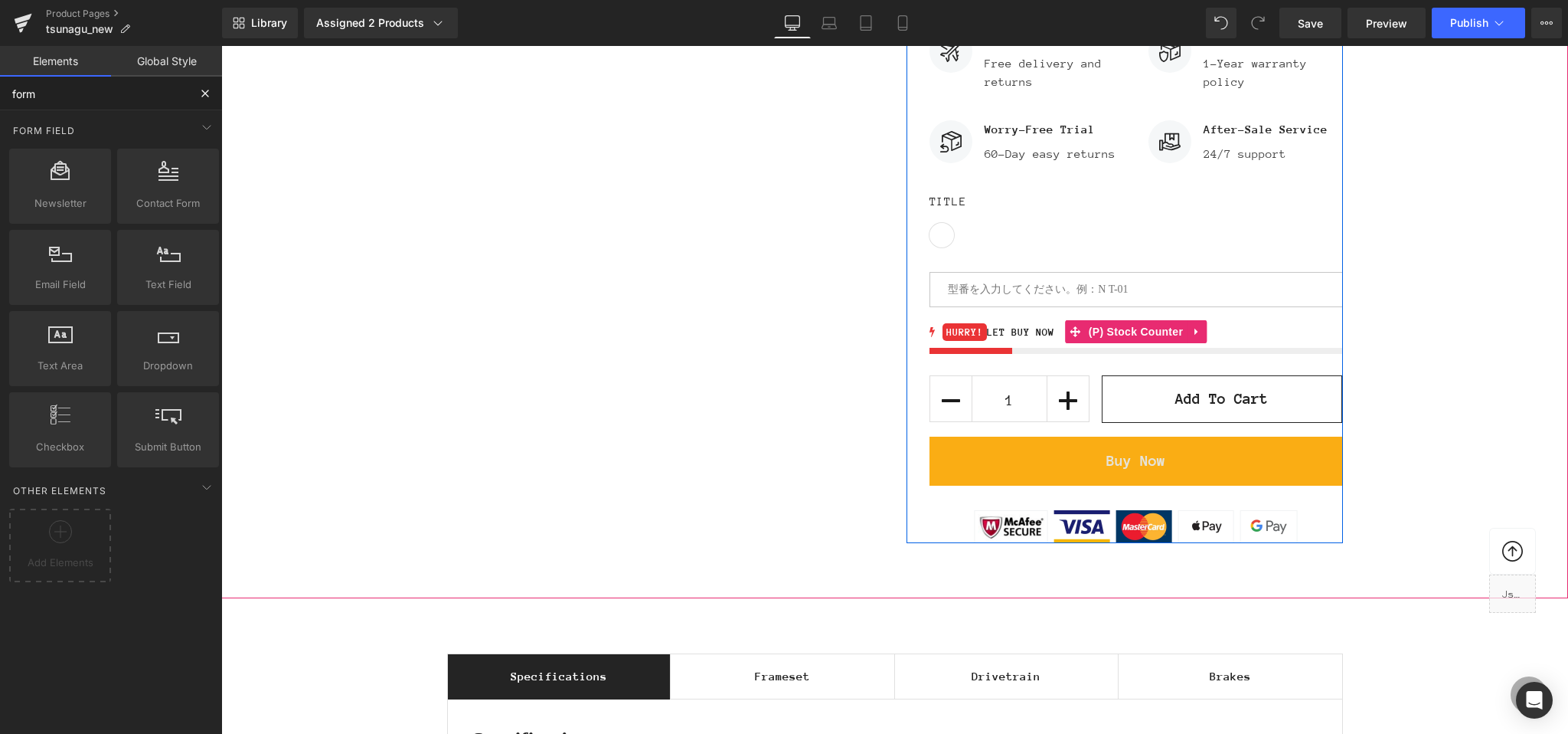
scroll to position [1340, 0]
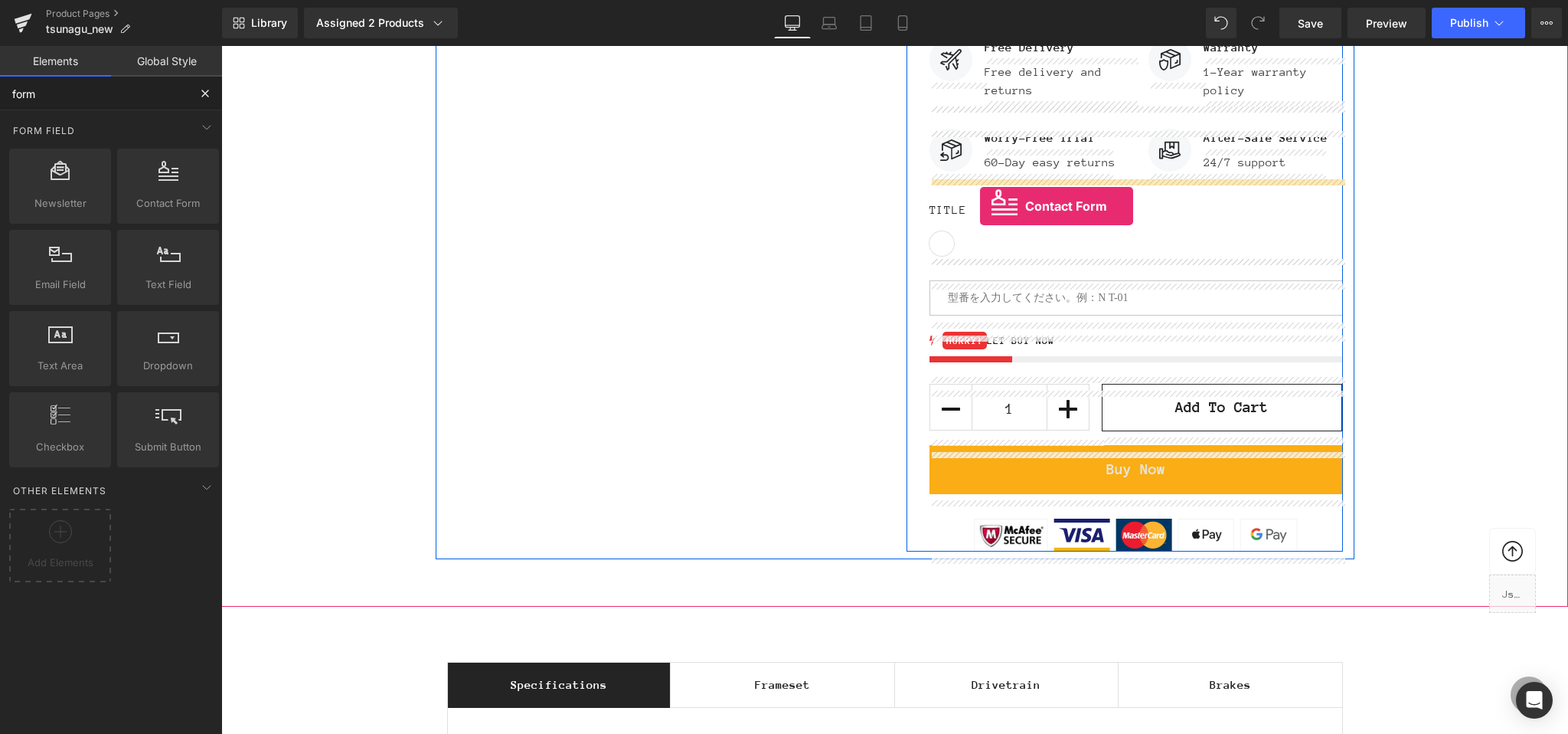
drag, startPoint x: 363, startPoint y: 246, endPoint x: 980, endPoint y: 206, distance: 618.3
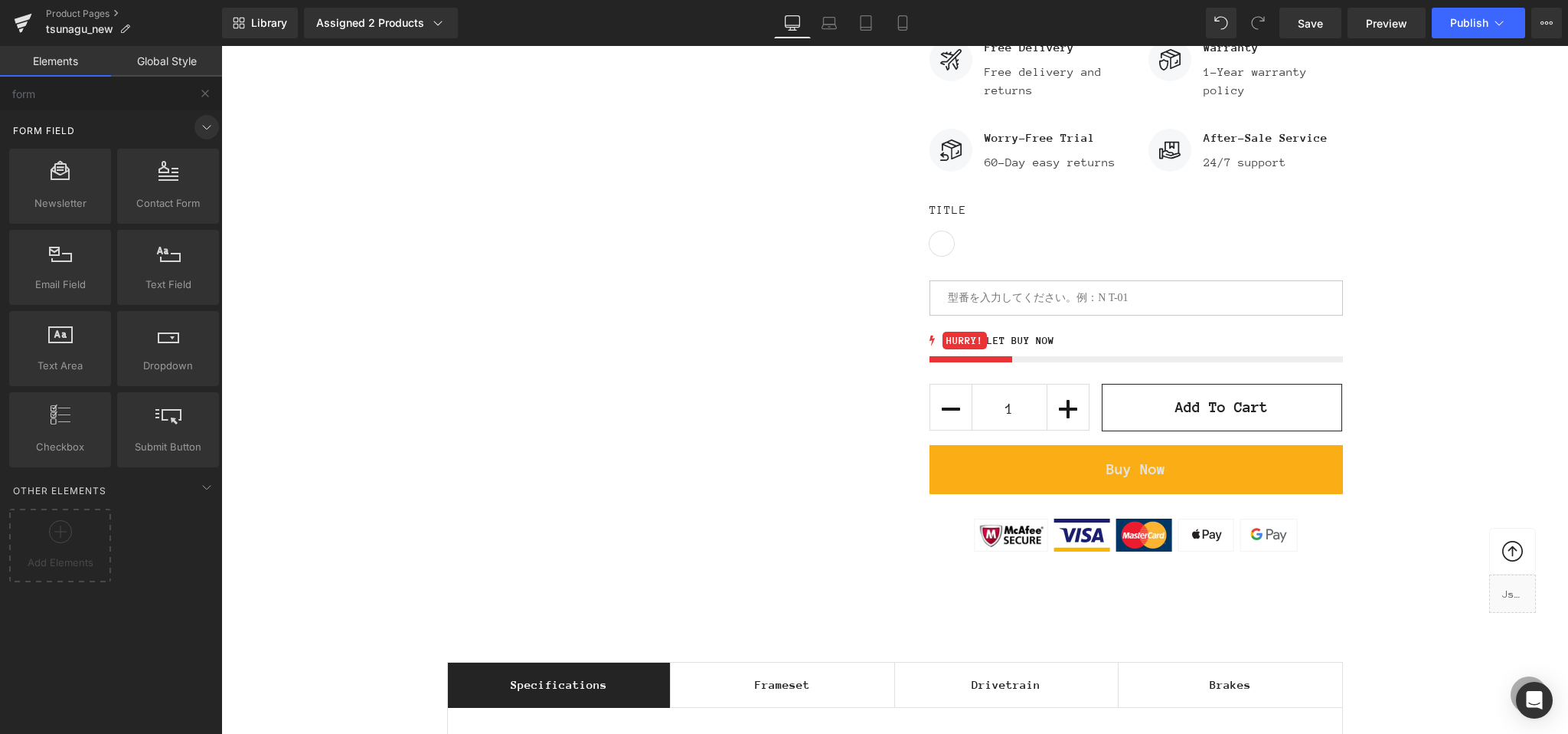
click at [199, 127] on icon at bounding box center [207, 127] width 18 height 18
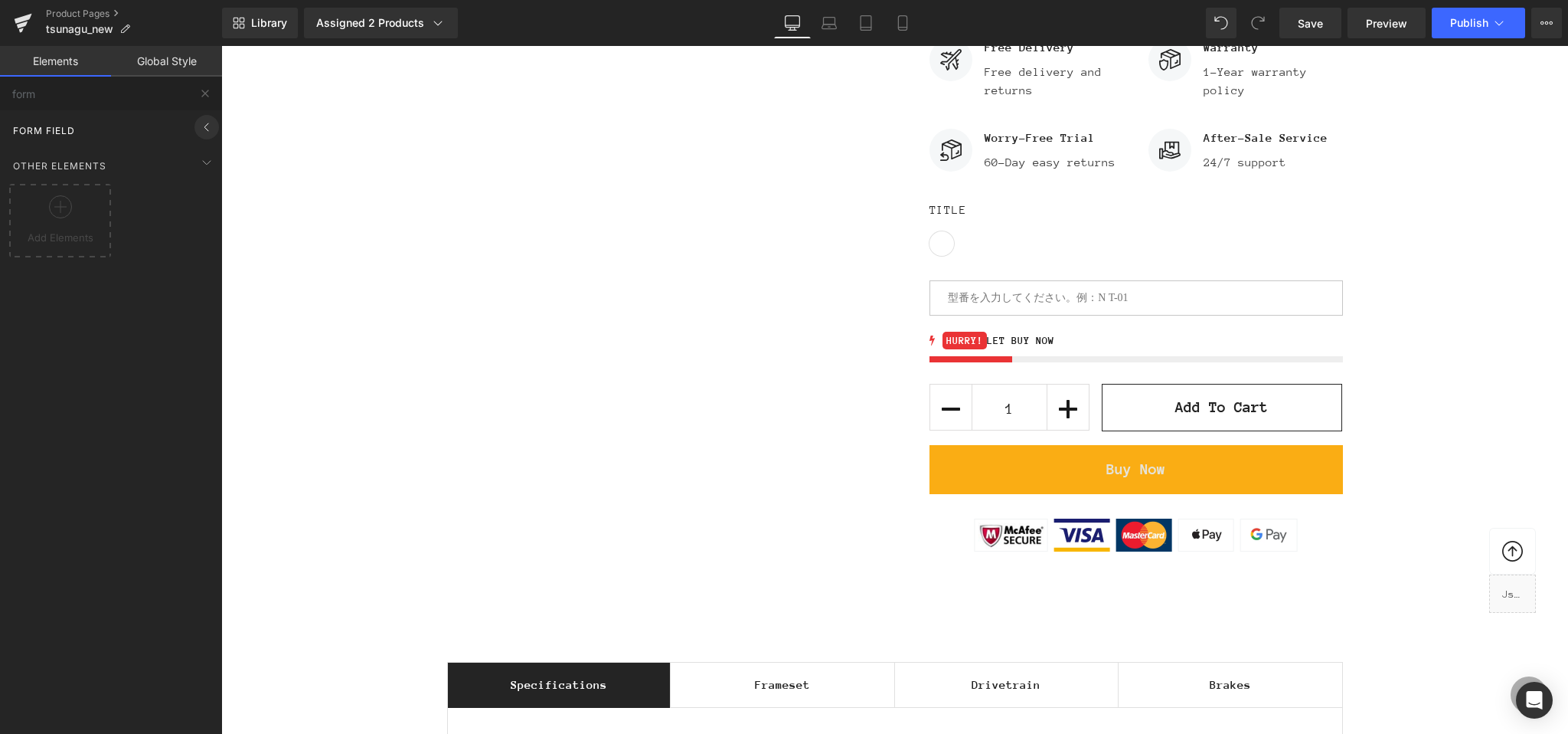
click at [199, 127] on icon at bounding box center [207, 127] width 18 height 18
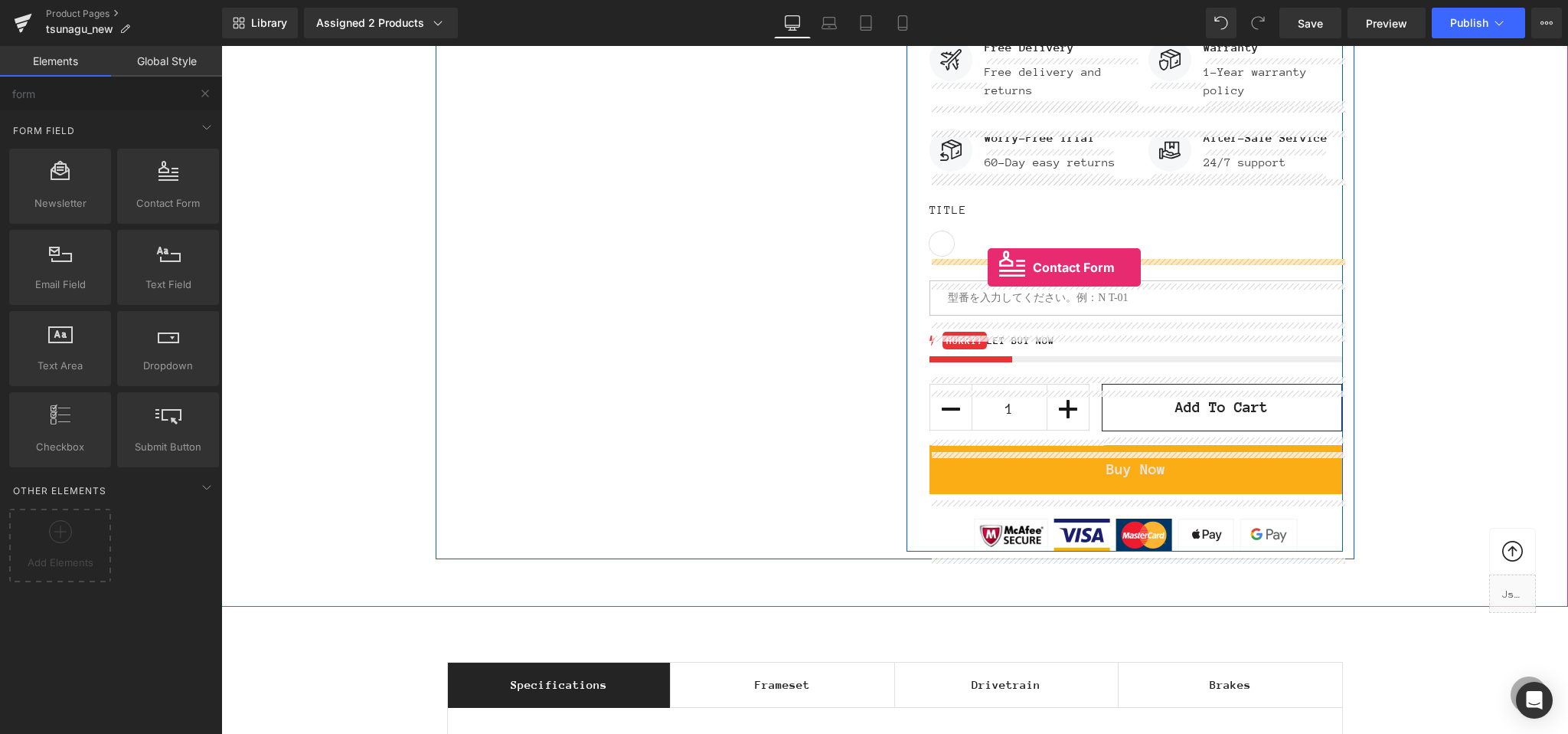
drag, startPoint x: 369, startPoint y: 247, endPoint x: 988, endPoint y: 268, distance: 619.4
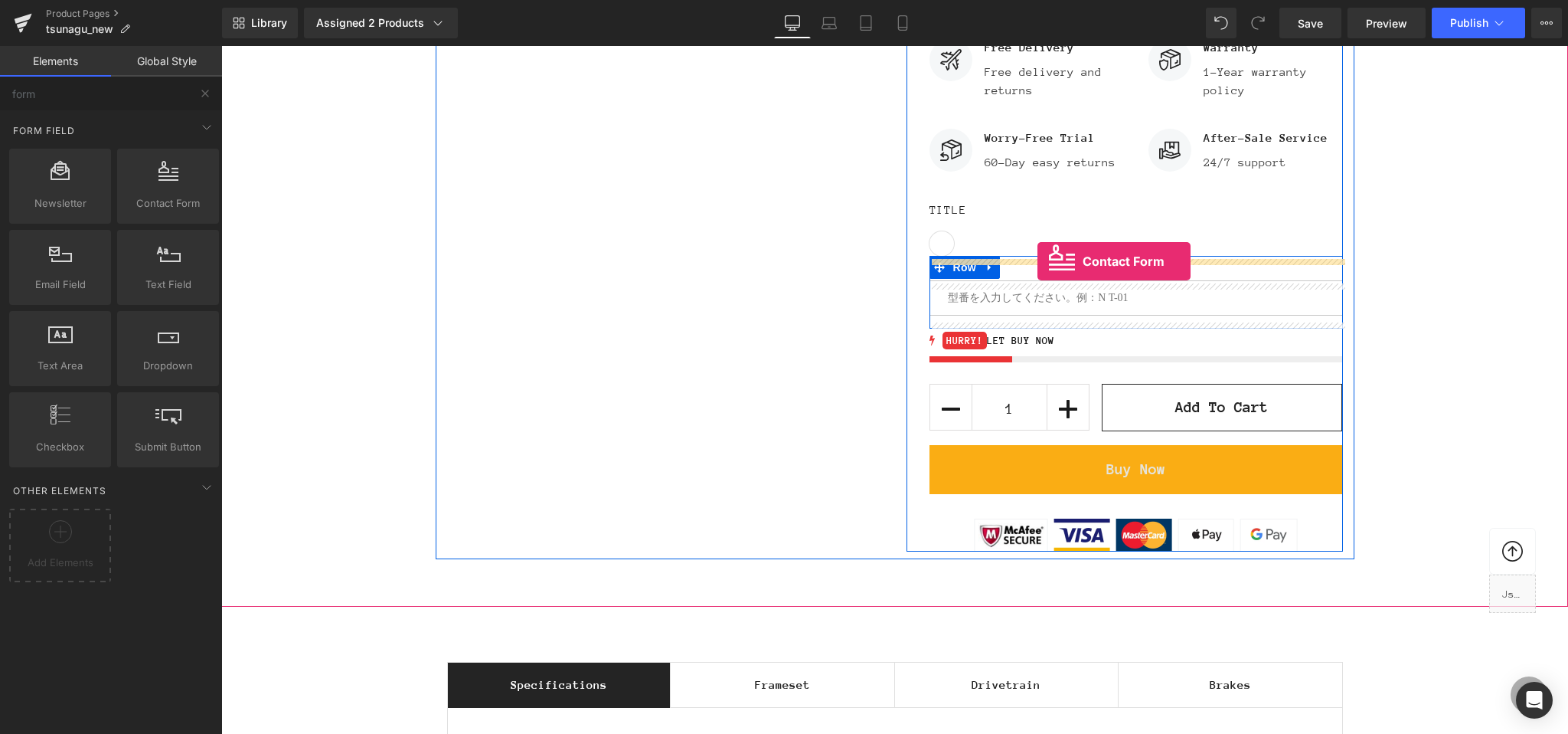
drag, startPoint x: 396, startPoint y: 219, endPoint x: 1038, endPoint y: 261, distance: 643.4
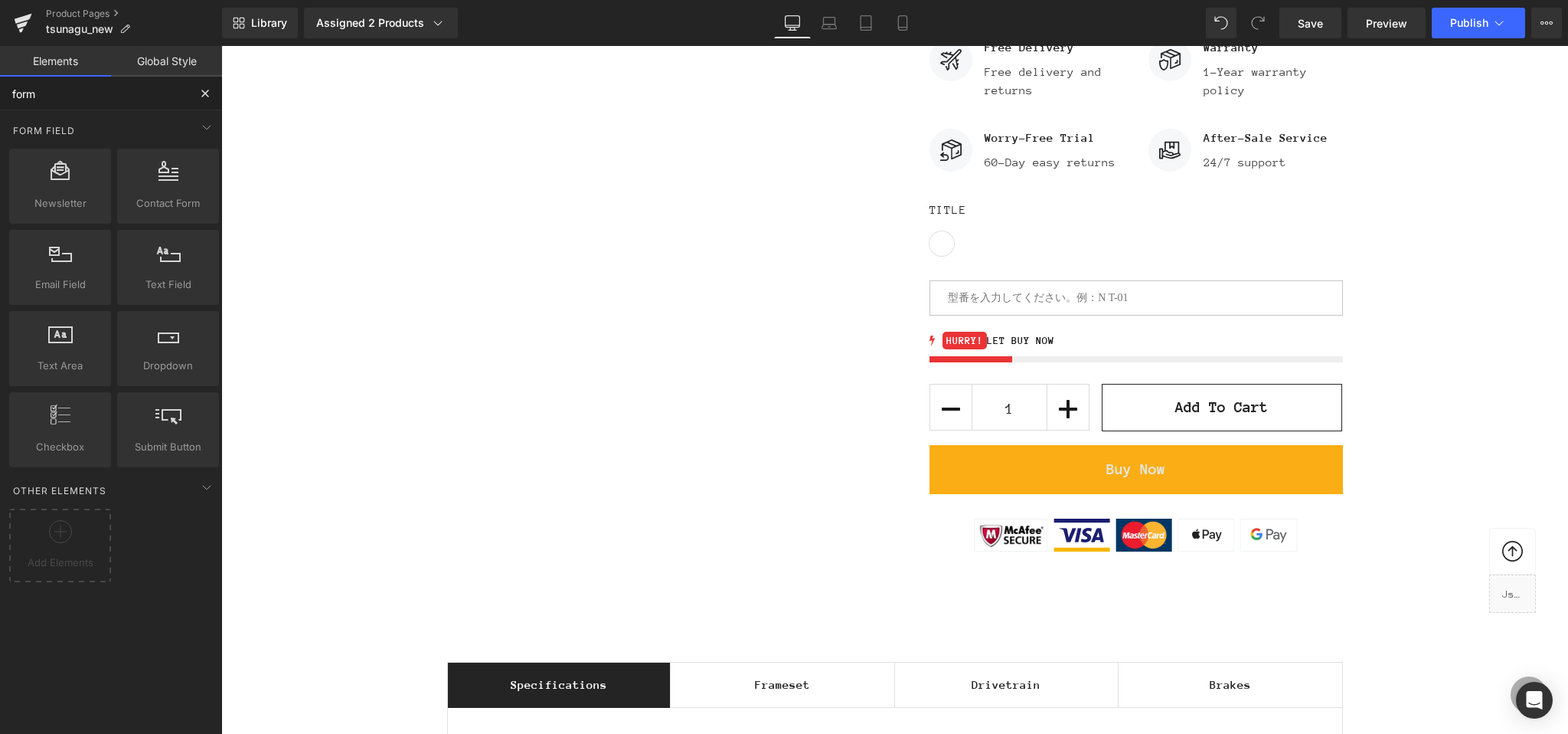
click at [76, 96] on input "form" at bounding box center [94, 93] width 188 height 34
type input "f"
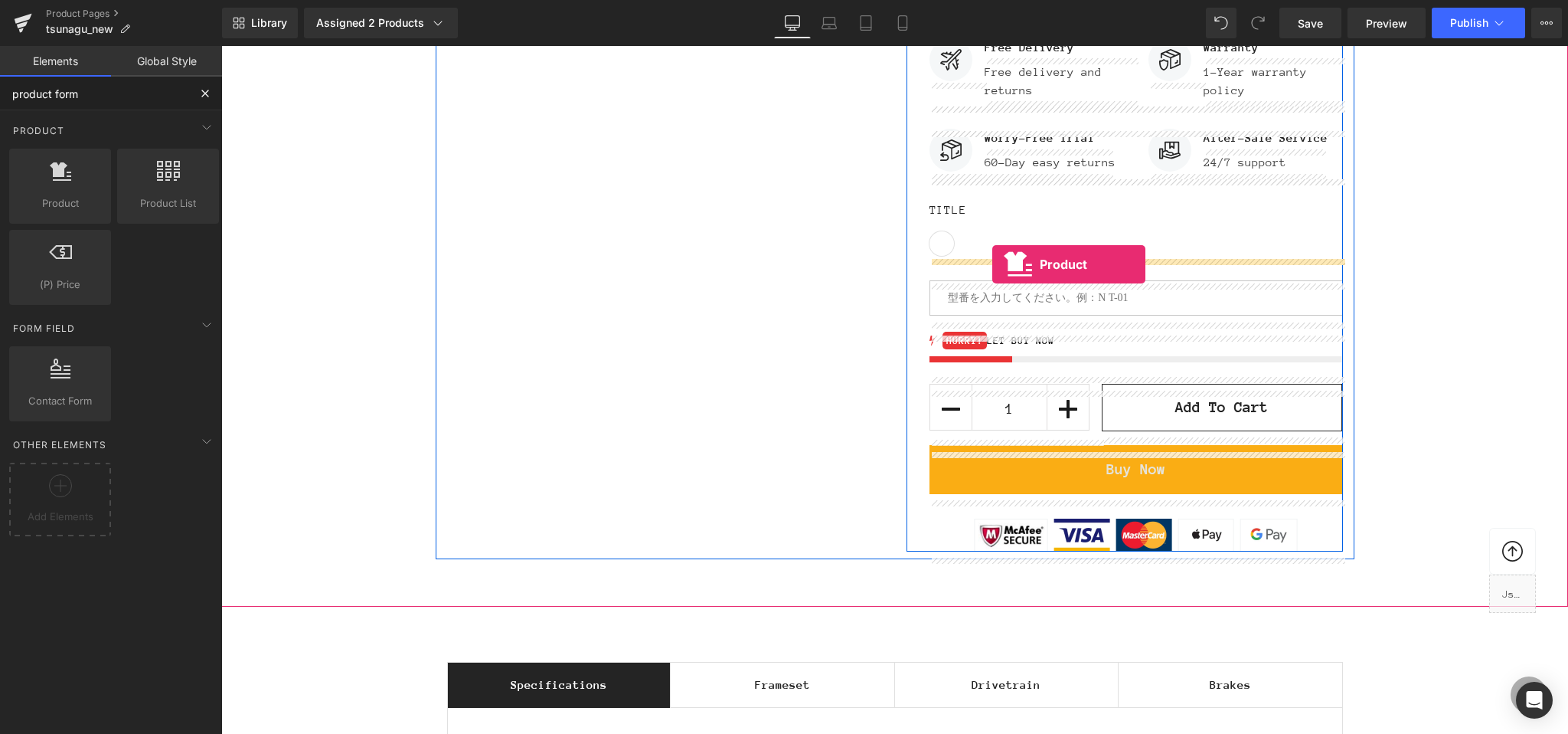
drag, startPoint x: 269, startPoint y: 220, endPoint x: 993, endPoint y: 264, distance: 725.3
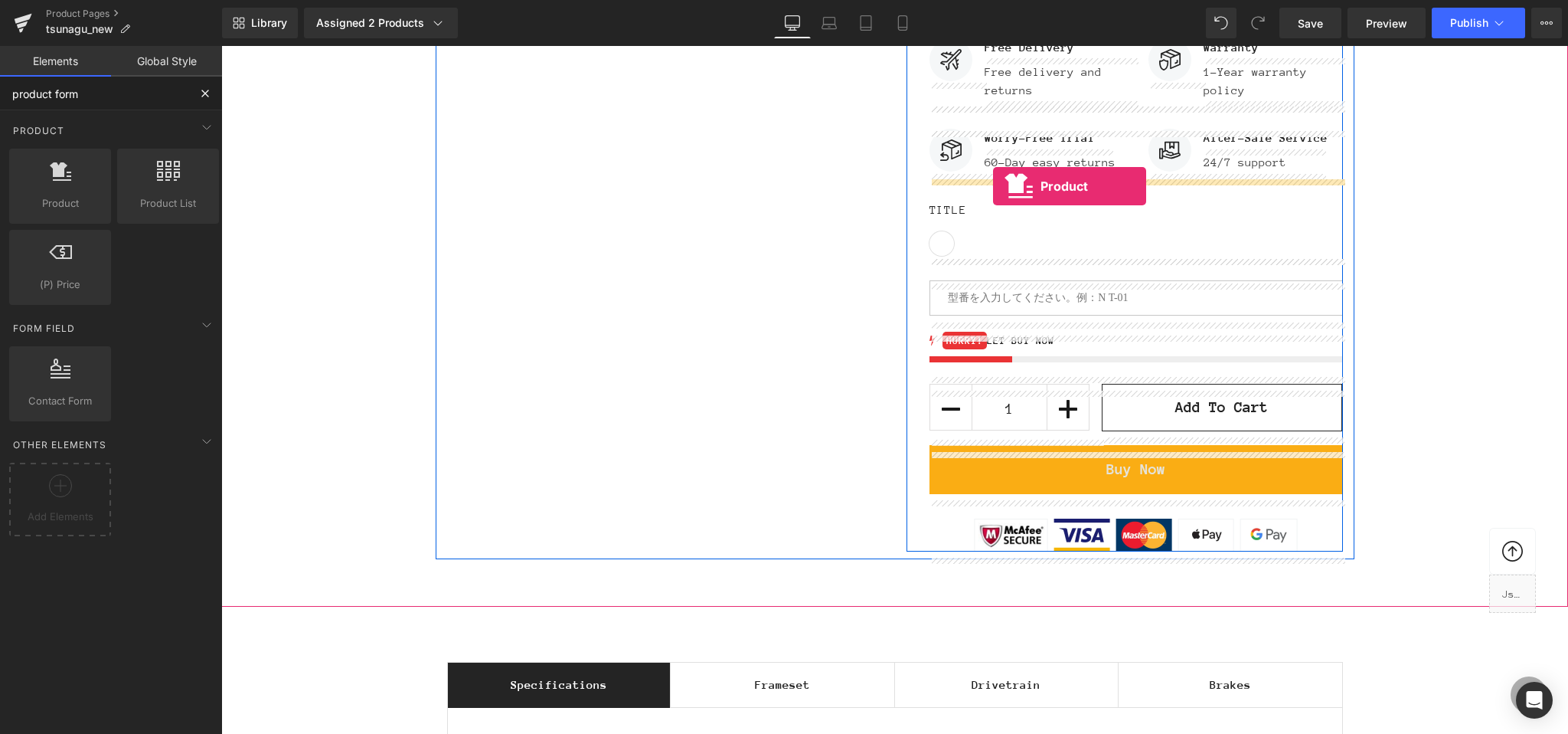
drag, startPoint x: 300, startPoint y: 223, endPoint x: 993, endPoint y: 186, distance: 694.0
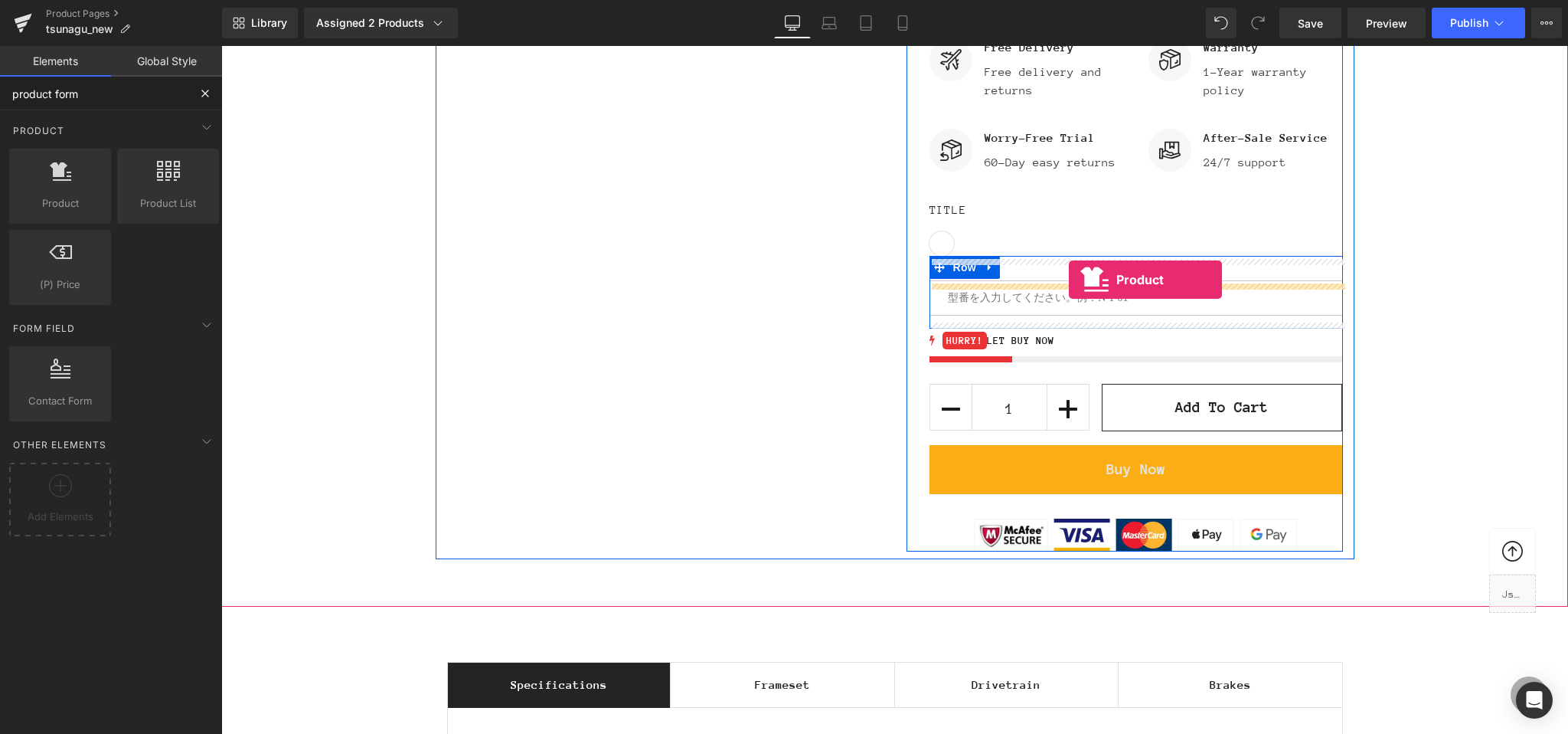
drag, startPoint x: 298, startPoint y: 241, endPoint x: 1069, endPoint y: 280, distance: 772.0
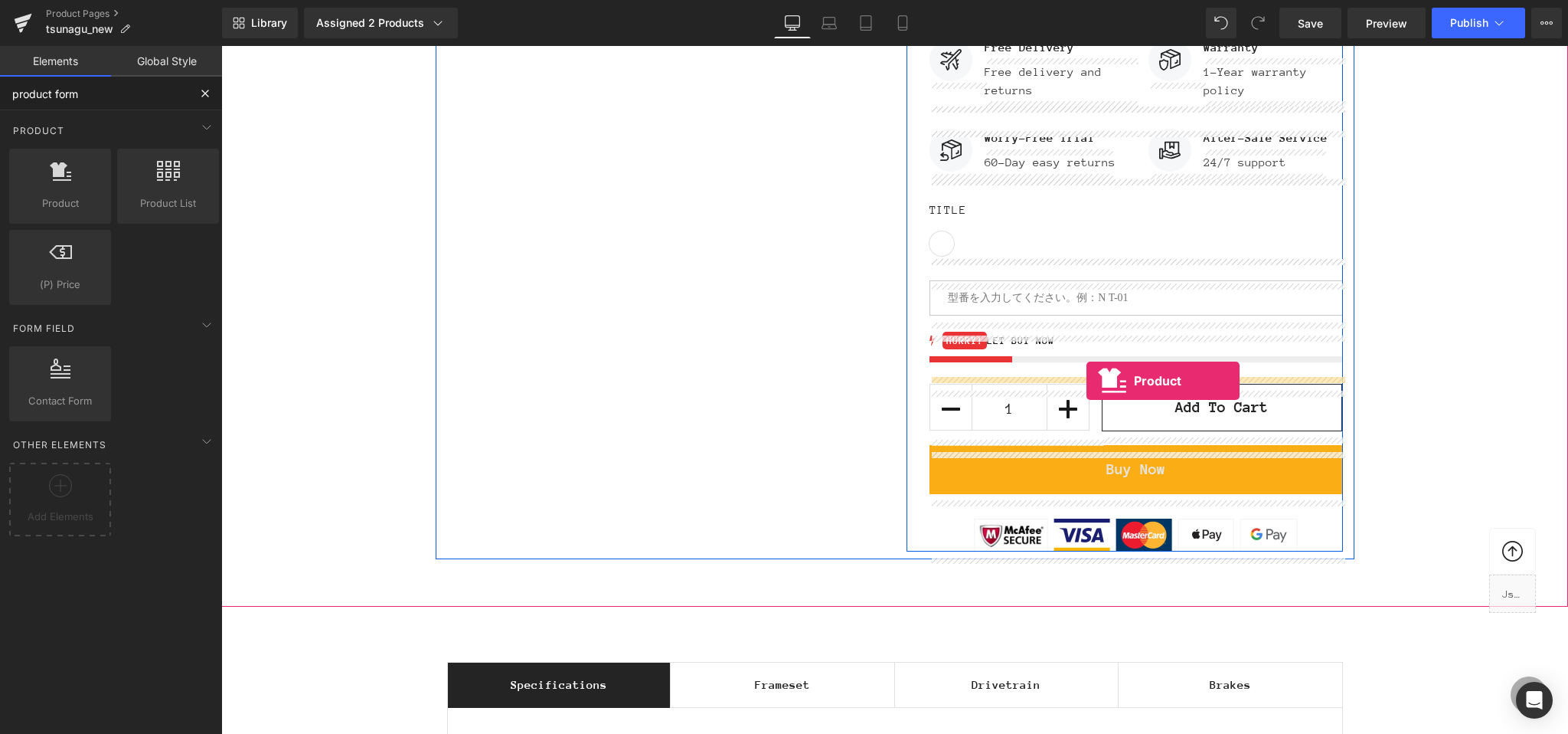
drag, startPoint x: 276, startPoint y: 209, endPoint x: 1087, endPoint y: 381, distance: 829.0
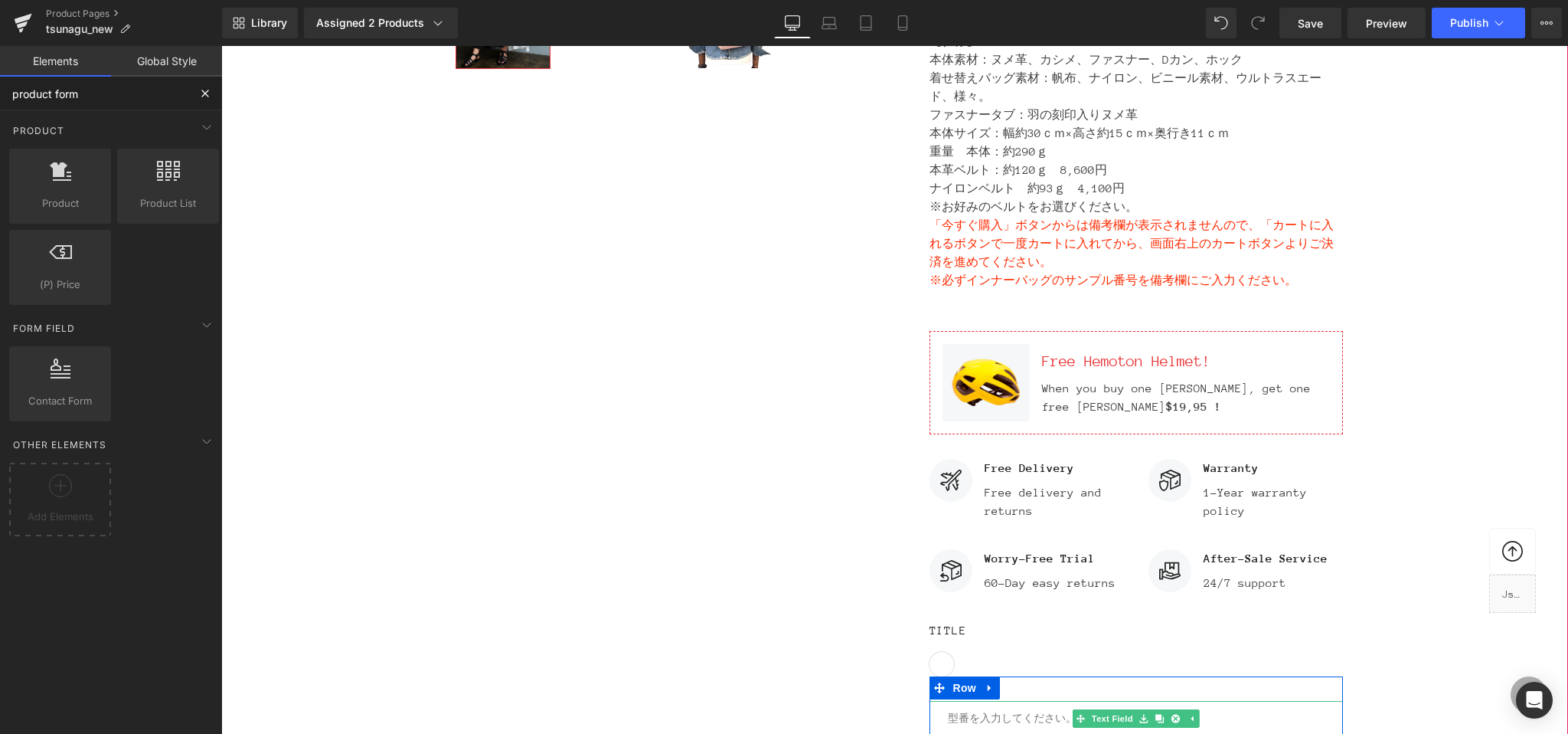
scroll to position [846, 0]
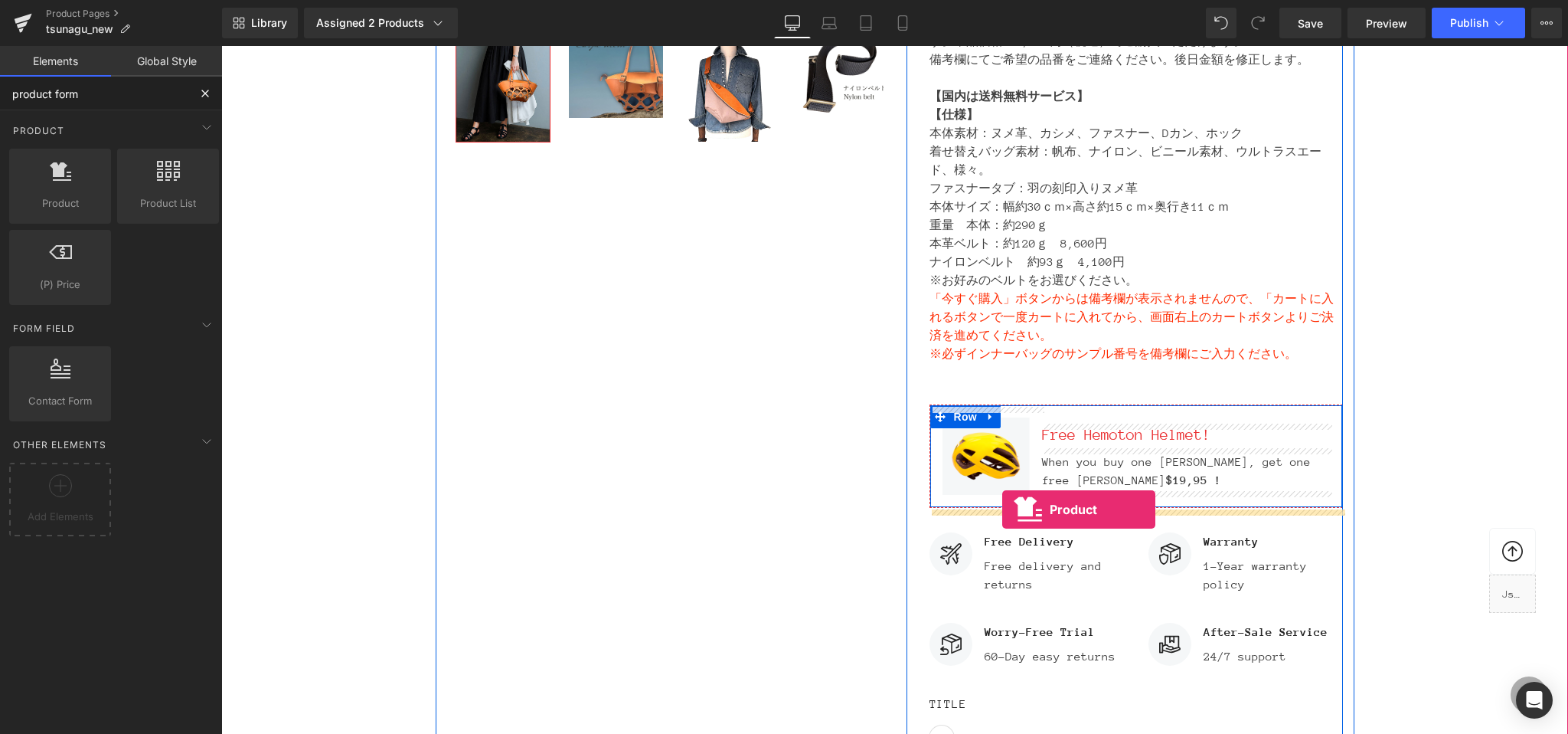
drag, startPoint x: 278, startPoint y: 241, endPoint x: 1002, endPoint y: 509, distance: 772.0
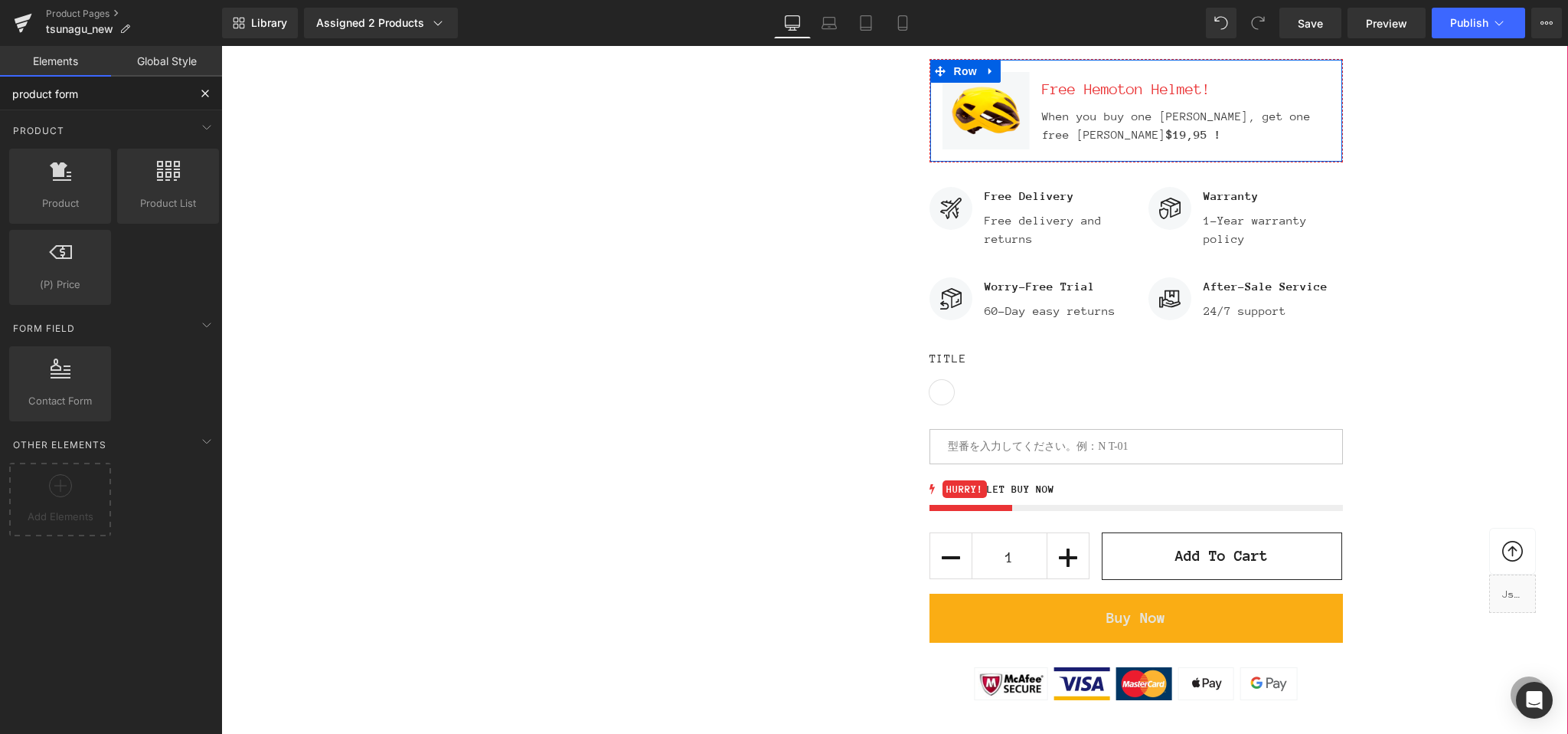
scroll to position [1194, 0]
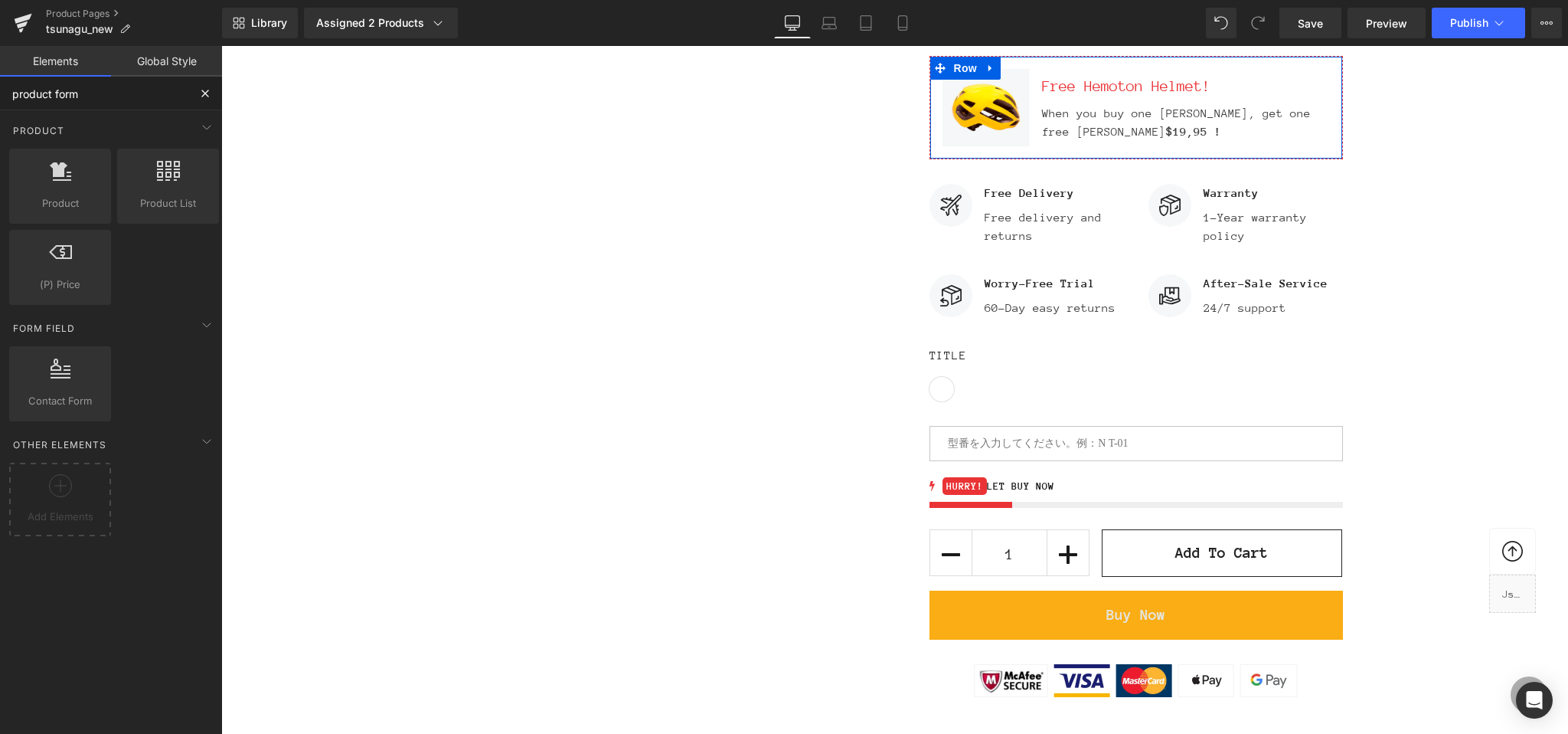
type input "product form"
